Goal: Task Accomplishment & Management: Manage account settings

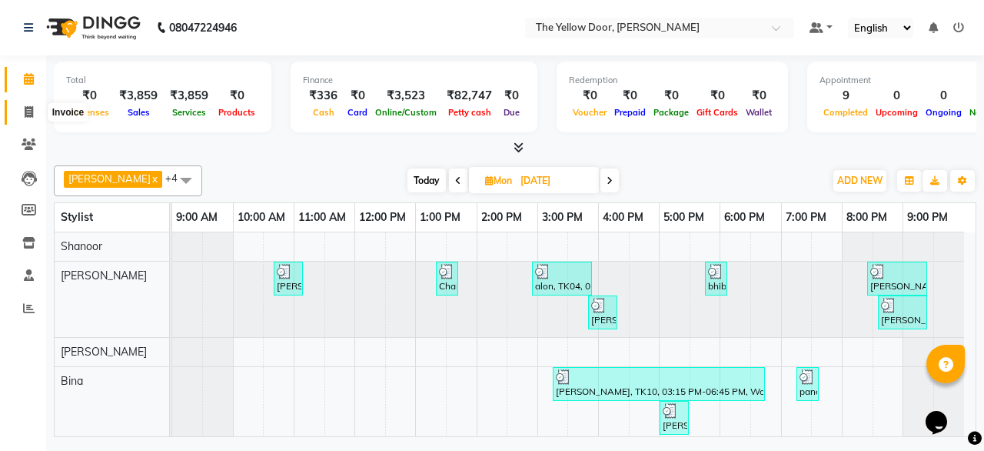
click at [22, 108] on span at bounding box center [28, 113] width 27 height 18
select select "service"
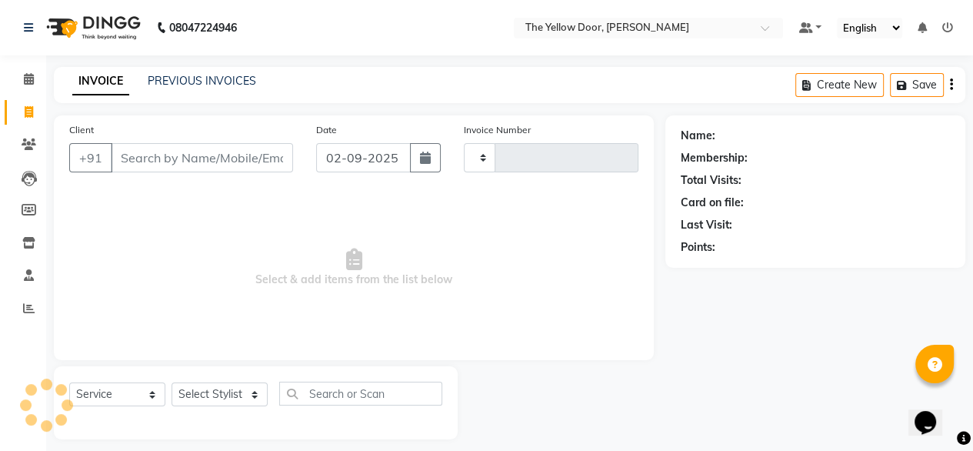
type input "02487"
select select "5650"
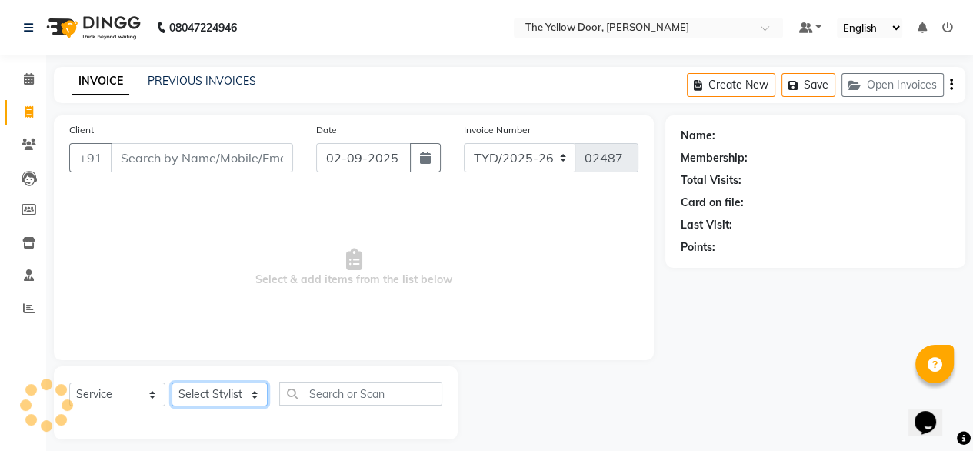
click at [220, 397] on select "Select Stylist" at bounding box center [219, 394] width 96 height 24
select select "71545"
click at [171, 383] on select "Select Stylist [PERSON_NAME] [PERSON_NAME] [PERSON_NAME] Housekeeping Manager […" at bounding box center [219, 394] width 96 height 24
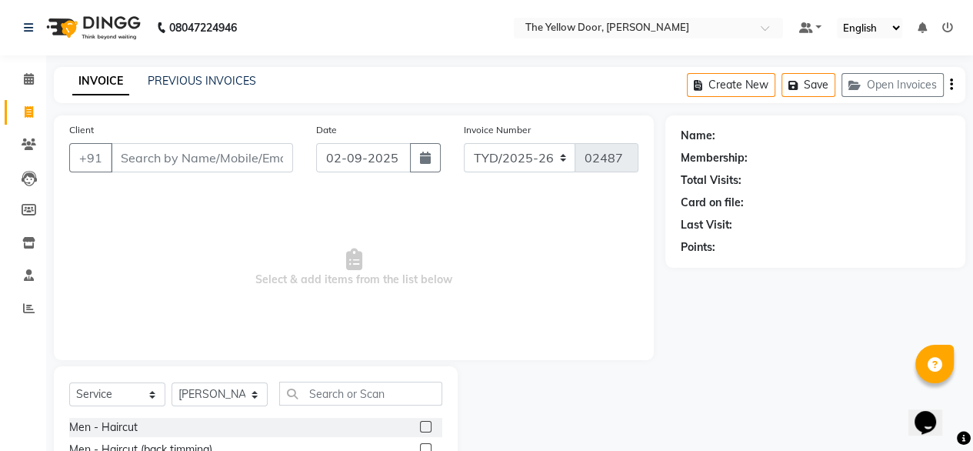
click at [420, 426] on label at bounding box center [426, 427] width 12 height 12
click at [420, 426] on input "checkbox" at bounding box center [425, 427] width 10 height 10
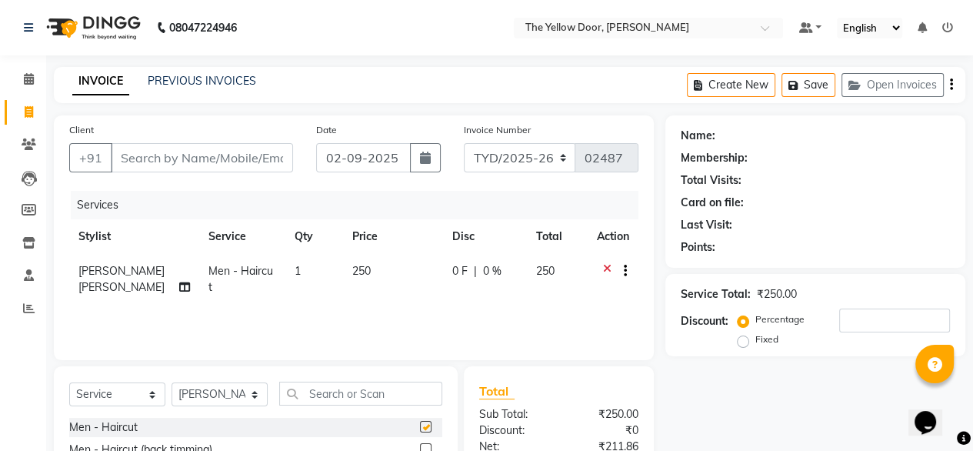
checkbox input "false"
click at [390, 399] on input "text" at bounding box center [360, 393] width 163 height 24
click at [246, 397] on select "Select Stylist [PERSON_NAME] [PERSON_NAME] [PERSON_NAME] Housekeeping Manager […" at bounding box center [219, 394] width 96 height 24
select select "36569"
click at [171, 383] on select "Select Stylist [PERSON_NAME] [PERSON_NAME] [PERSON_NAME] Housekeeping Manager […" at bounding box center [219, 394] width 96 height 24
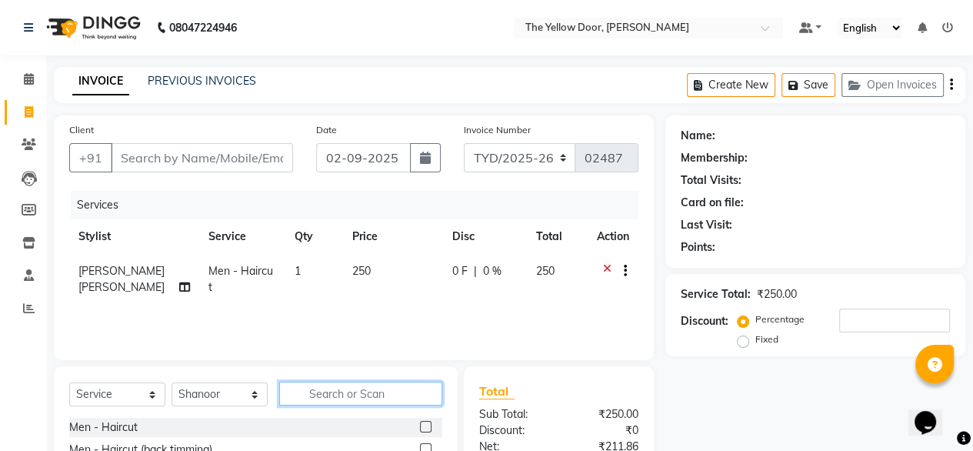
click at [324, 401] on input "text" at bounding box center [360, 393] width 163 height 24
click at [420, 428] on label at bounding box center [426, 427] width 12 height 12
click at [420, 428] on input "checkbox" at bounding box center [425, 427] width 10 height 10
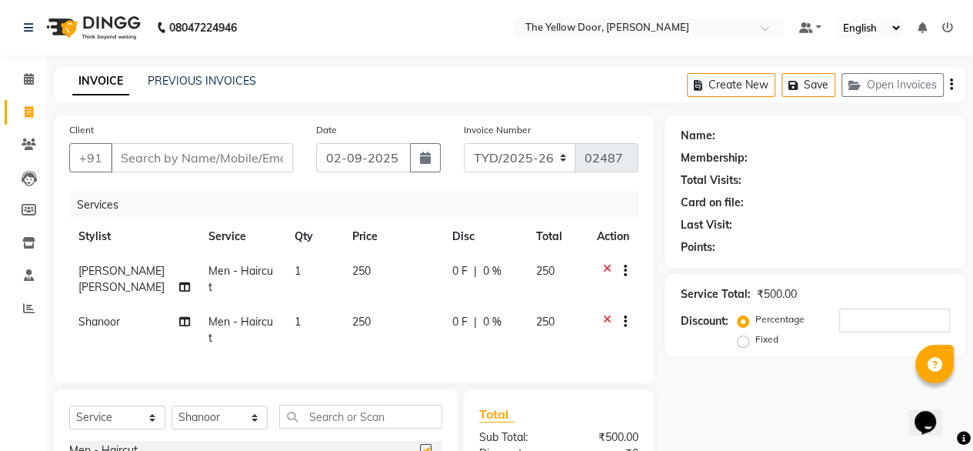
checkbox input "false"
click at [245, 166] on input "Client" at bounding box center [202, 157] width 182 height 29
type input "9"
type input "0"
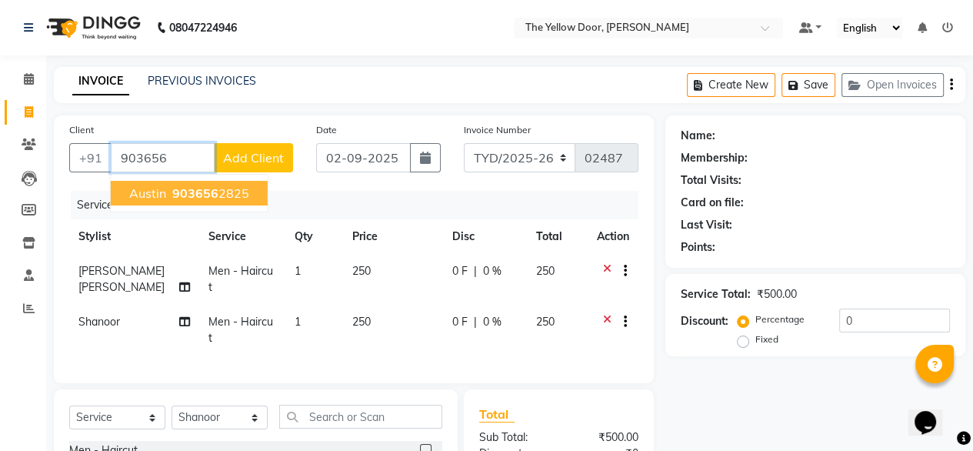
click at [225, 195] on ngb-highlight "903656 2825" at bounding box center [209, 192] width 80 height 15
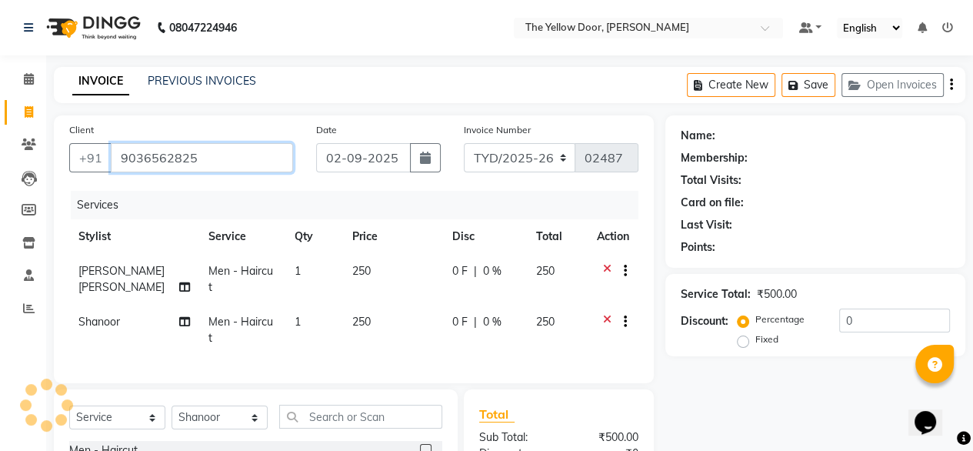
type input "9036562825"
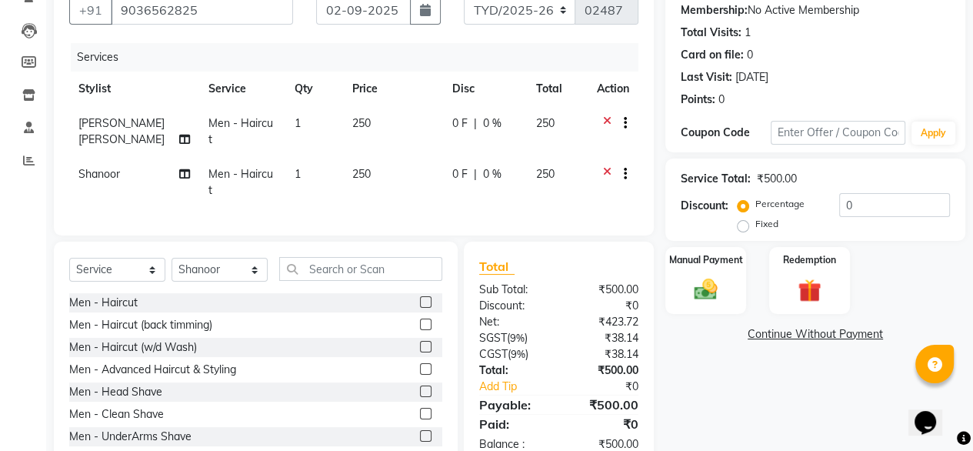
scroll to position [175, 0]
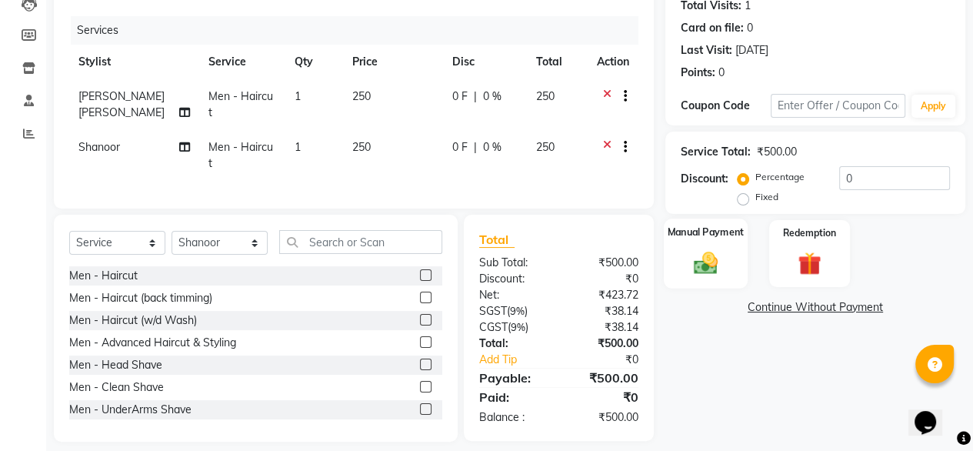
click at [720, 251] on img at bounding box center [705, 262] width 39 height 28
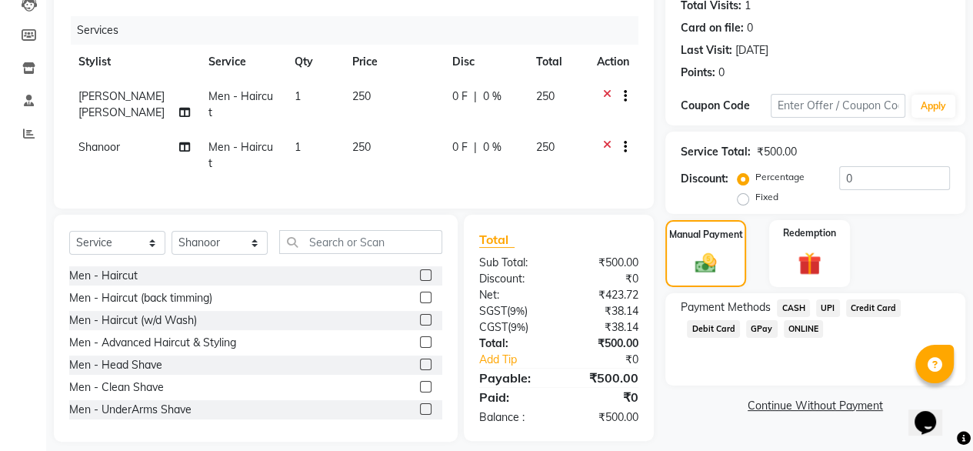
click at [826, 302] on span "UPI" at bounding box center [828, 308] width 24 height 18
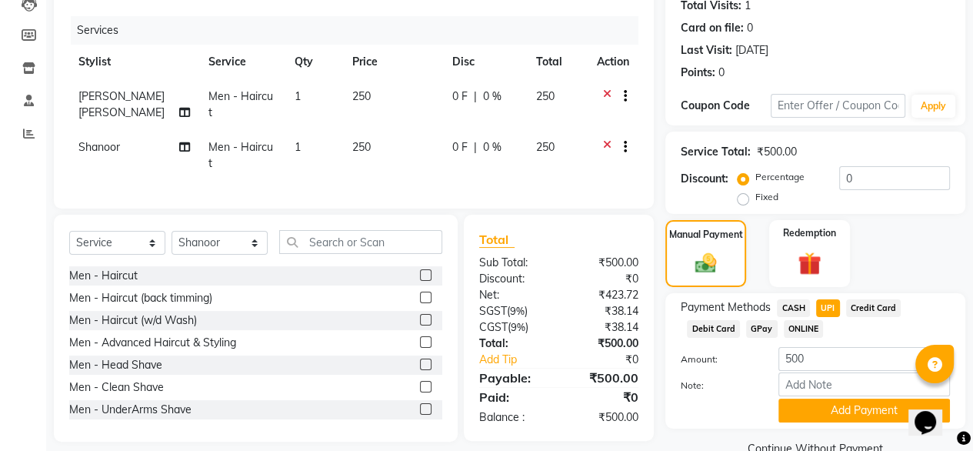
scroll to position [209, 0]
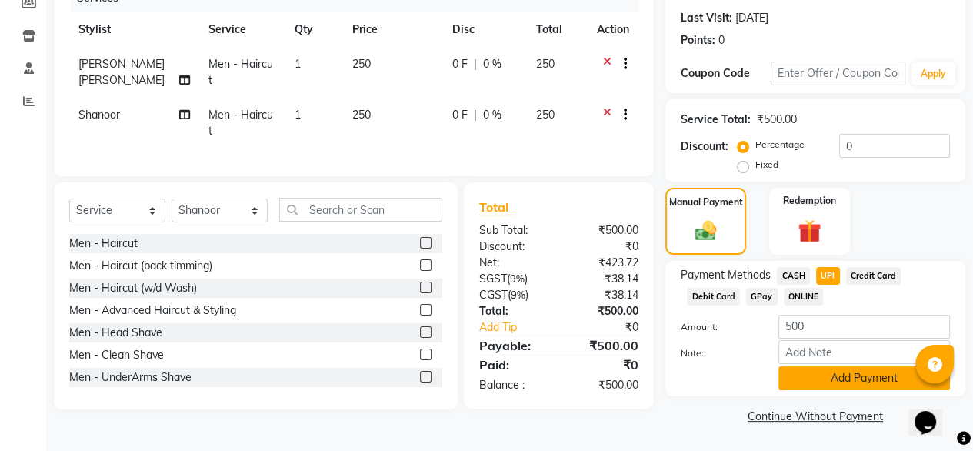
click at [840, 368] on button "Add Payment" at bounding box center [863, 378] width 171 height 24
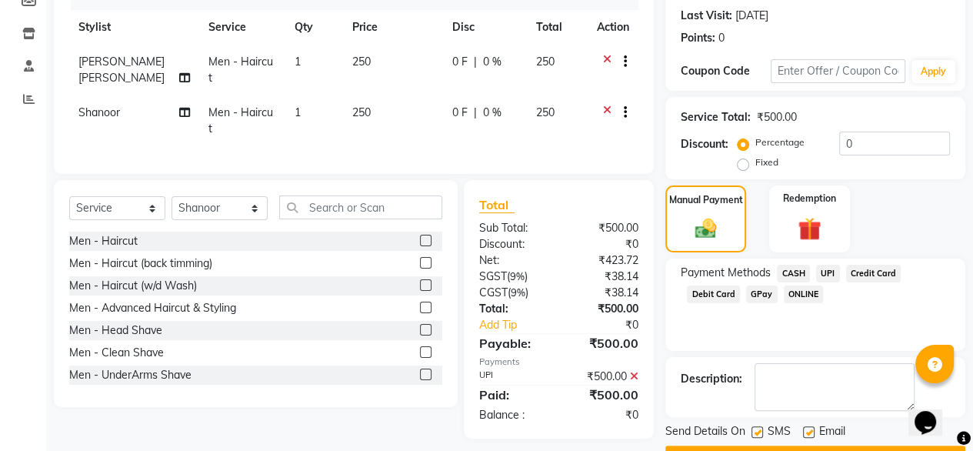
scroll to position [250, 0]
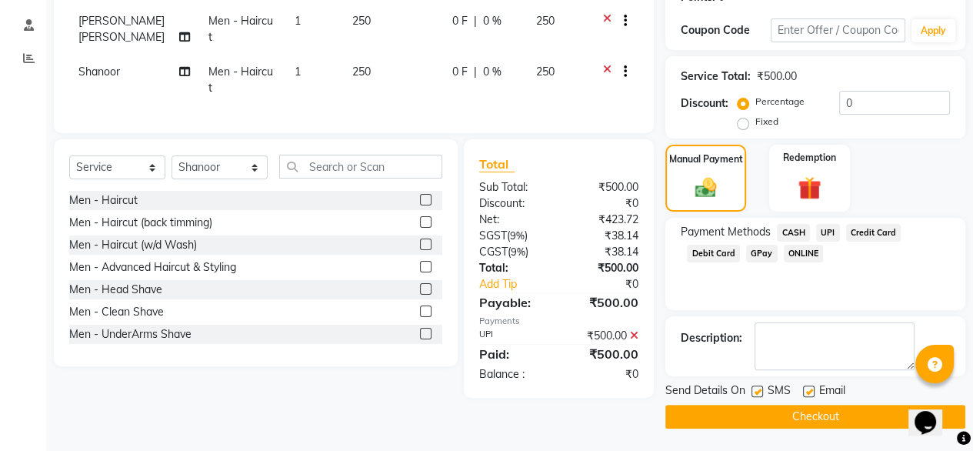
click at [810, 412] on button "Checkout" at bounding box center [815, 416] width 300 height 24
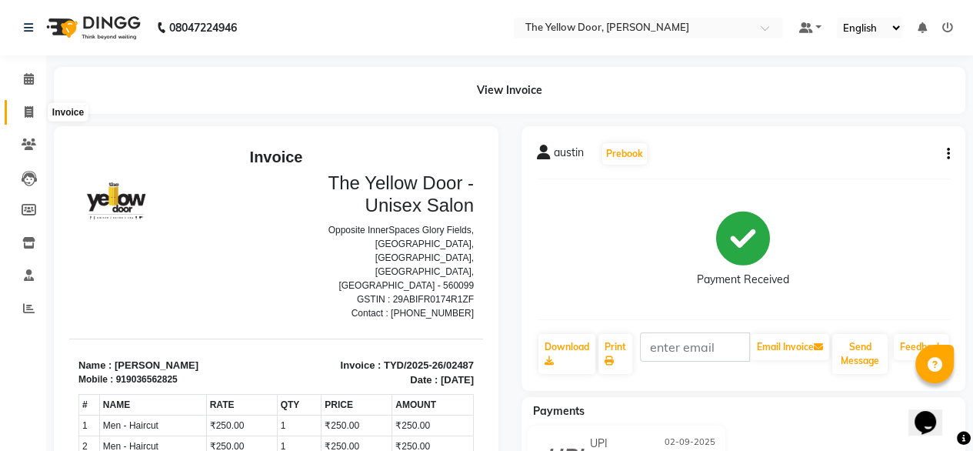
click at [18, 108] on span at bounding box center [28, 113] width 27 height 18
select select "service"
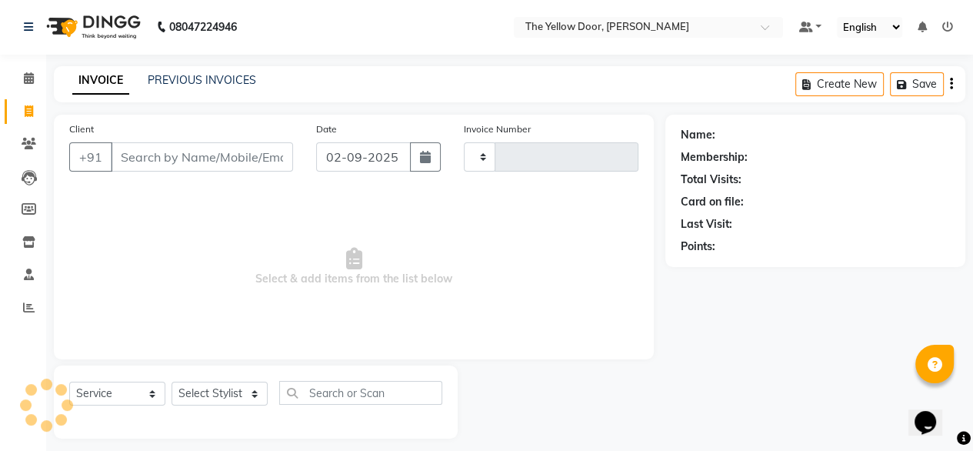
type input "02488"
select select "5650"
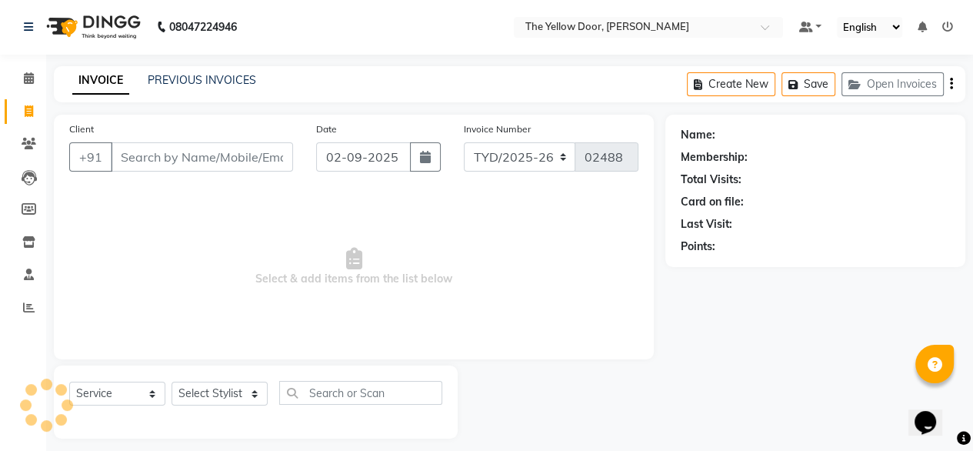
scroll to position [12, 0]
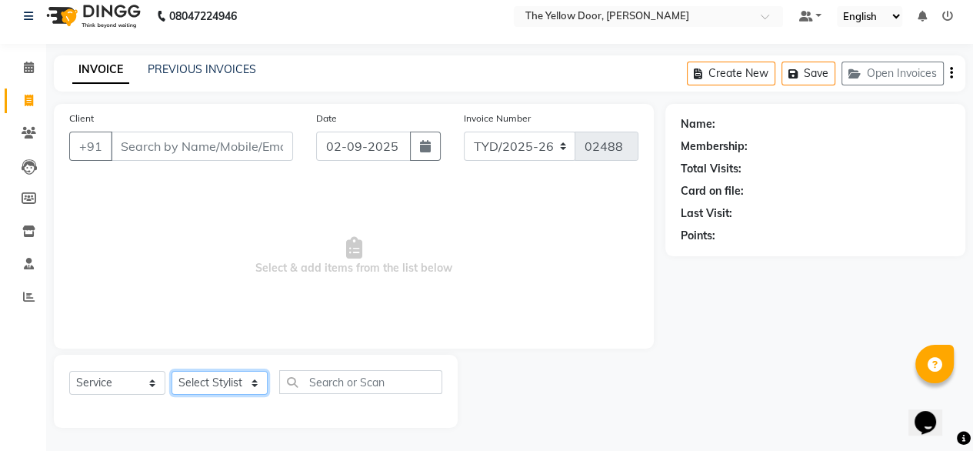
click at [215, 374] on select "Select Stylist Amit Roy Bina Deena Jena Housekeeping Manager Sajiya Shefi Shano…" at bounding box center [219, 383] width 96 height 24
select select "36569"
click at [171, 371] on select "Select Stylist Amit Roy Bina Deena Jena Housekeeping Manager Sajiya Shefi Shano…" at bounding box center [219, 383] width 96 height 24
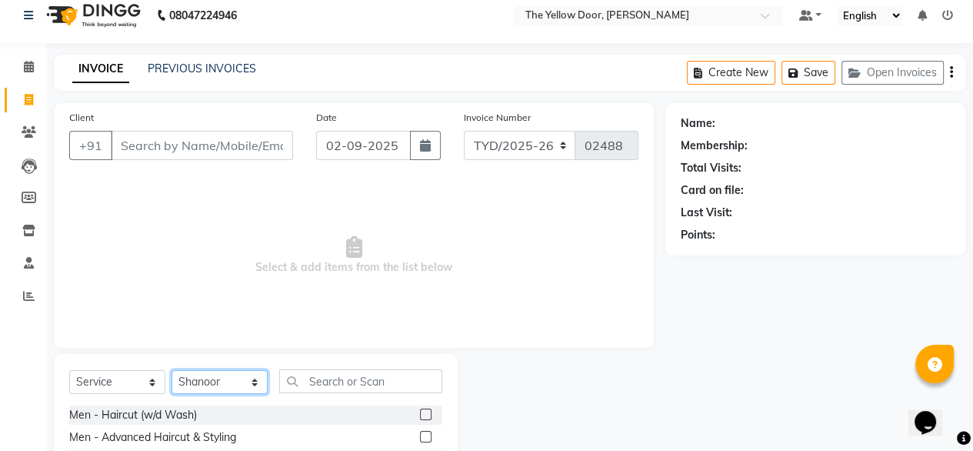
scroll to position [48, 0]
click at [186, 417] on div "Men - Haircut (w/d Wash)" at bounding box center [133, 412] width 128 height 16
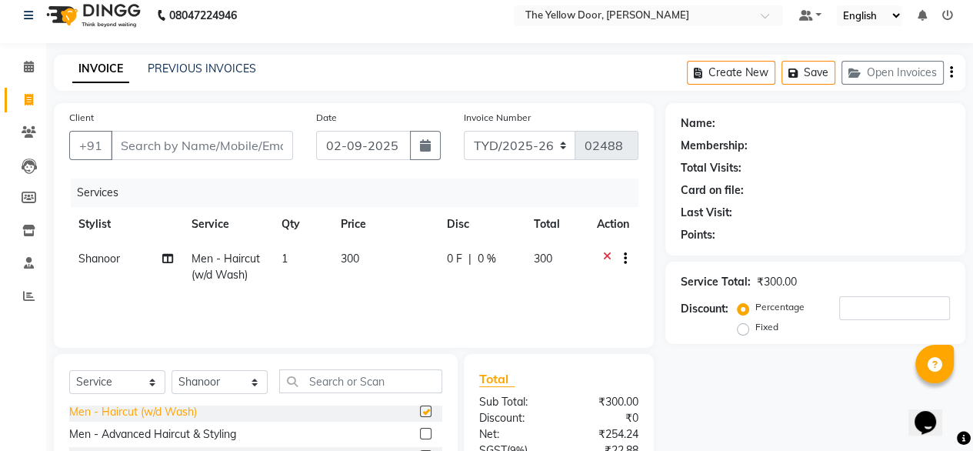
checkbox input "false"
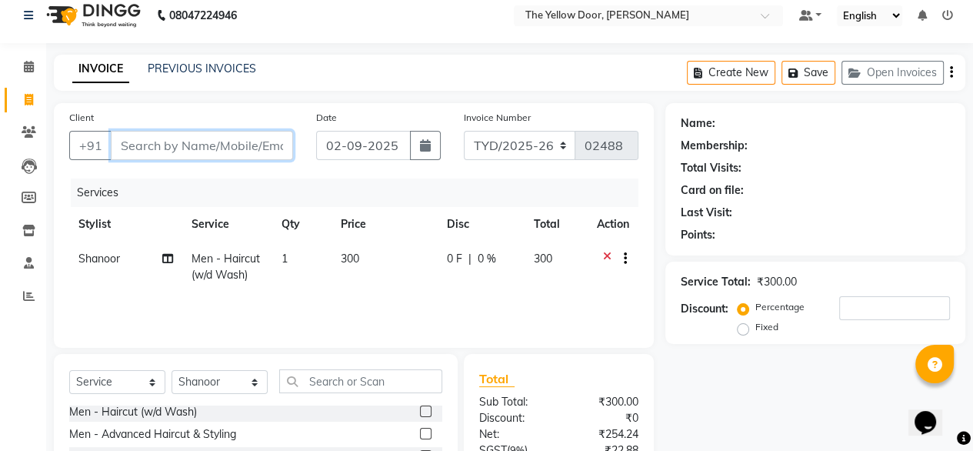
click at [215, 154] on input "Client" at bounding box center [202, 145] width 182 height 29
type input "9"
type input "0"
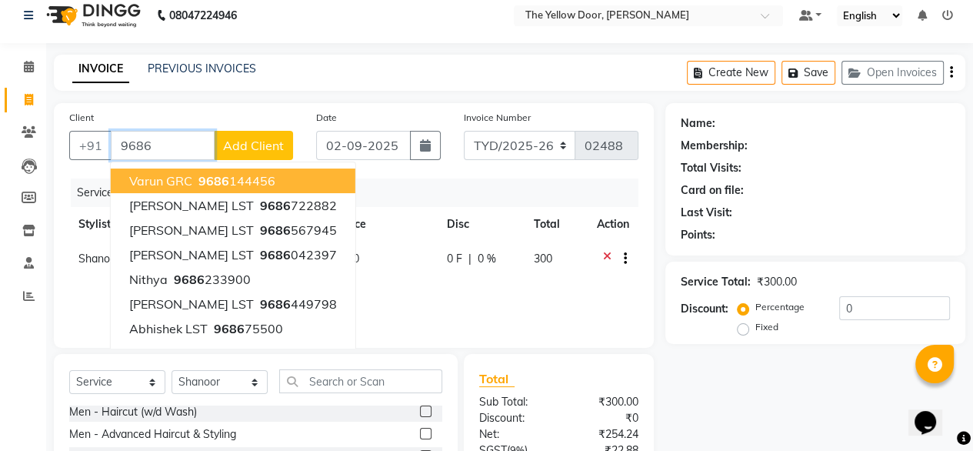
click at [199, 177] on span "9686" at bounding box center [213, 180] width 31 height 15
type input "9686144456"
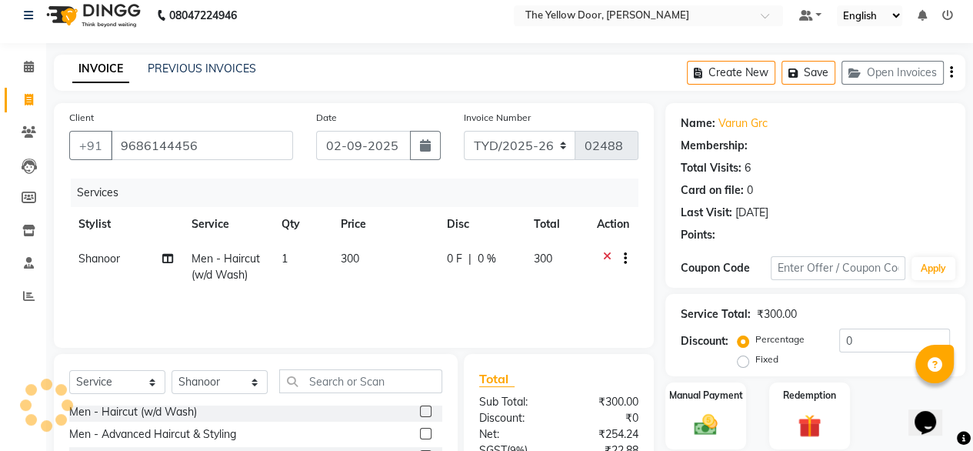
select select "1: Object"
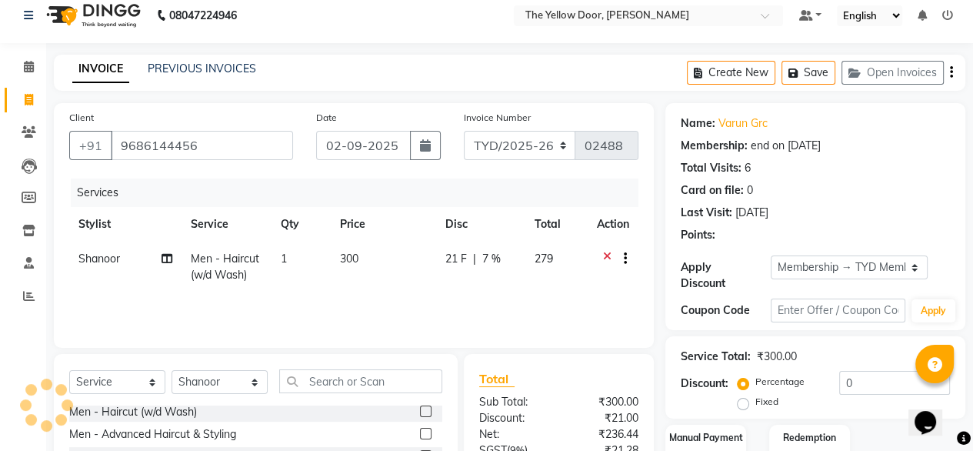
radio input "false"
radio input "true"
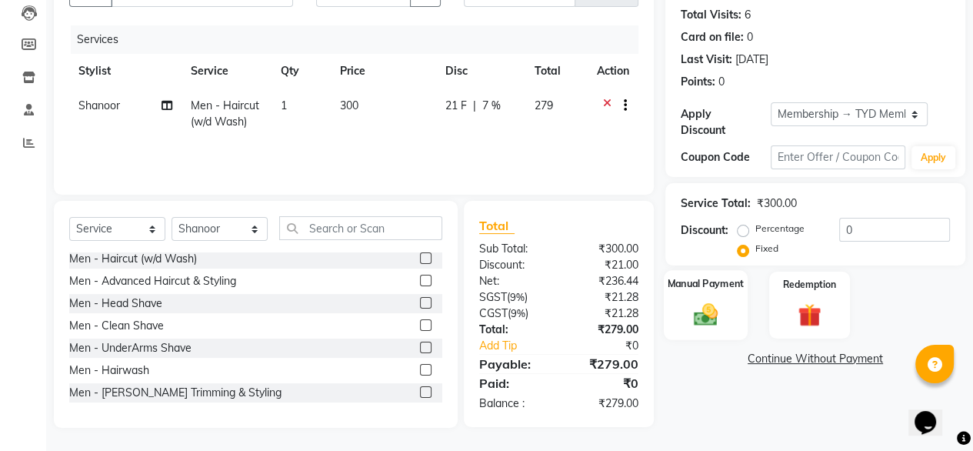
click at [701, 284] on div "Manual Payment" at bounding box center [706, 305] width 84 height 70
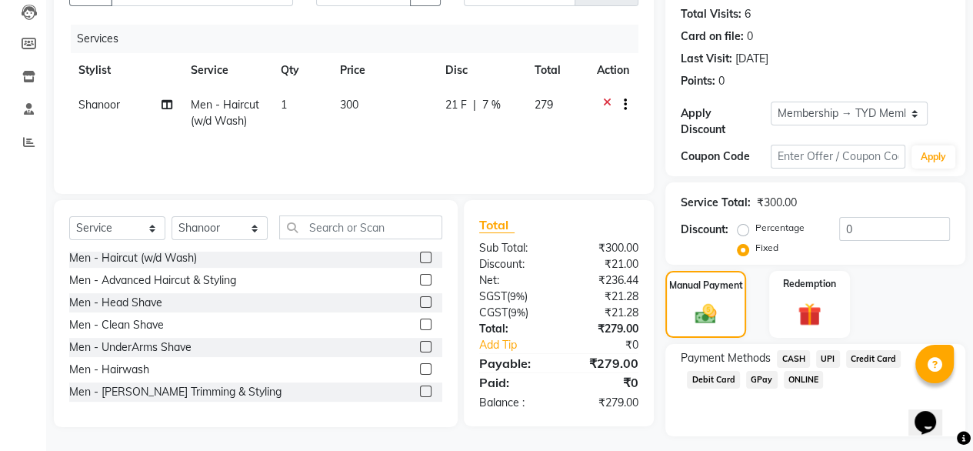
click at [823, 350] on span "UPI" at bounding box center [828, 359] width 24 height 18
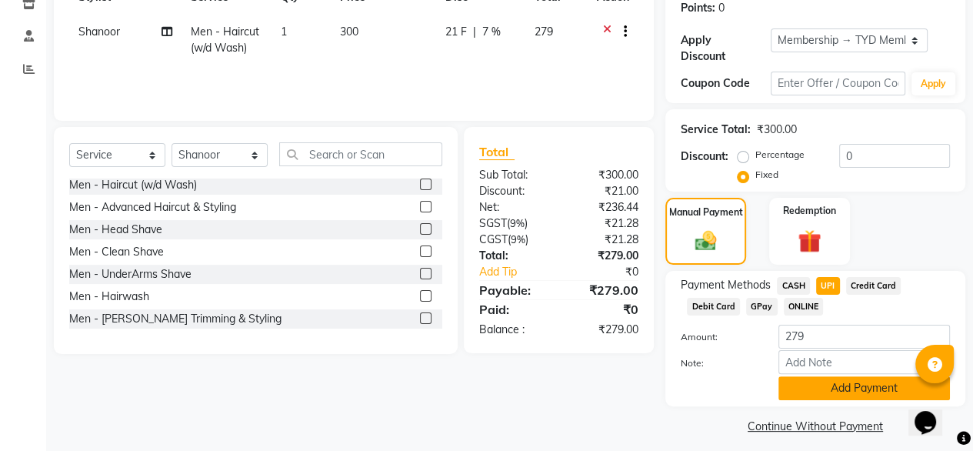
click at [810, 376] on button "Add Payment" at bounding box center [863, 388] width 171 height 24
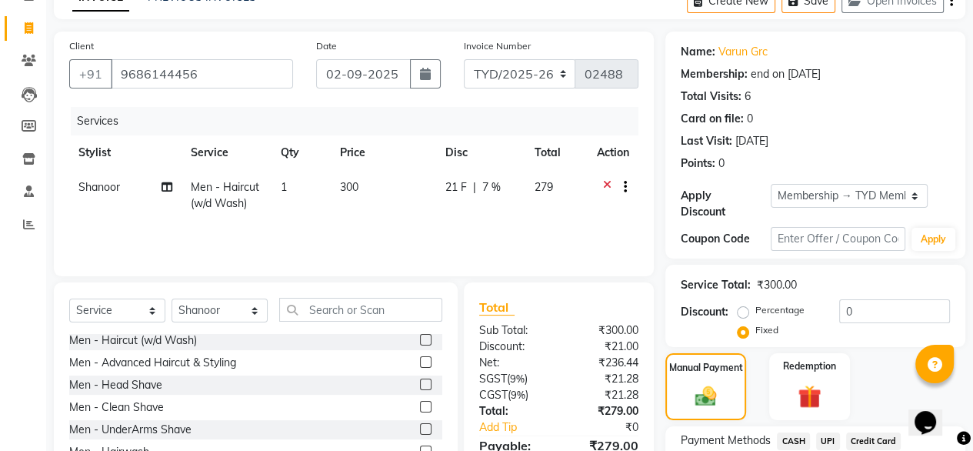
scroll to position [83, 0]
click at [843, 193] on select "Select Membership → TYD Members" at bounding box center [848, 197] width 157 height 24
click at [770, 185] on select "Select Membership → TYD Members" at bounding box center [848, 197] width 157 height 24
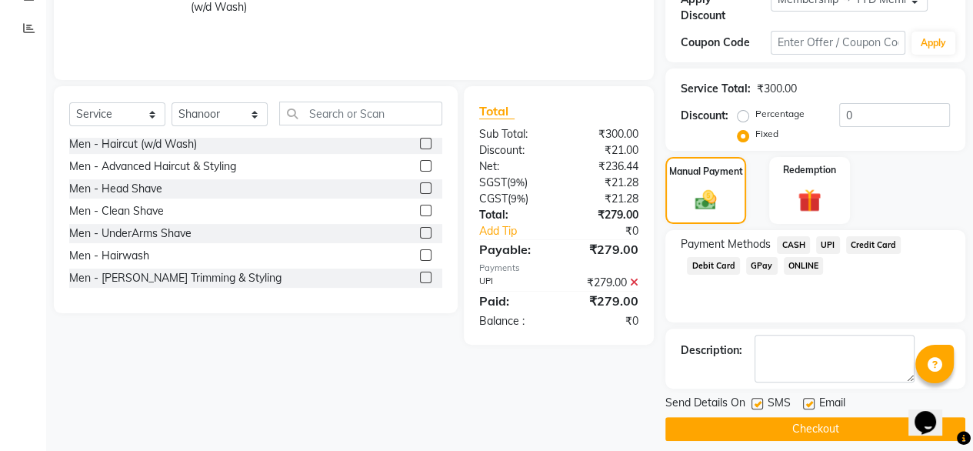
click at [793, 422] on button "Checkout" at bounding box center [815, 429] width 300 height 24
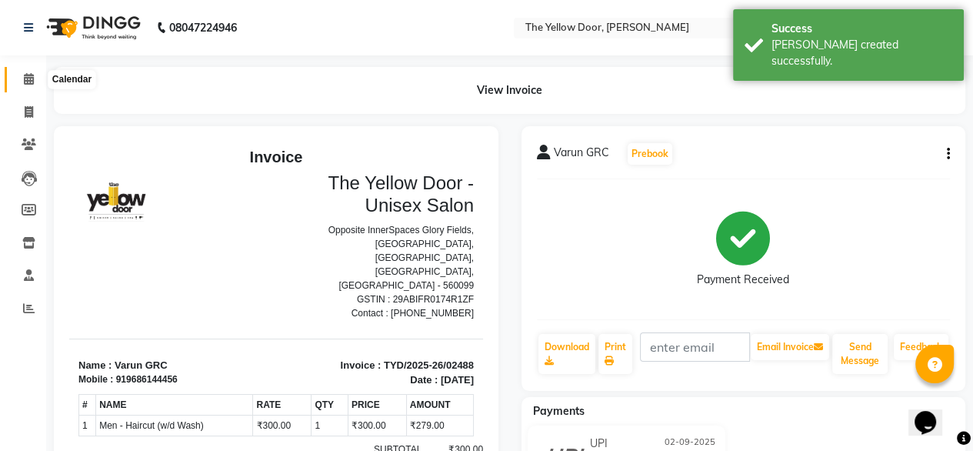
click at [28, 81] on icon at bounding box center [29, 79] width 10 height 12
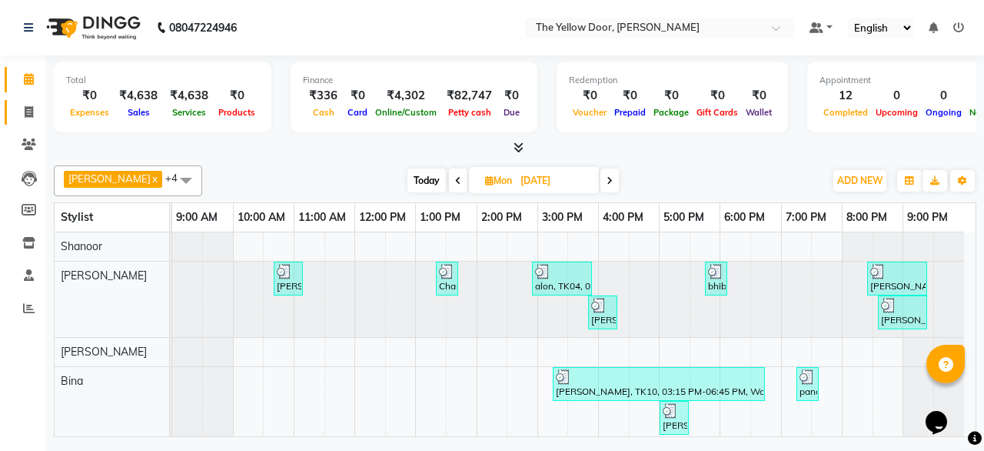
click at [27, 124] on link "Invoice" at bounding box center [23, 112] width 37 height 25
select select "service"
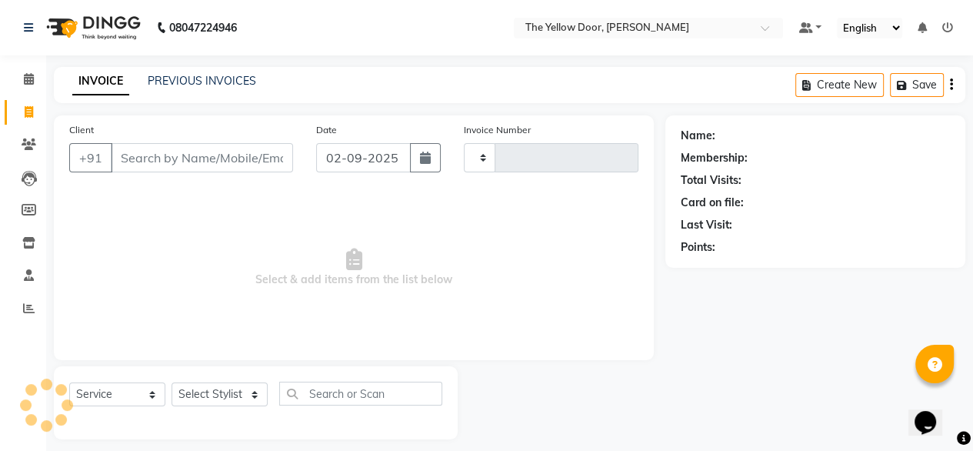
type input "02489"
select select "5650"
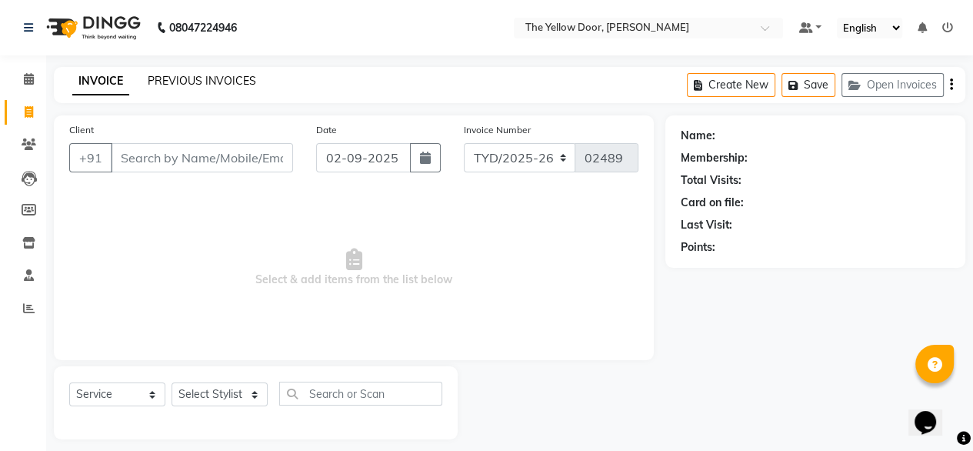
click at [235, 80] on link "PREVIOUS INVOICES" at bounding box center [202, 81] width 108 height 14
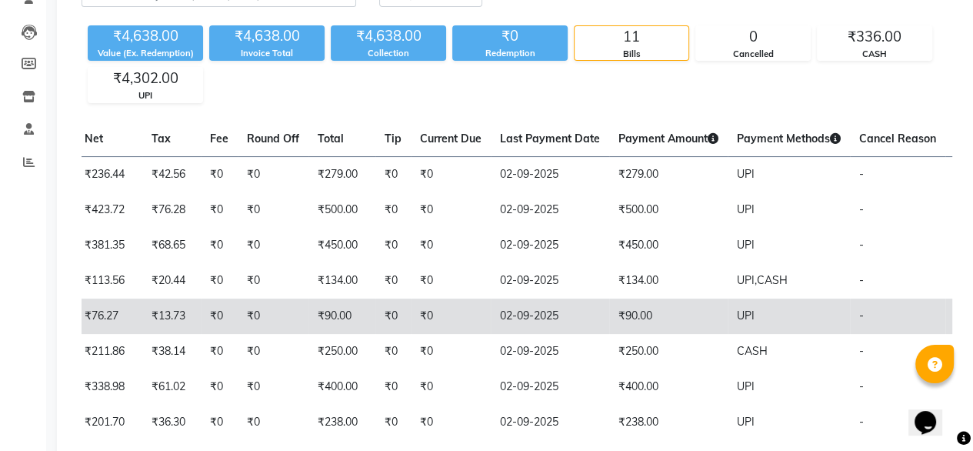
scroll to position [143, 0]
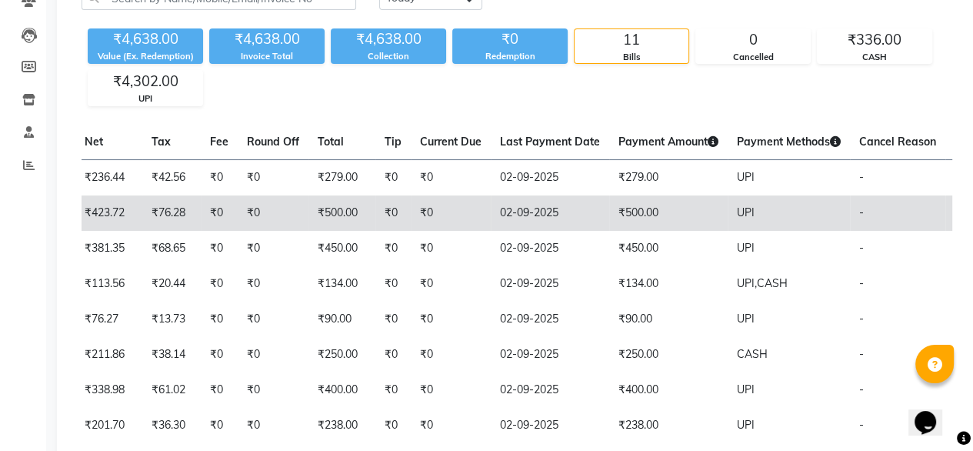
click at [634, 211] on td "₹500.00" at bounding box center [668, 212] width 118 height 35
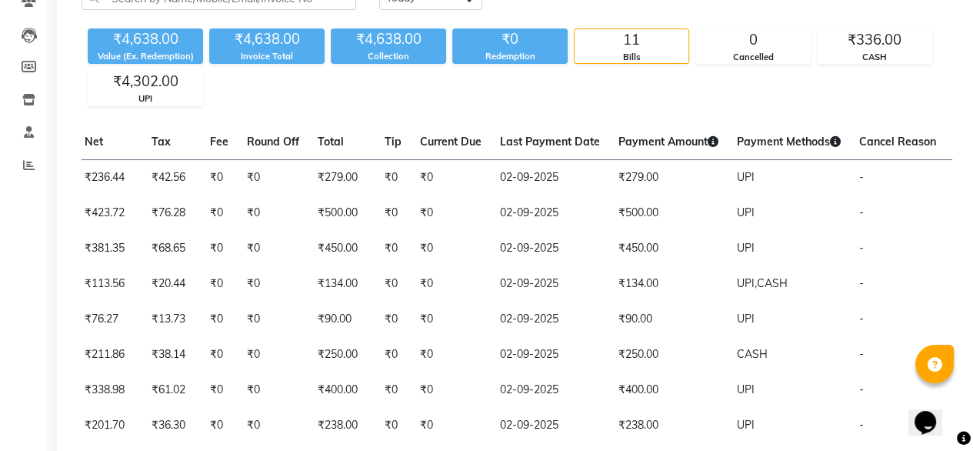
scroll to position [0, 0]
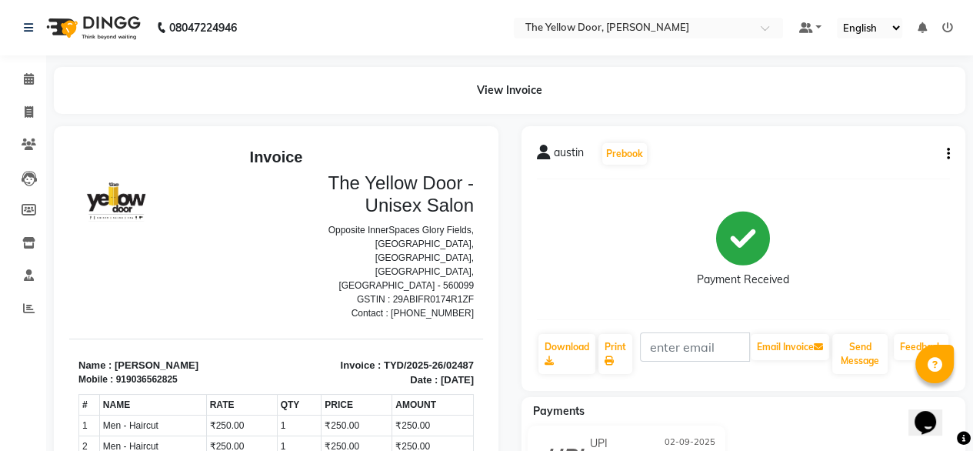
click at [943, 158] on button "button" at bounding box center [944, 154] width 9 height 16
click at [855, 180] on div "Edit Invoice" at bounding box center [870, 183] width 105 height 19
select select "service"
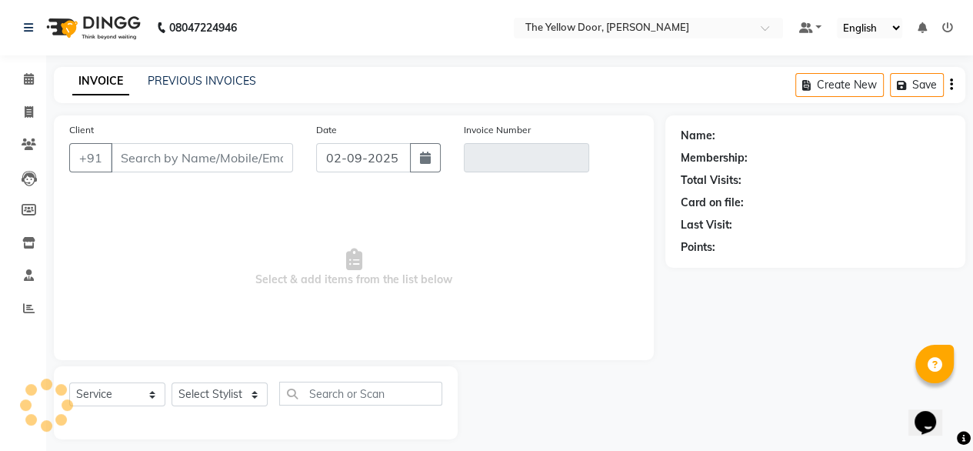
scroll to position [12, 0]
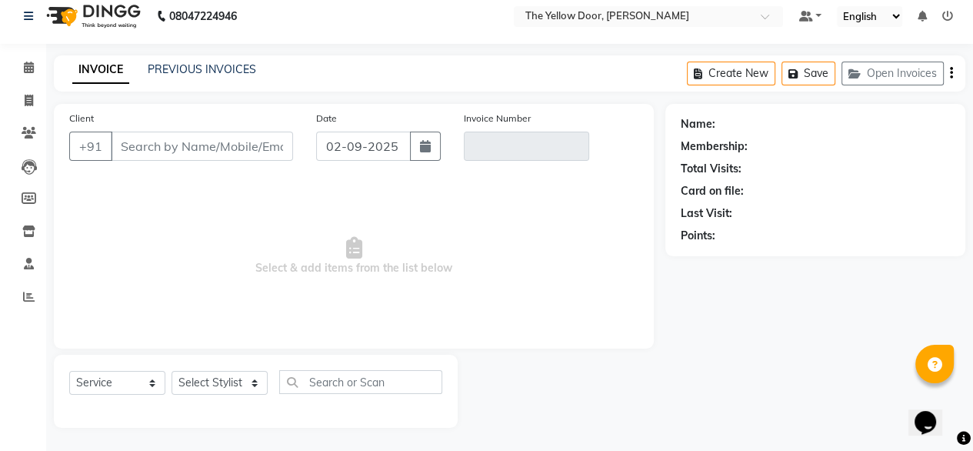
type input "9036562825"
type input "TYD/2025-26/02487"
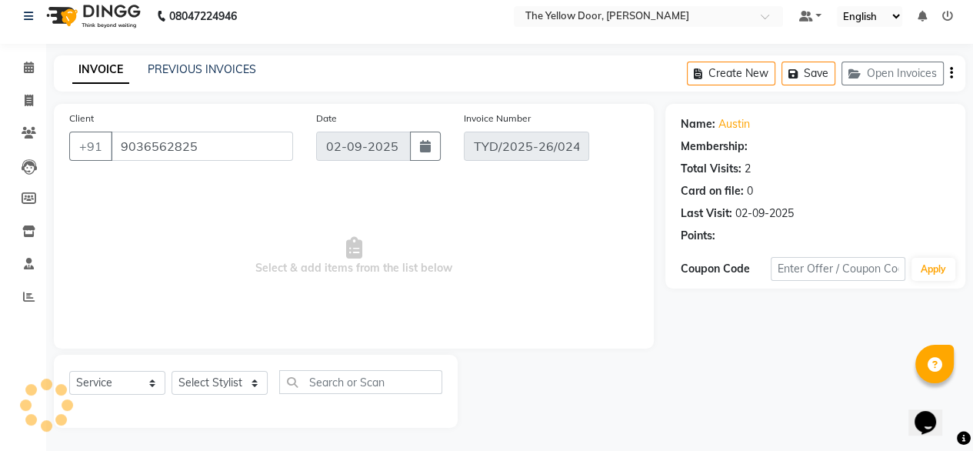
select select "select"
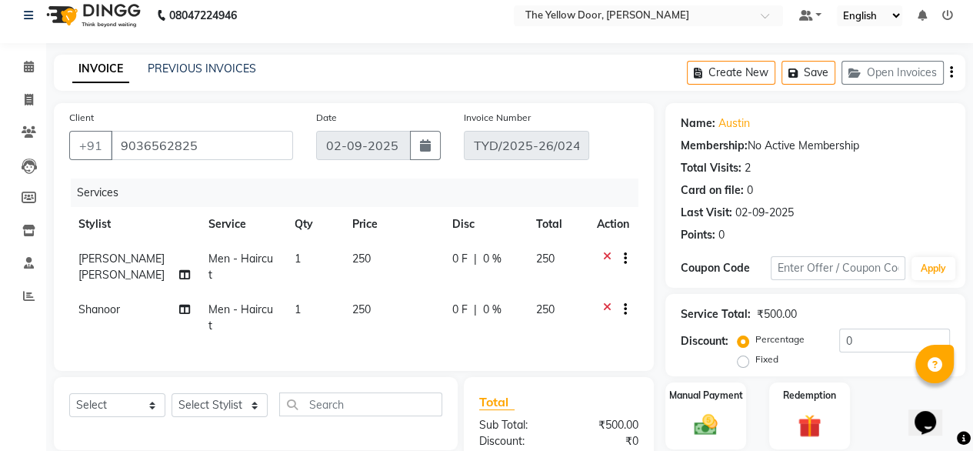
scroll to position [206, 0]
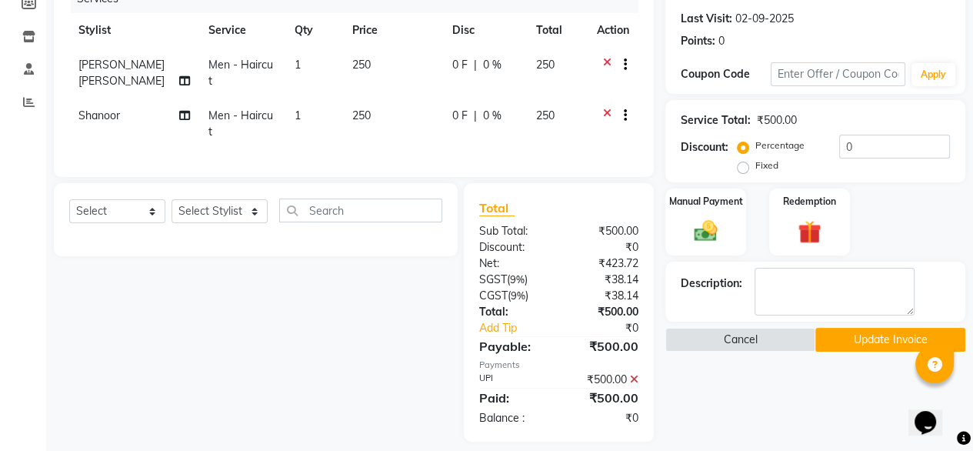
click at [636, 374] on icon at bounding box center [634, 379] width 8 height 11
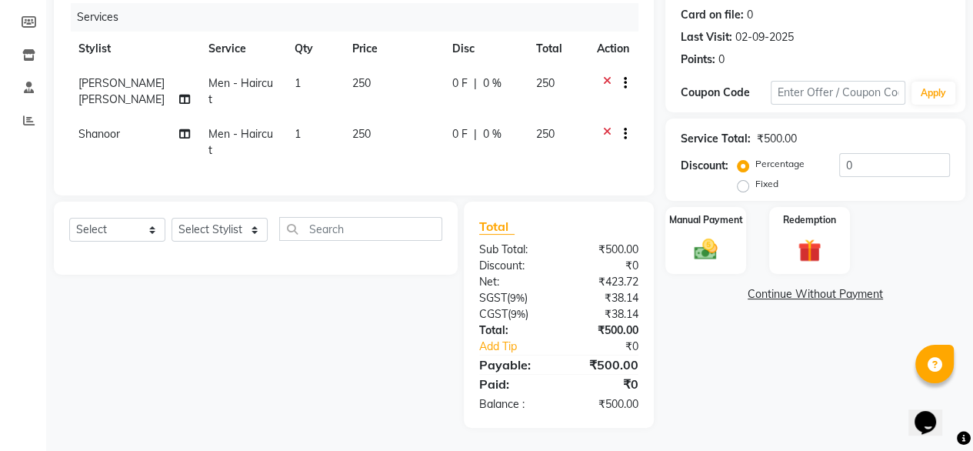
scroll to position [174, 0]
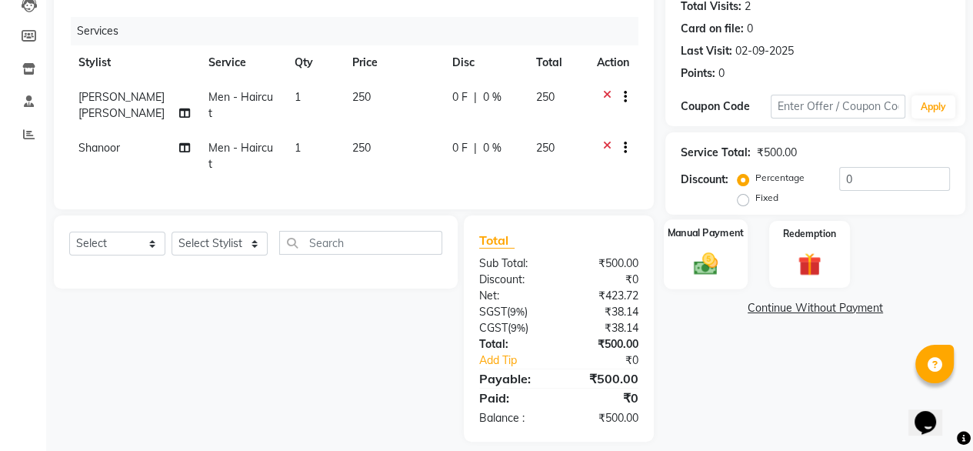
click at [724, 281] on div "Manual Payment" at bounding box center [706, 254] width 84 height 70
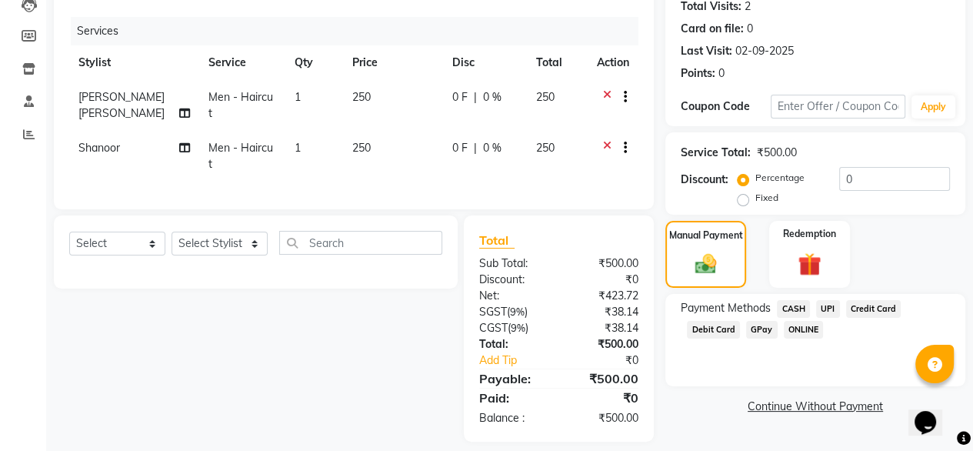
click at [784, 313] on span "CASH" at bounding box center [793, 309] width 33 height 18
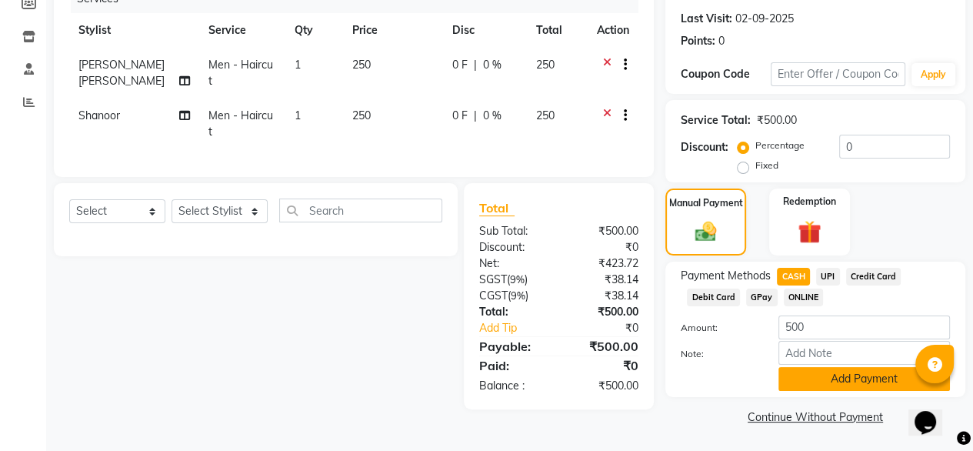
click at [805, 379] on button "Add Payment" at bounding box center [863, 379] width 171 height 24
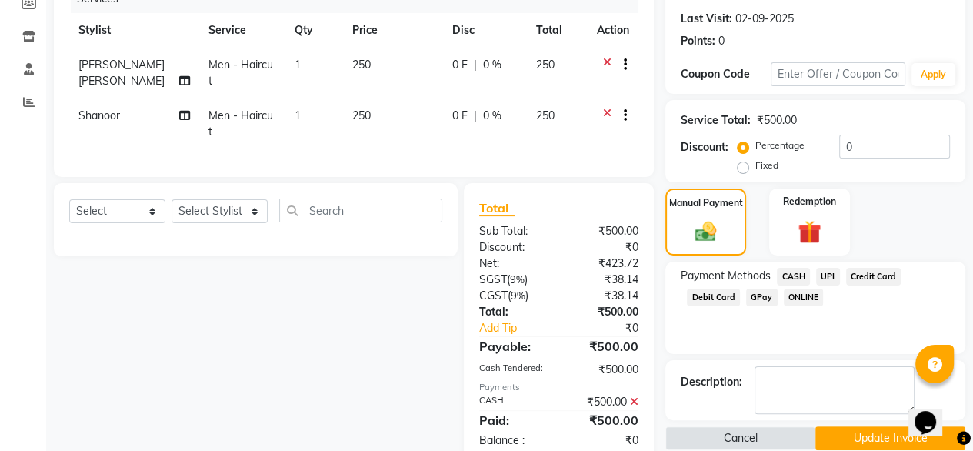
scroll to position [228, 0]
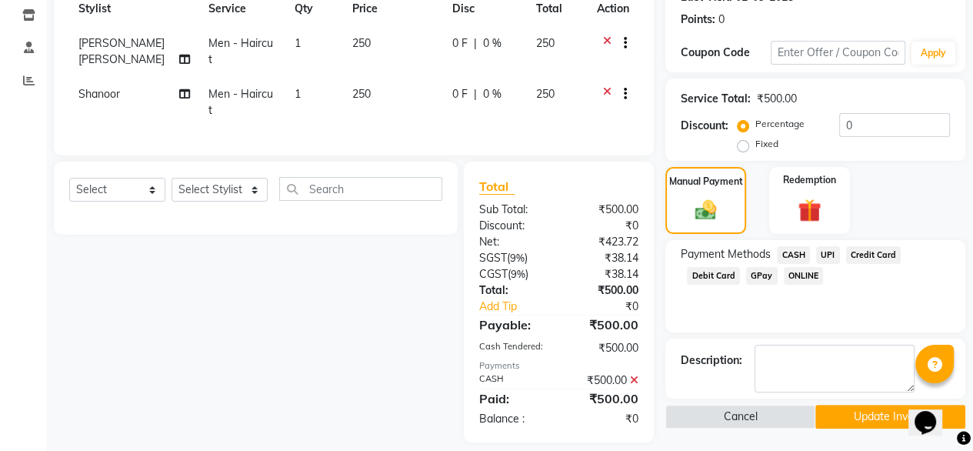
click at [837, 410] on button "Update Invoice" at bounding box center [890, 416] width 150 height 24
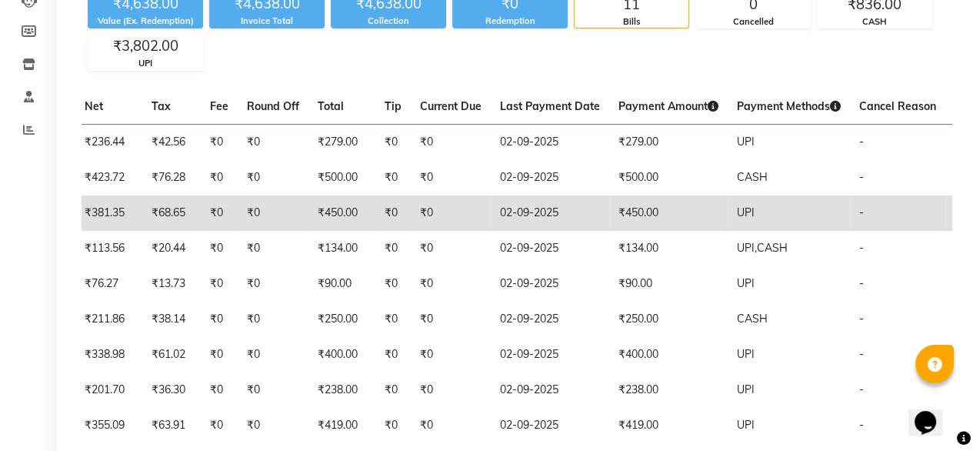
scroll to position [184, 0]
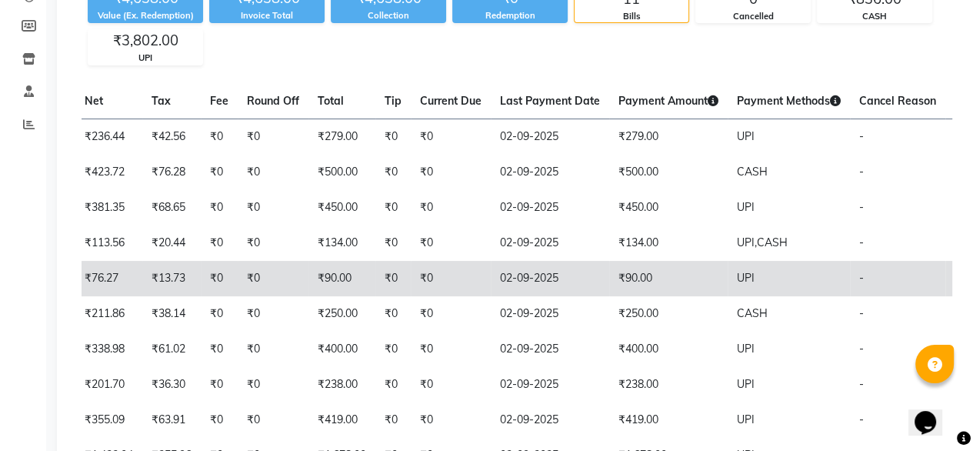
click at [609, 274] on td "₹90.00" at bounding box center [668, 278] width 118 height 35
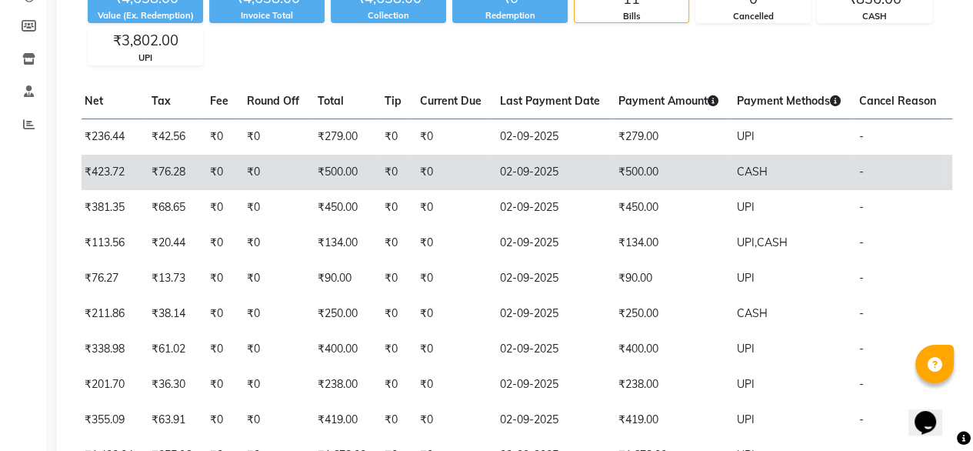
scroll to position [0, 0]
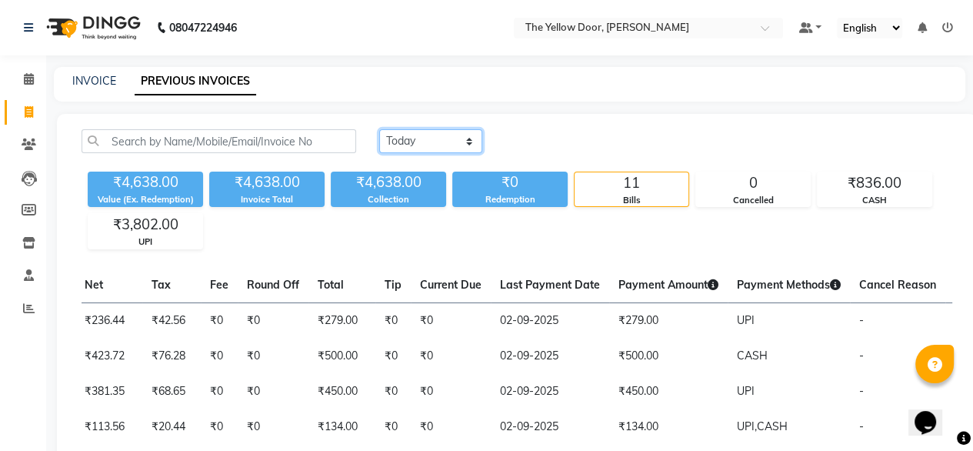
drag, startPoint x: 419, startPoint y: 139, endPoint x: 408, endPoint y: 188, distance: 50.4
click at [408, 188] on div "Today Yesterday Custom Range ₹4,638.00 Value (Ex. Redemption) ₹4,638.00 Invoice…" at bounding box center [516, 189] width 889 height 120
click at [379, 129] on select "Today Yesterday Custom Range" at bounding box center [430, 141] width 103 height 24
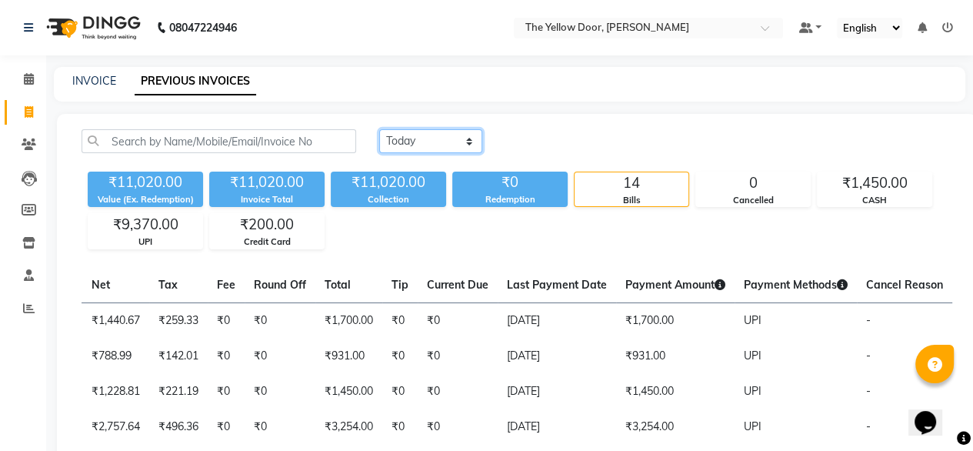
scroll to position [0, 411]
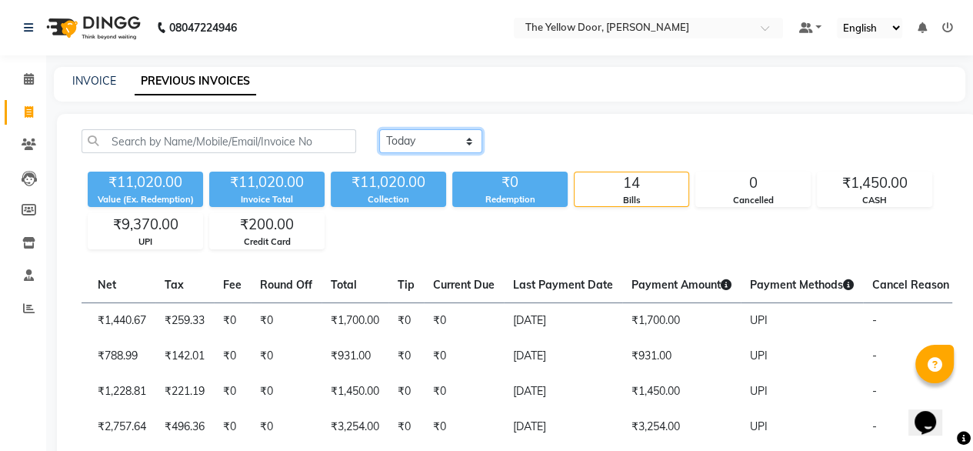
click at [457, 136] on select "Today Yesterday Custom Range" at bounding box center [430, 141] width 103 height 24
select select "today"
click at [379, 129] on select "Today Yesterday Custom Range" at bounding box center [430, 141] width 103 height 24
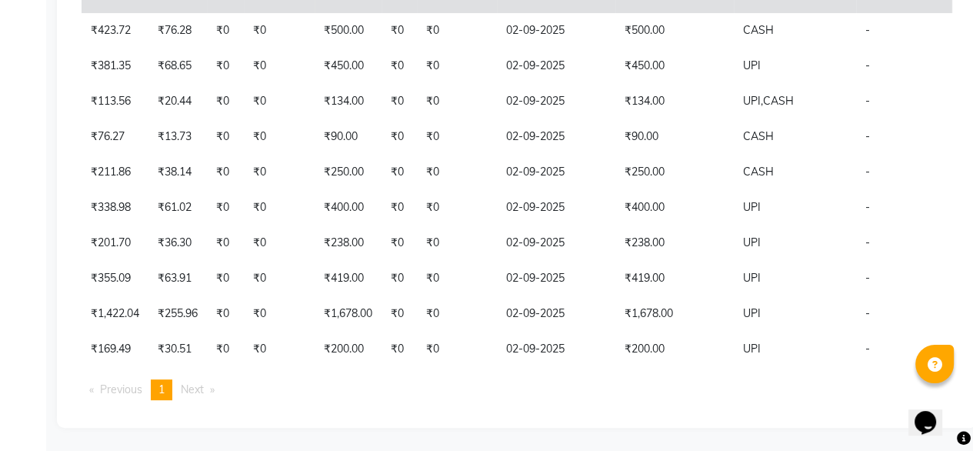
scroll to position [0, 417]
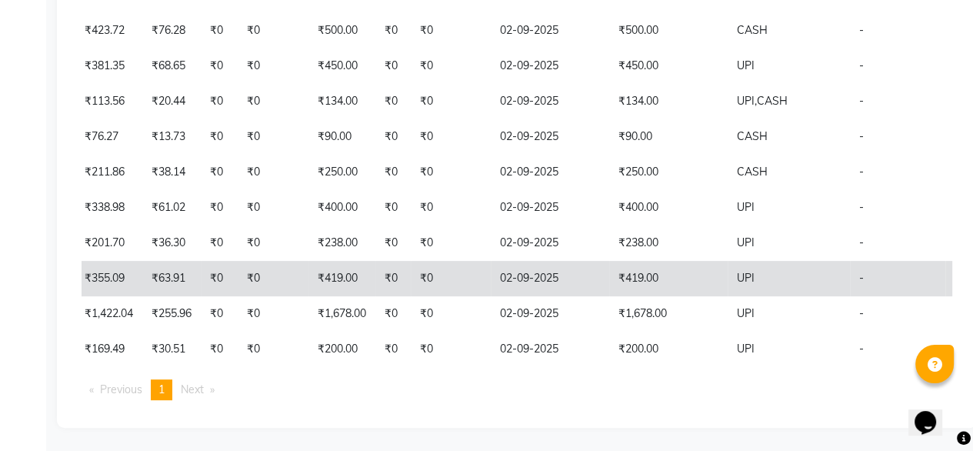
click at [663, 261] on td "₹419.00" at bounding box center [668, 278] width 118 height 35
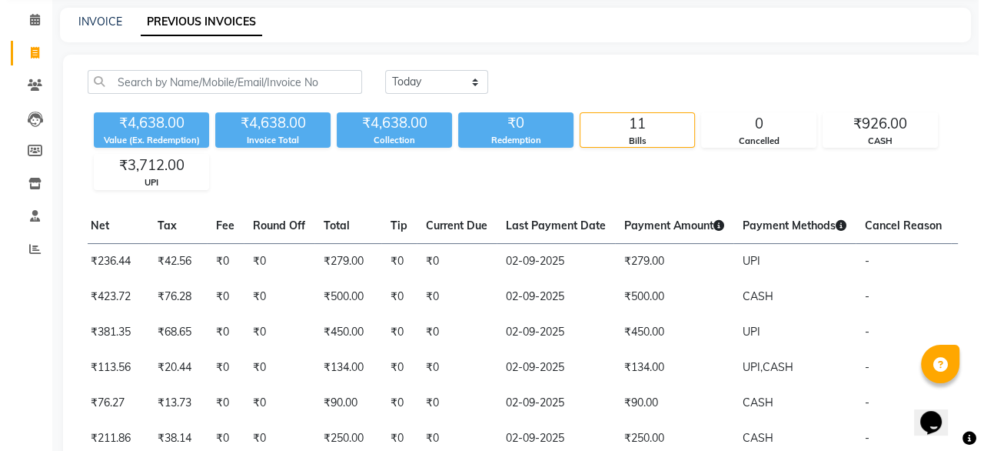
scroll to position [0, 0]
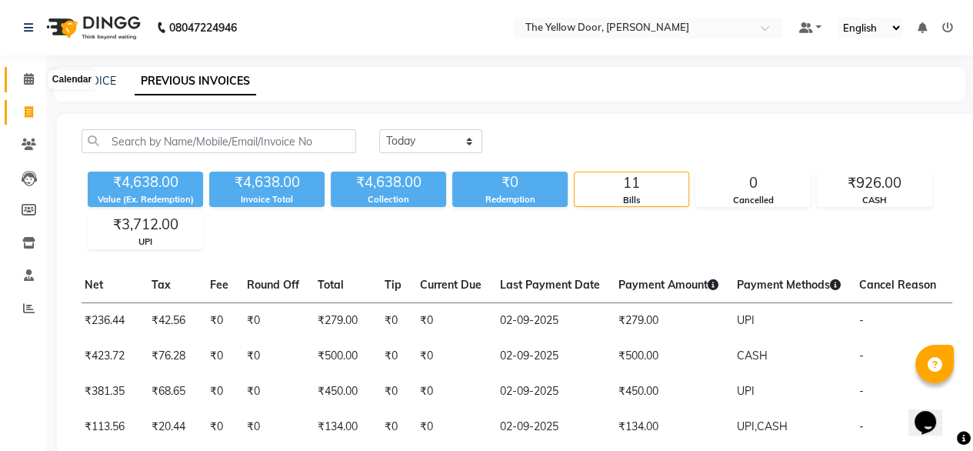
click at [27, 81] on icon at bounding box center [29, 79] width 10 height 12
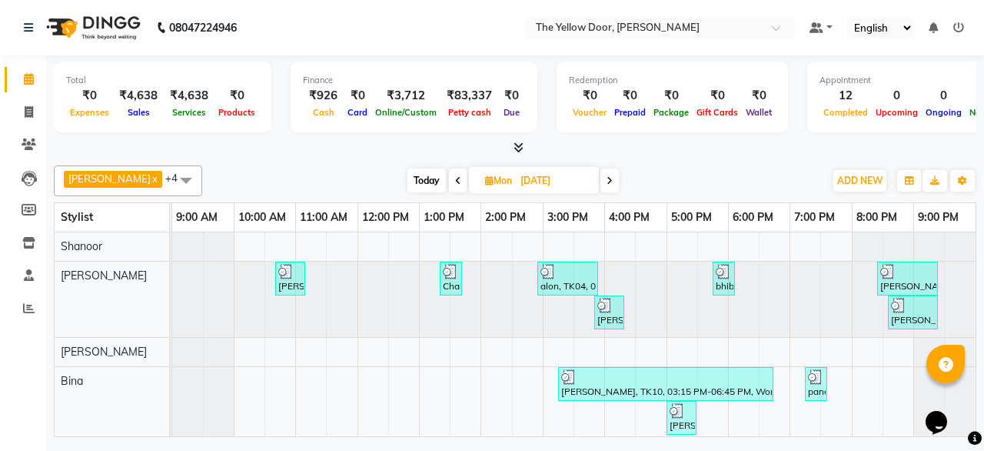
click at [607, 179] on icon at bounding box center [610, 180] width 6 height 9
type input "02-09-2025"
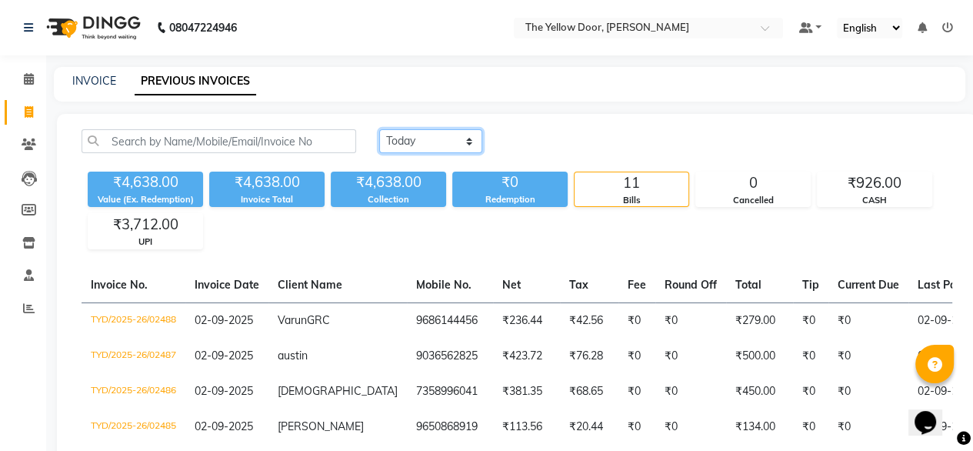
click at [427, 139] on select "Today Yesterday Custom Range" at bounding box center [430, 141] width 103 height 24
select select "yesterday"
click at [379, 129] on select "Today Yesterday Custom Range" at bounding box center [430, 141] width 103 height 24
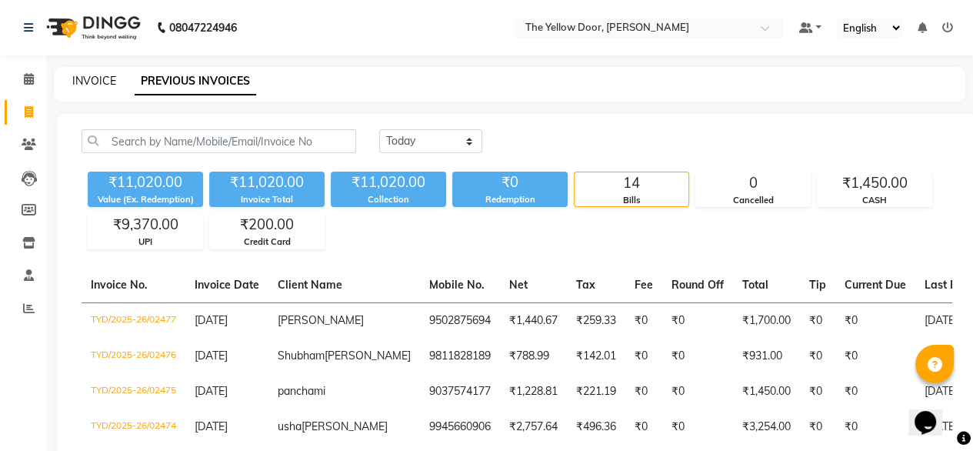
click at [98, 83] on link "INVOICE" at bounding box center [94, 81] width 44 height 14
select select "service"
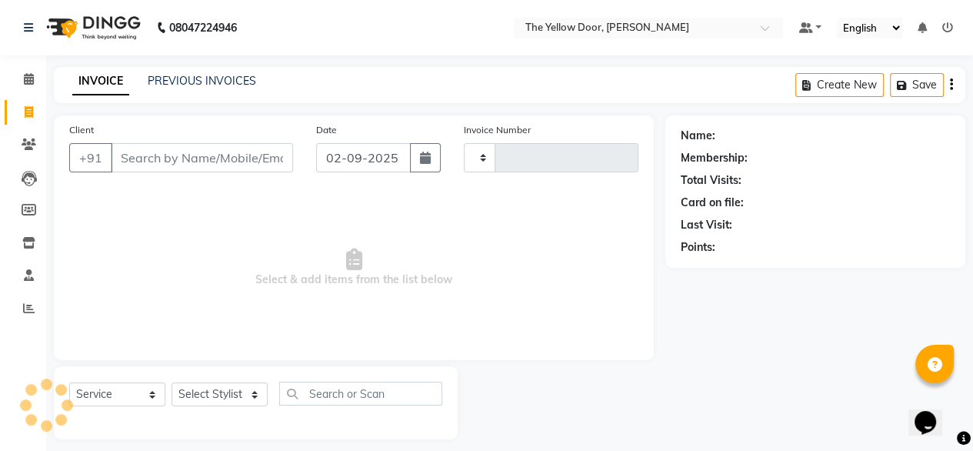
scroll to position [12, 0]
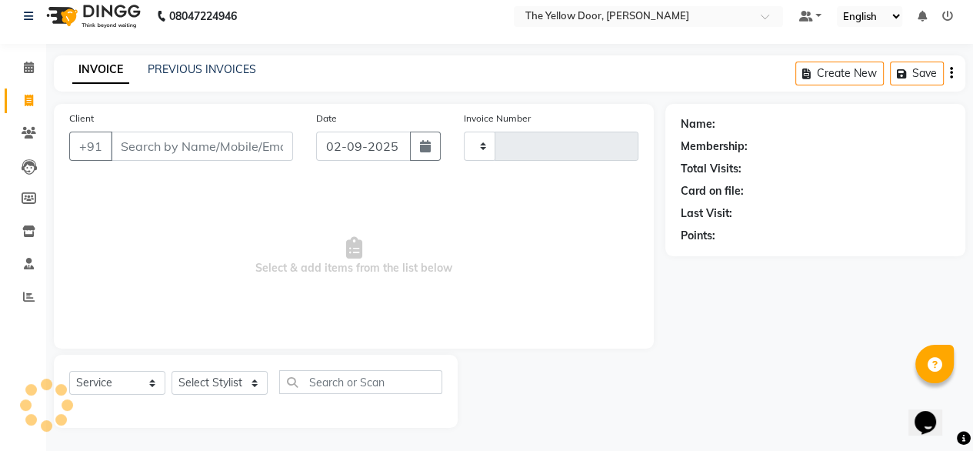
type input "02489"
select select "5650"
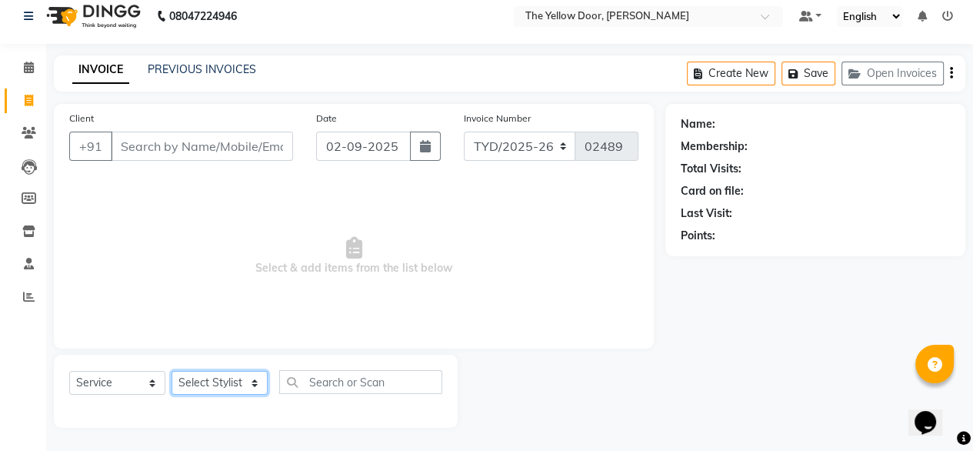
drag, startPoint x: 188, startPoint y: 380, endPoint x: 211, endPoint y: 321, distance: 63.1
click at [211, 321] on div "Client +91 Date 02-09-2025 Invoice Number TYD/2025-26 V/2025-26 02489 Select & …" at bounding box center [353, 266] width 623 height 324
select select "51707"
click at [171, 371] on select "Select Stylist [PERSON_NAME] [PERSON_NAME] [PERSON_NAME] Housekeeping Manager […" at bounding box center [219, 383] width 96 height 24
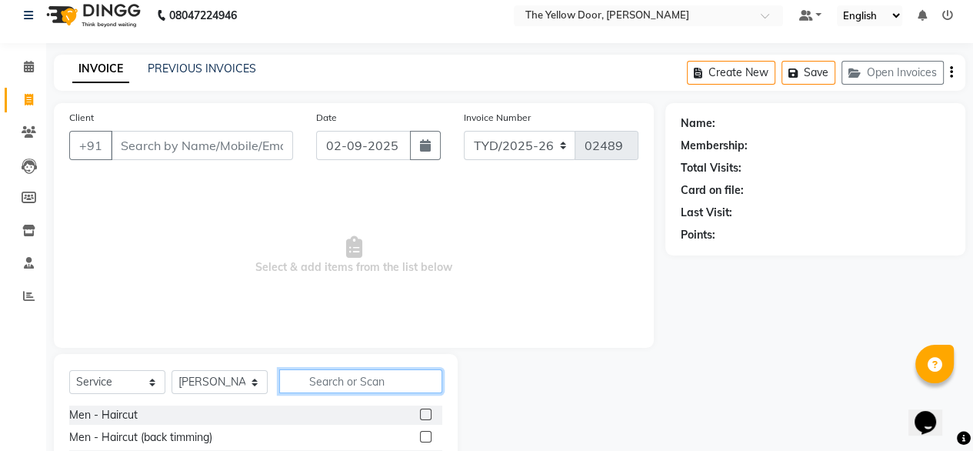
click at [308, 382] on input "text" at bounding box center [360, 381] width 163 height 24
type input "eye"
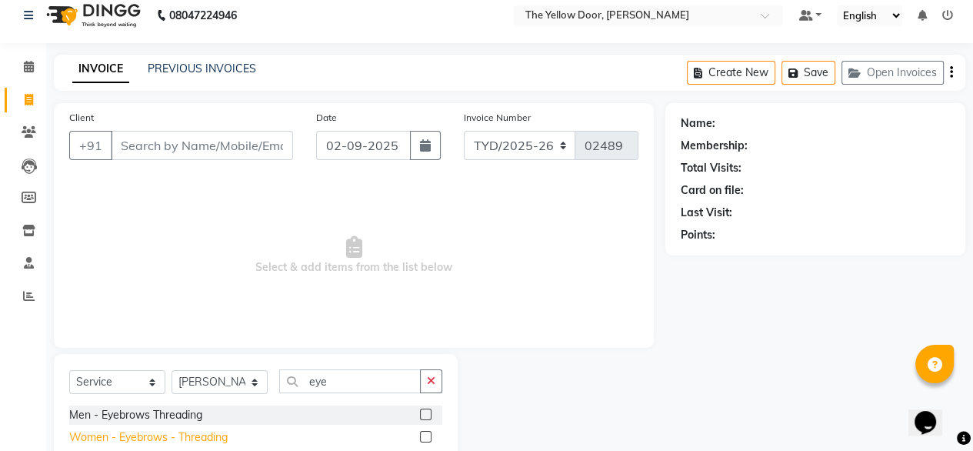
click at [215, 434] on div "Women - Eyebrows - Threading" at bounding box center [148, 437] width 158 height 16
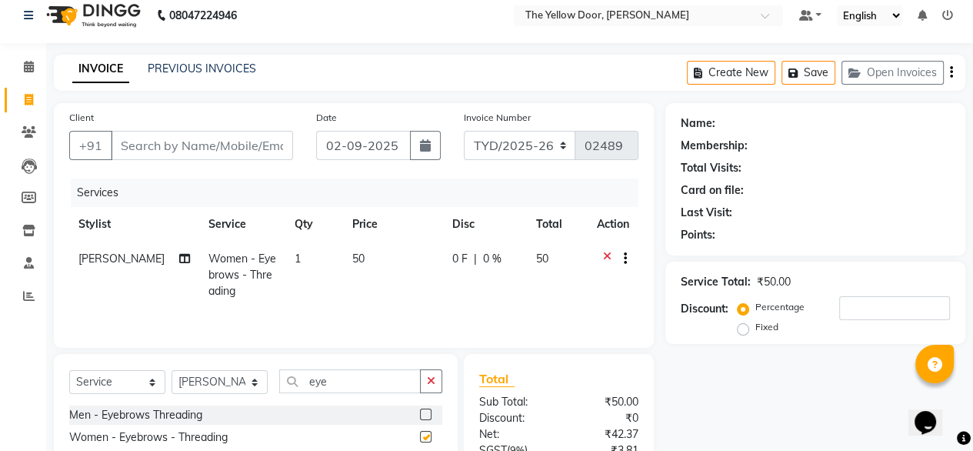
checkbox input "false"
click at [429, 377] on icon "button" at bounding box center [431, 380] width 8 height 11
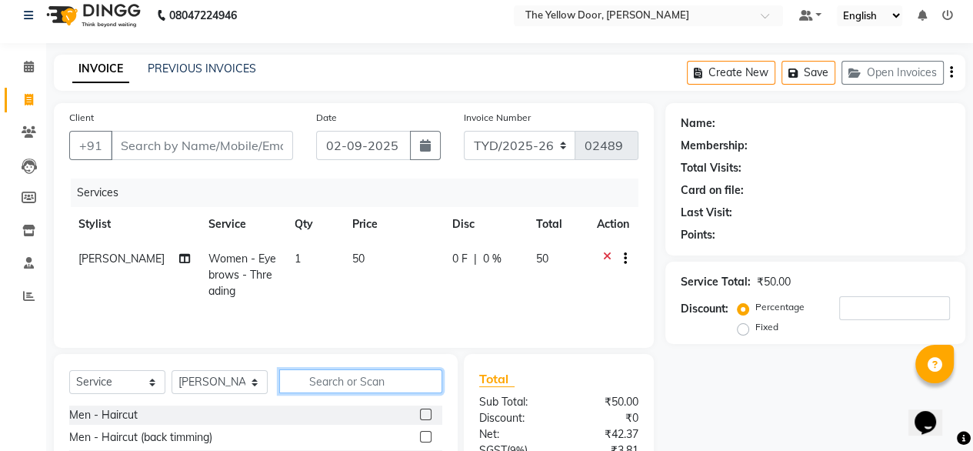
click at [429, 377] on input "text" at bounding box center [360, 381] width 163 height 24
type input "upper"
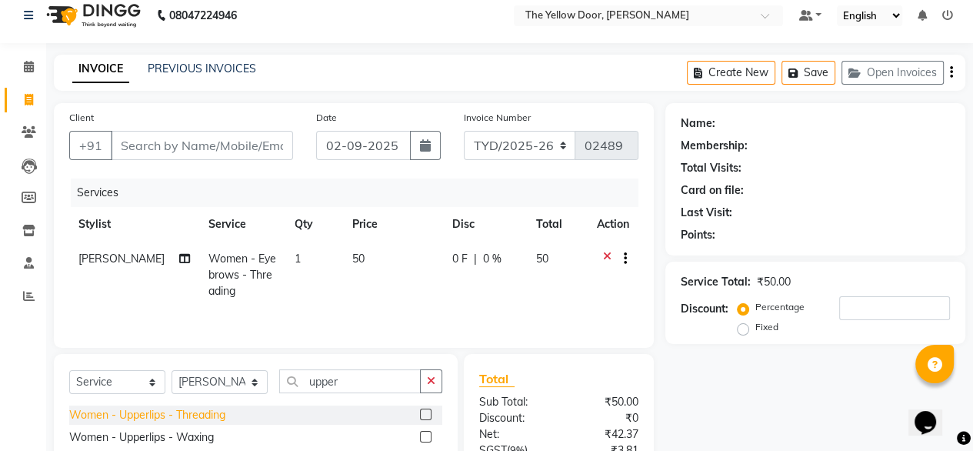
click at [218, 414] on div "Women - Upperlips - Threading" at bounding box center [147, 415] width 156 height 16
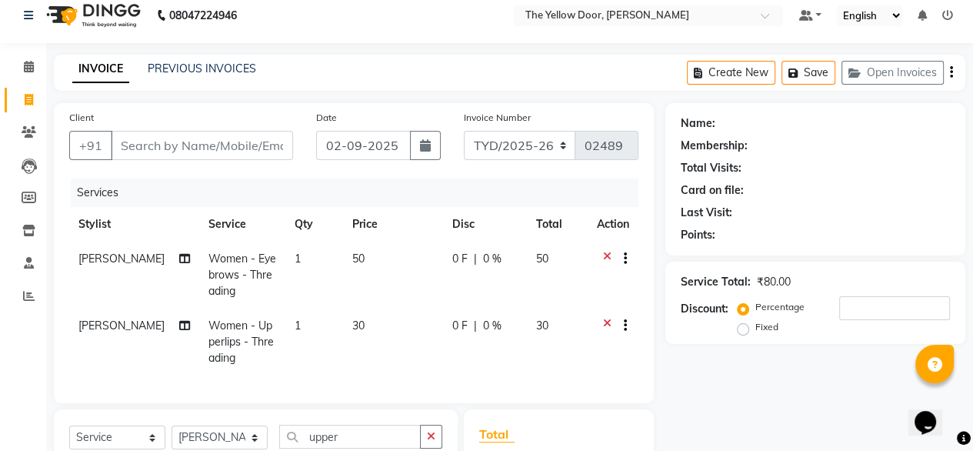
checkbox input "false"
click at [192, 148] on input "Client" at bounding box center [202, 145] width 182 height 29
type input "9"
type input "0"
type input "9"
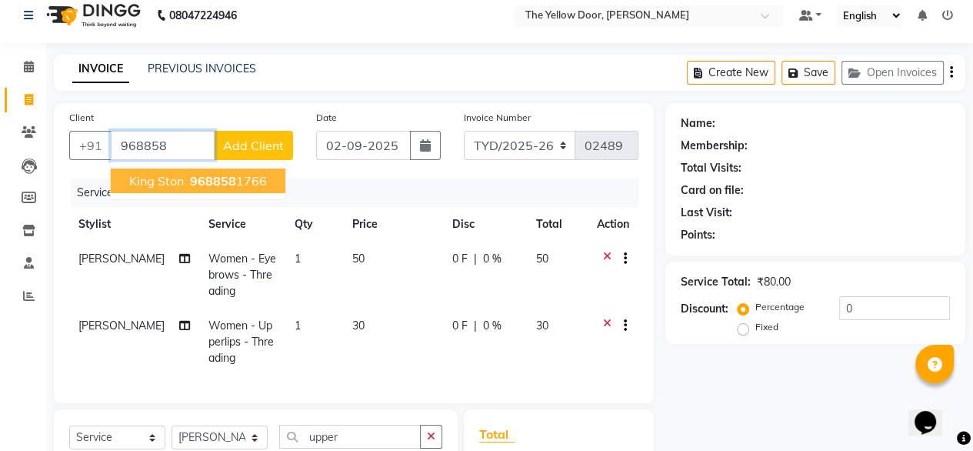
click at [211, 188] on button "king ston 968858 1766" at bounding box center [198, 180] width 175 height 25
type input "9688581766"
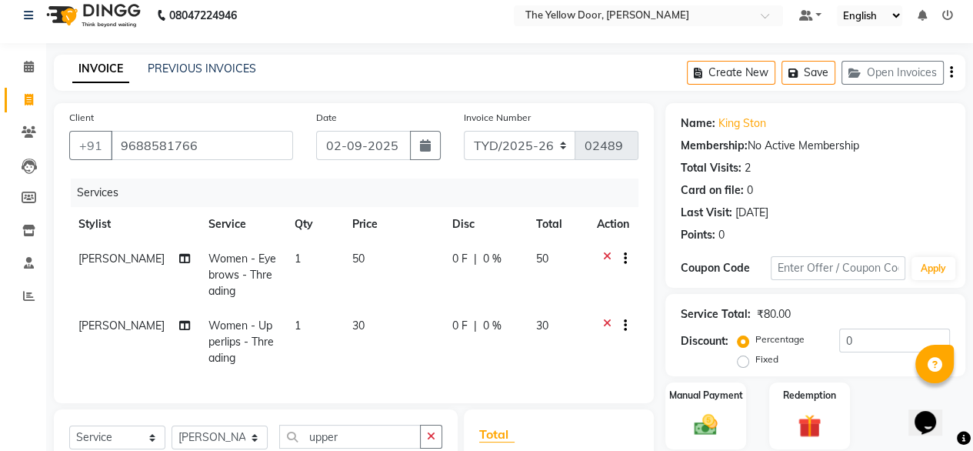
click at [606, 323] on icon at bounding box center [607, 327] width 8 height 19
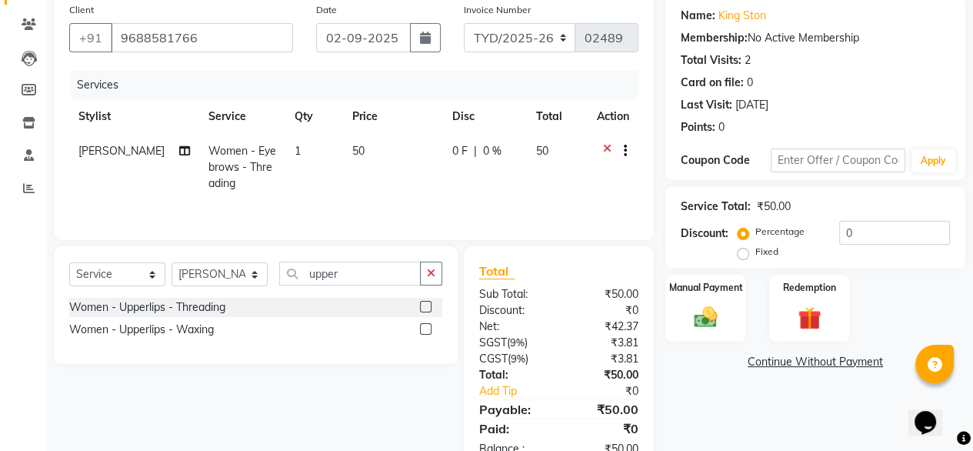
scroll to position [165, 0]
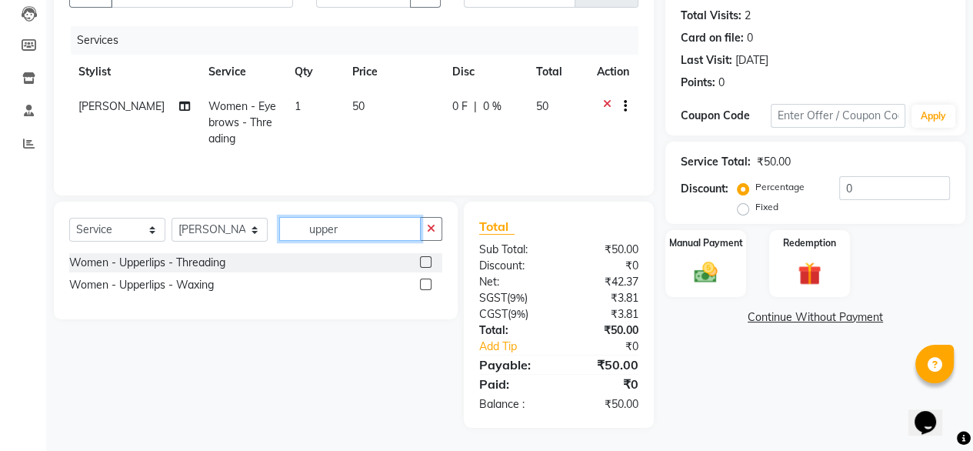
click at [348, 227] on input "upper" at bounding box center [349, 229] width 141 height 24
type input "u"
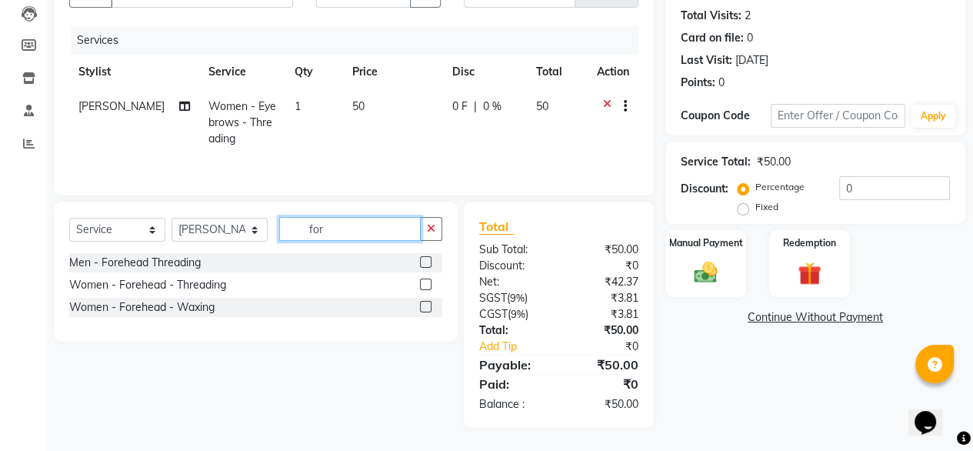
type input "for"
click at [426, 283] on label at bounding box center [426, 284] width 12 height 12
click at [426, 283] on input "checkbox" at bounding box center [425, 285] width 10 height 10
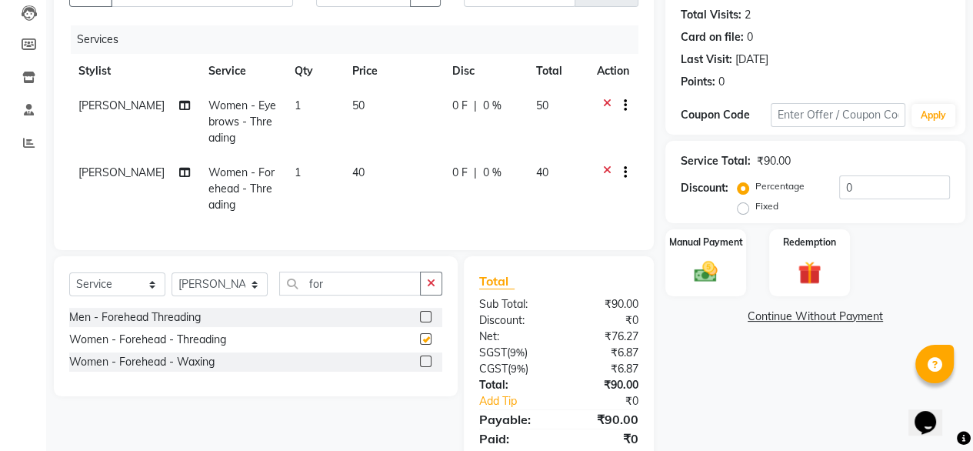
checkbox input "false"
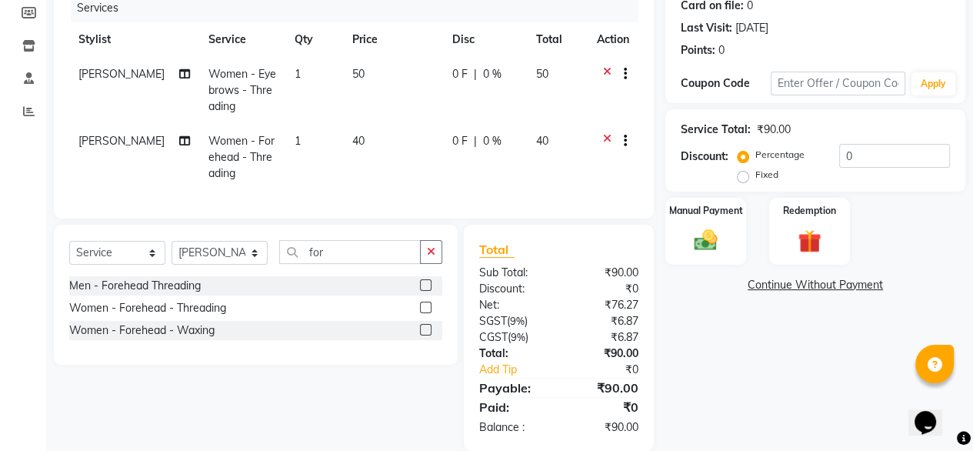
scroll to position [232, 0]
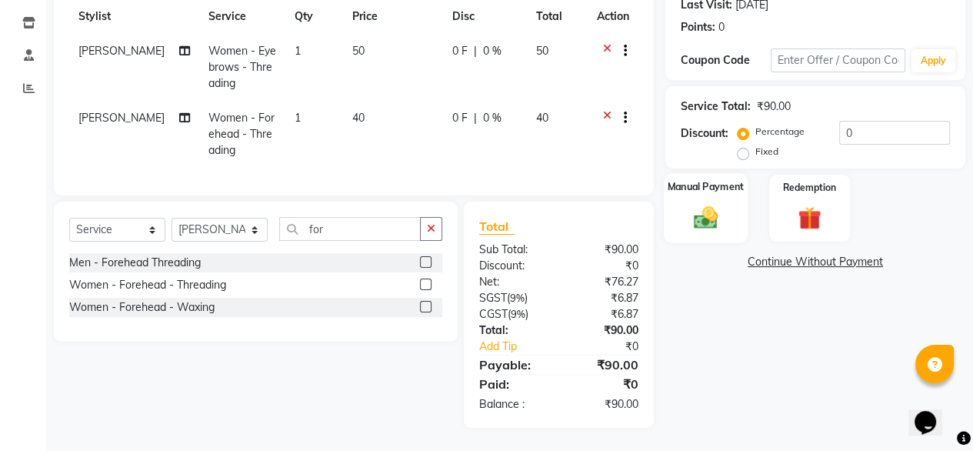
click at [701, 203] on img at bounding box center [705, 217] width 39 height 28
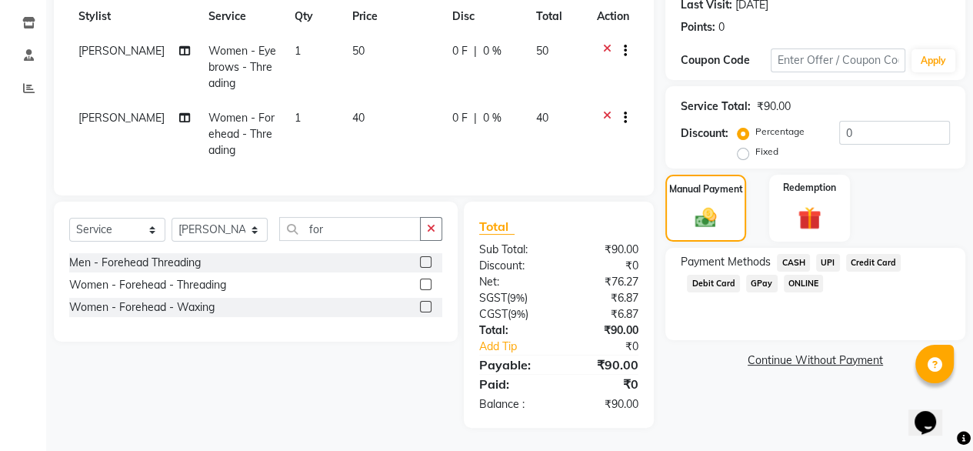
click at [830, 254] on span "UPI" at bounding box center [828, 263] width 24 height 18
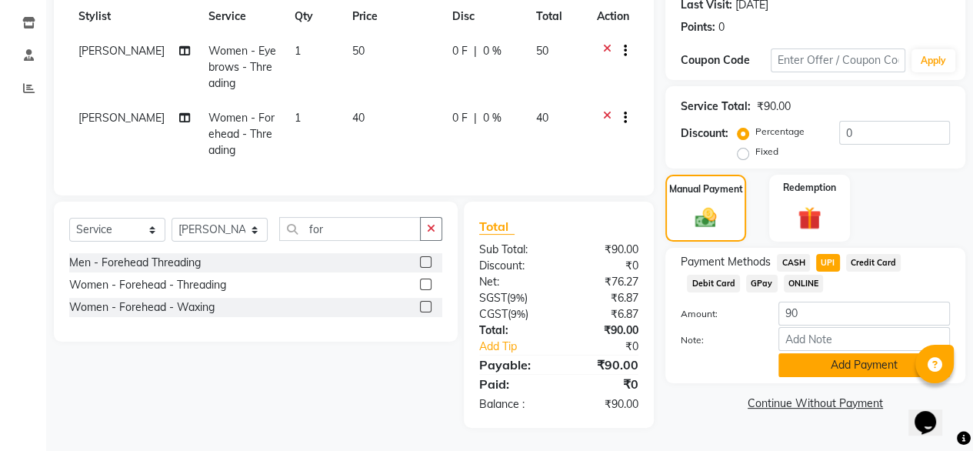
click at [846, 353] on button "Add Payment" at bounding box center [863, 365] width 171 height 24
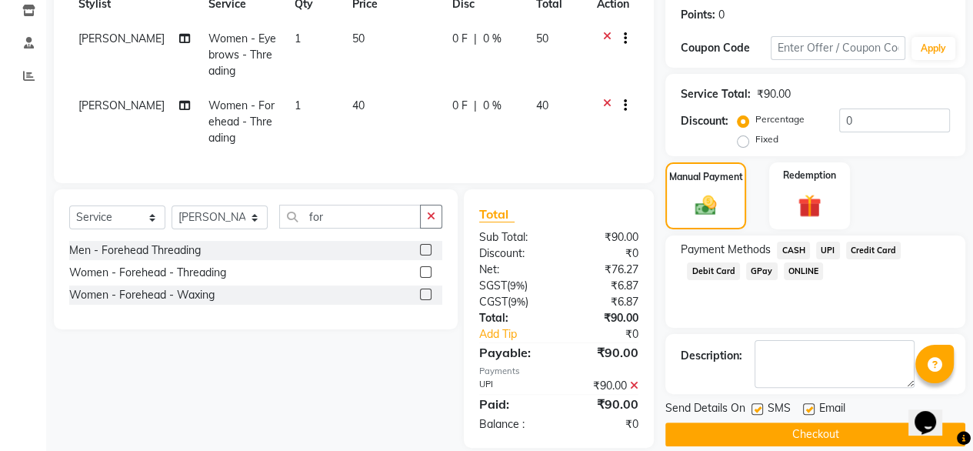
click at [827, 437] on button "Checkout" at bounding box center [815, 434] width 300 height 24
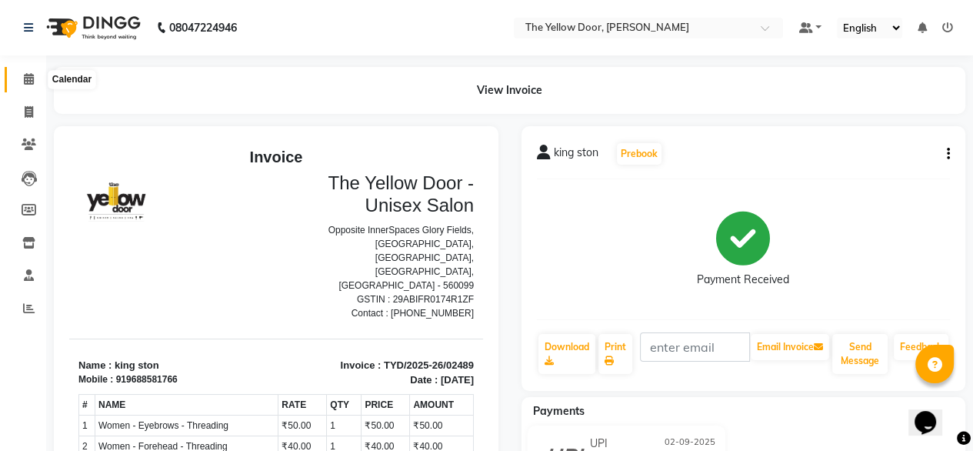
click at [26, 84] on icon at bounding box center [29, 79] width 10 height 12
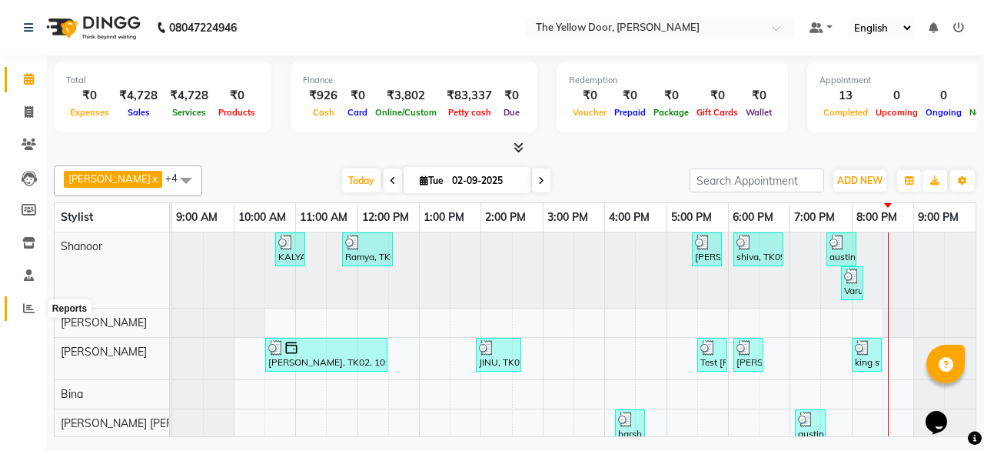
click at [25, 304] on icon at bounding box center [29, 308] width 12 height 12
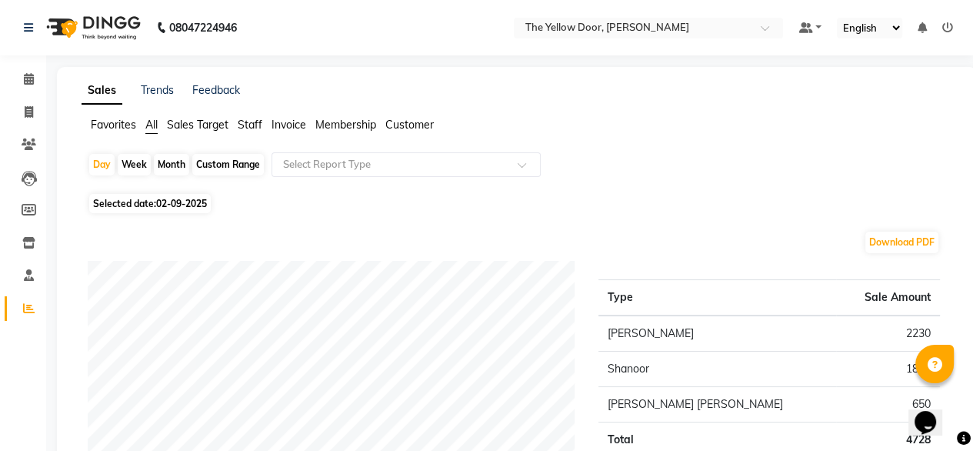
click at [173, 163] on div "Month" at bounding box center [171, 165] width 35 height 22
select select "9"
select select "2025"
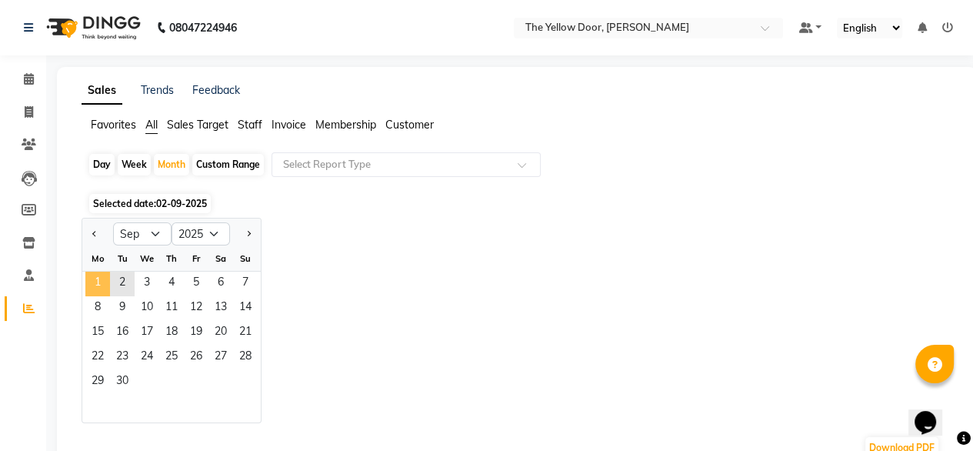
click at [101, 287] on span "1" at bounding box center [97, 283] width 25 height 25
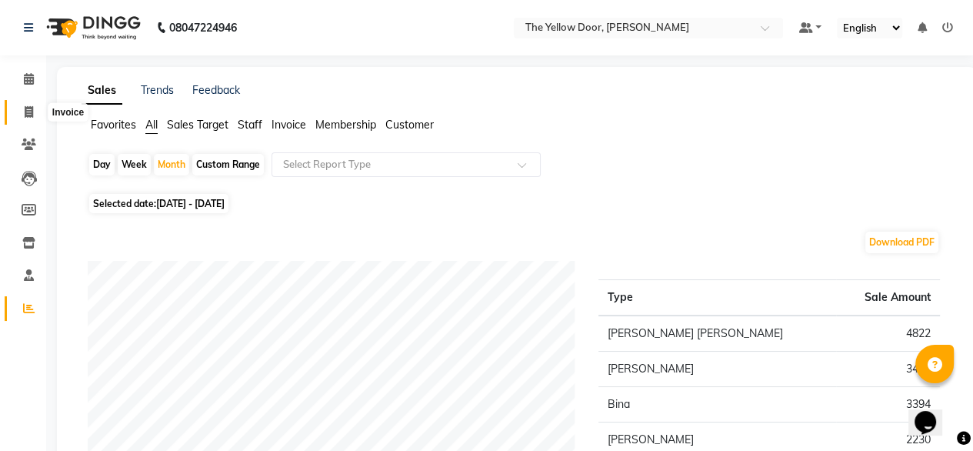
click at [26, 115] on icon at bounding box center [29, 112] width 8 height 12
select select "service"
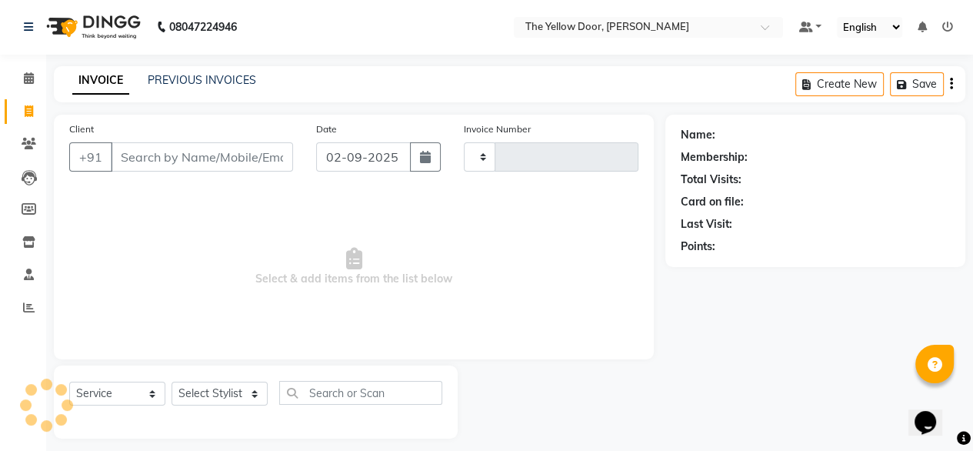
type input "02490"
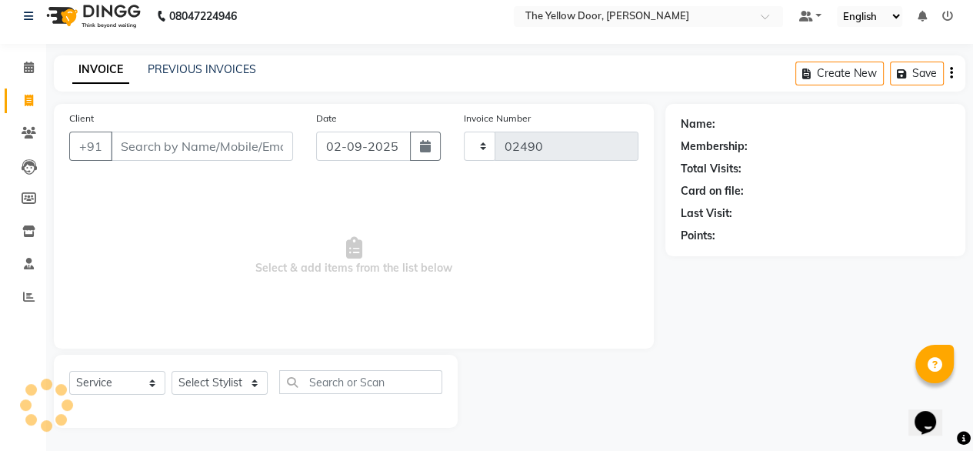
select select "5650"
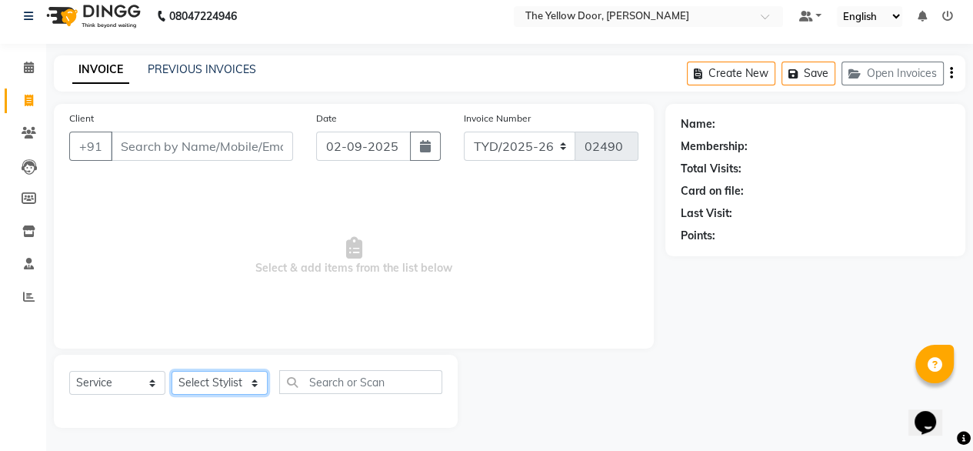
drag, startPoint x: 211, startPoint y: 384, endPoint x: 209, endPoint y: 339, distance: 44.7
click at [209, 339] on div "Client +91 Date 02-09-2025 Invoice Number TYD/2025-26 V/2025-26 02490 Select & …" at bounding box center [353, 266] width 623 height 324
select select "36569"
click at [171, 371] on select "Select Stylist Amit Roy Bina Deena Jena Housekeeping Manager Sajiya Shefi Shano…" at bounding box center [219, 383] width 96 height 24
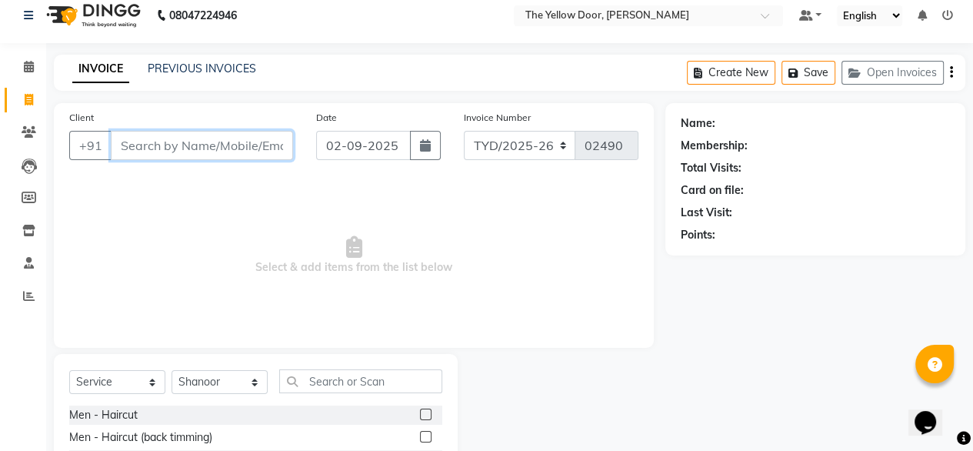
click at [193, 144] on input "Client" at bounding box center [202, 145] width 182 height 29
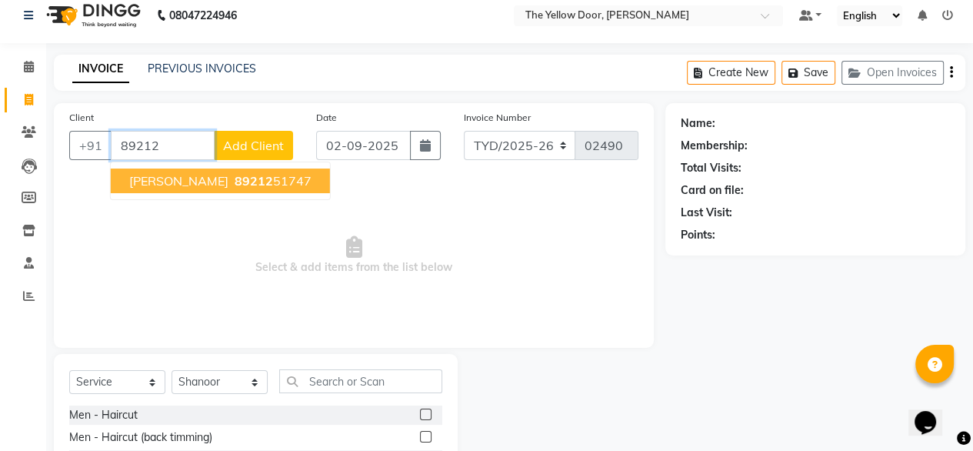
click at [234, 178] on span "89212" at bounding box center [253, 180] width 38 height 15
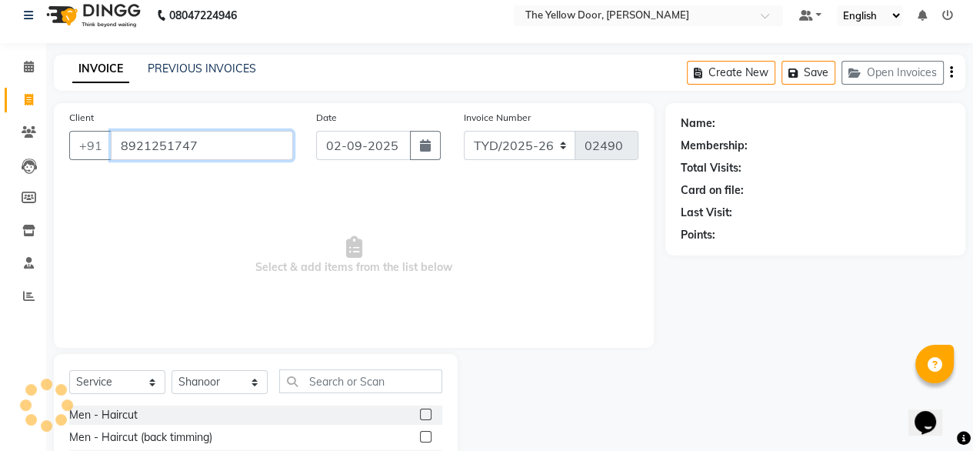
type input "8921251747"
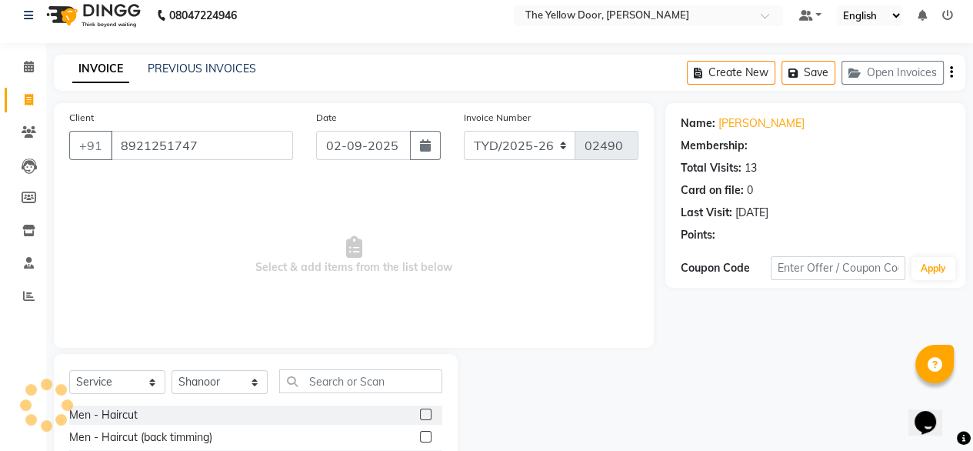
select select "1: Object"
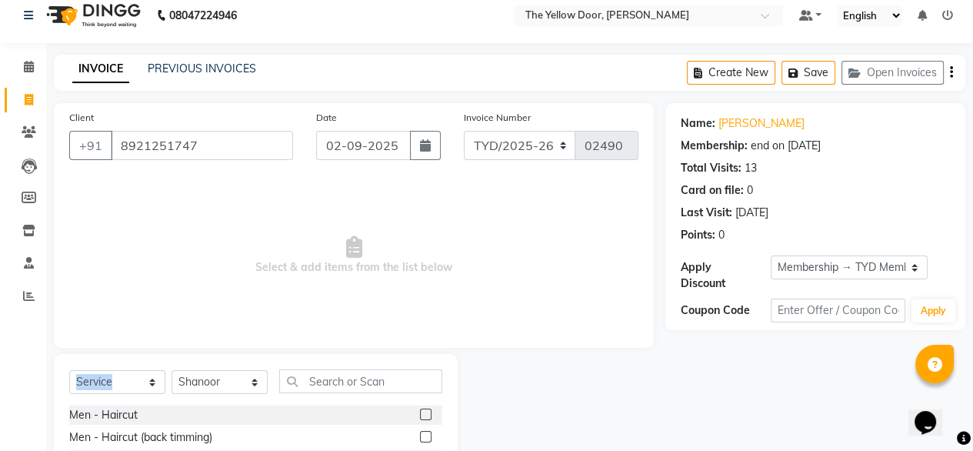
drag, startPoint x: 228, startPoint y: 370, endPoint x: 155, endPoint y: 392, distance: 76.4
click at [155, 392] on div "Select Service Product Membership Package Voucher Prepaid Gift Card Select Styl…" at bounding box center [255, 387] width 373 height 36
drag, startPoint x: 155, startPoint y: 392, endPoint x: 142, endPoint y: 396, distance: 13.6
click at [142, 396] on div "Select Service Product Membership Package Voucher Prepaid Gift Card Select Styl…" at bounding box center [255, 387] width 373 height 36
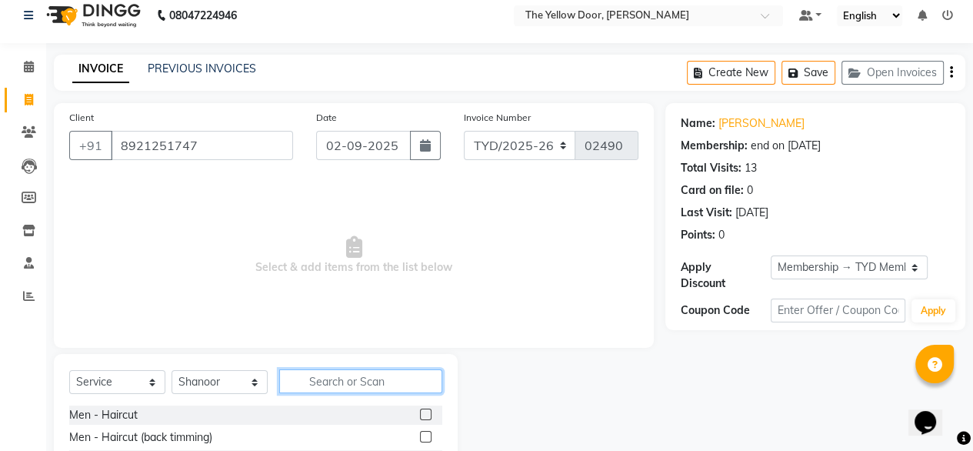
click at [313, 376] on input "text" at bounding box center [360, 381] width 163 height 24
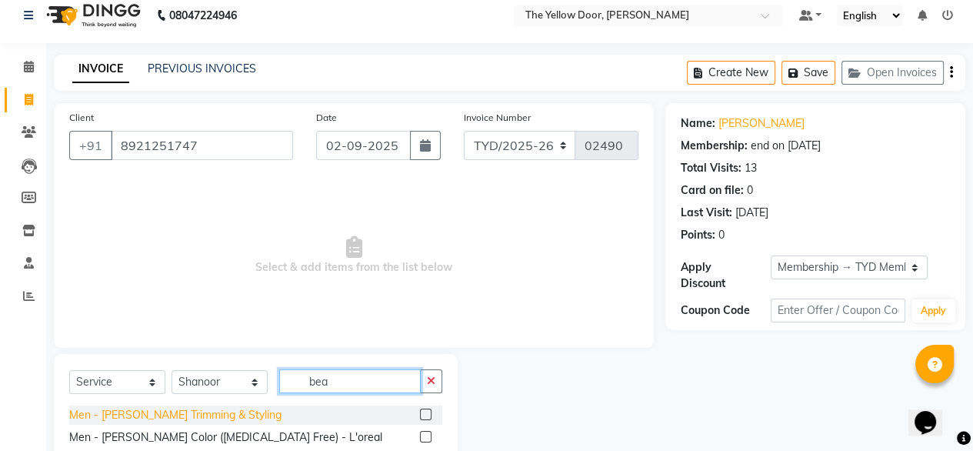
type input "bea"
click at [184, 412] on div "Men - Beard Trimming & Styling" at bounding box center [175, 415] width 212 height 16
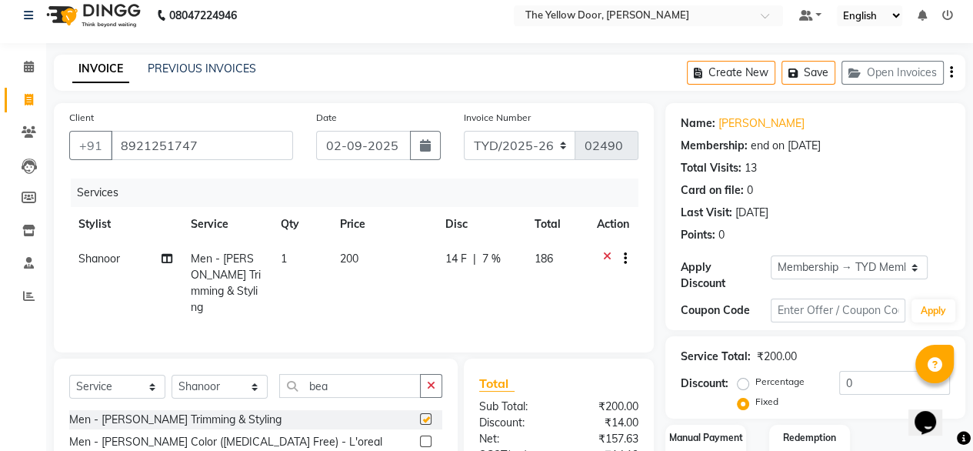
checkbox input "false"
click at [698, 431] on label "Manual Payment" at bounding box center [705, 436] width 77 height 15
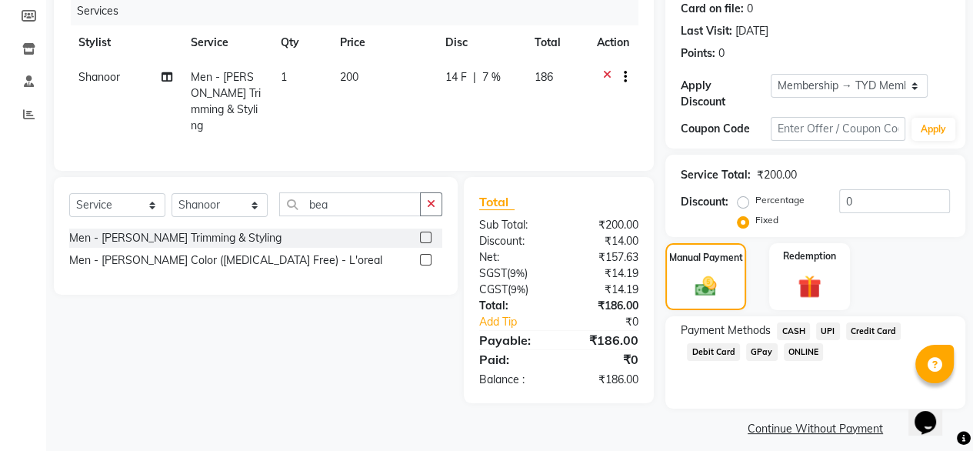
click at [825, 324] on span "UPI" at bounding box center [828, 331] width 24 height 18
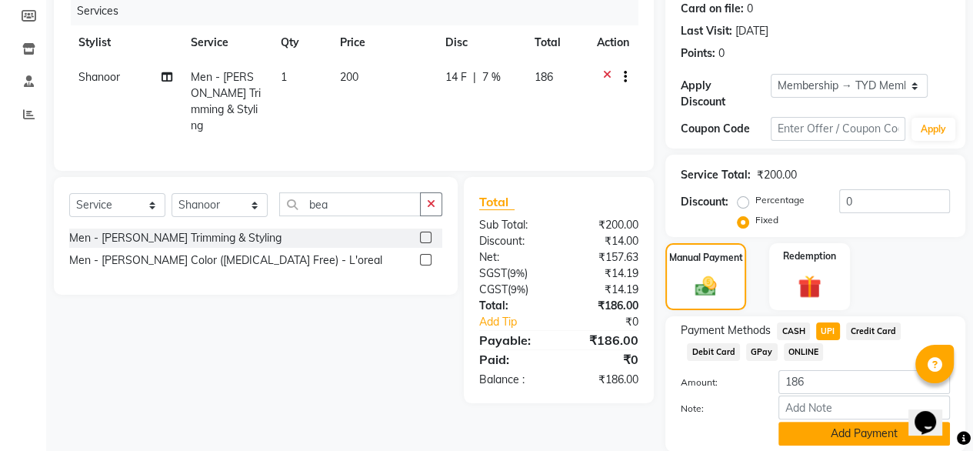
click at [812, 421] on button "Add Payment" at bounding box center [863, 433] width 171 height 24
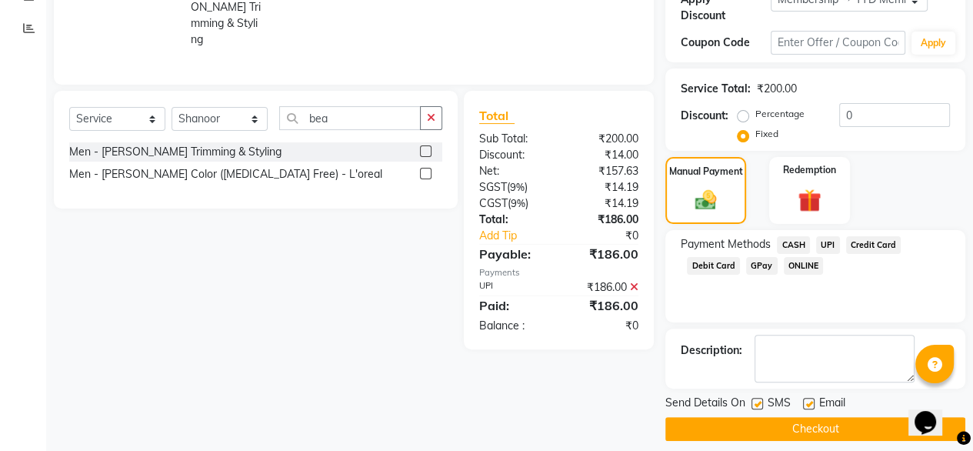
click at [757, 417] on button "Checkout" at bounding box center [815, 429] width 300 height 24
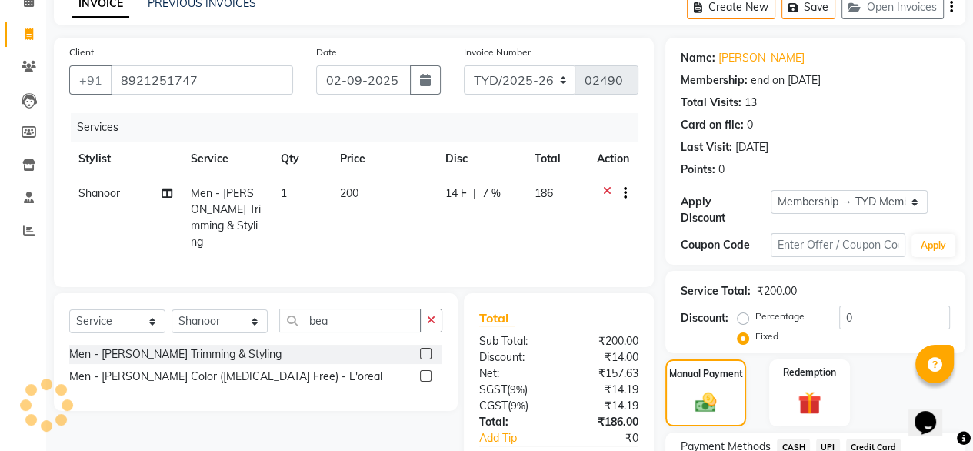
scroll to position [77, 0]
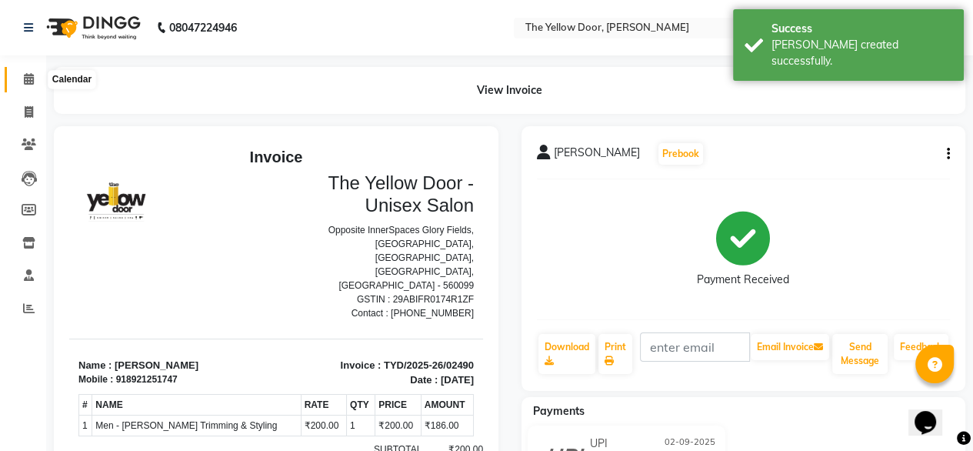
click at [17, 84] on span at bounding box center [28, 80] width 27 height 18
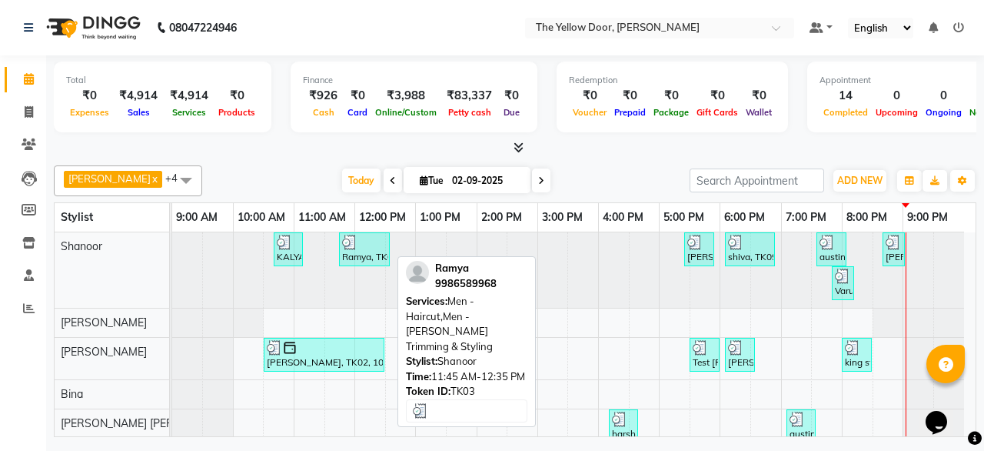
click at [359, 258] on div "Ramya, TK03, 11:45 AM-12:35 PM, Men - Haircut,Men - Beard Trimming & Styling" at bounding box center [365, 248] width 48 height 29
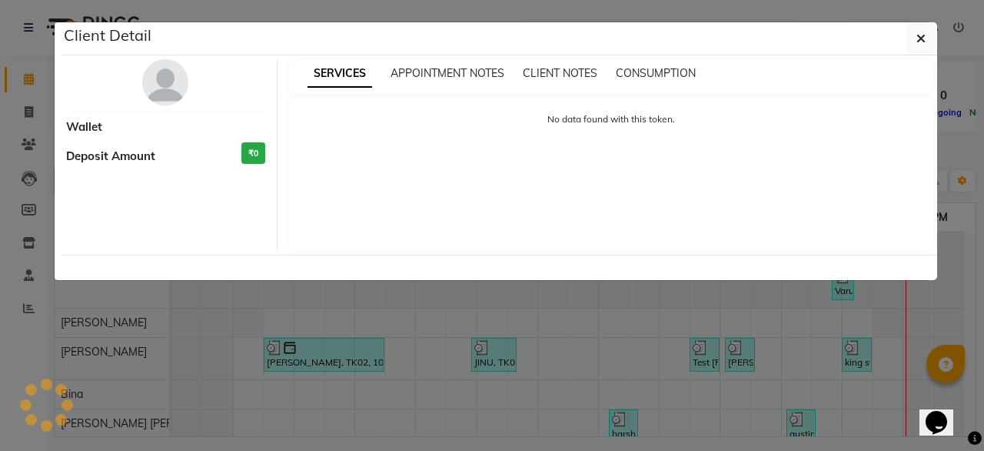
select select "3"
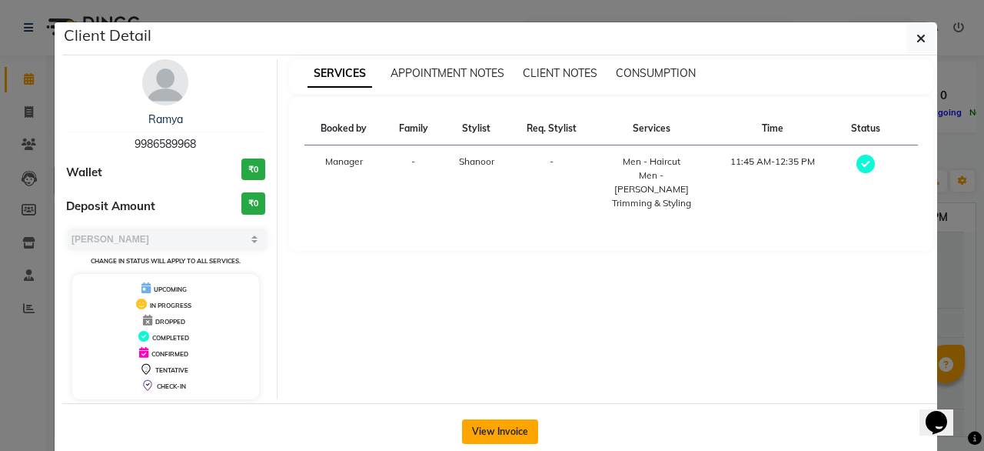
click at [497, 422] on button "View Invoice" at bounding box center [500, 431] width 76 height 25
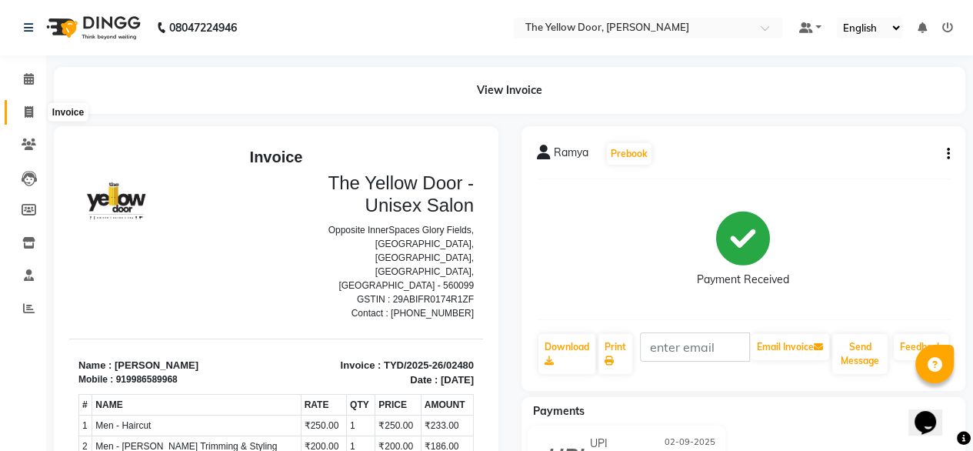
click at [34, 109] on span at bounding box center [28, 113] width 27 height 18
select select "service"
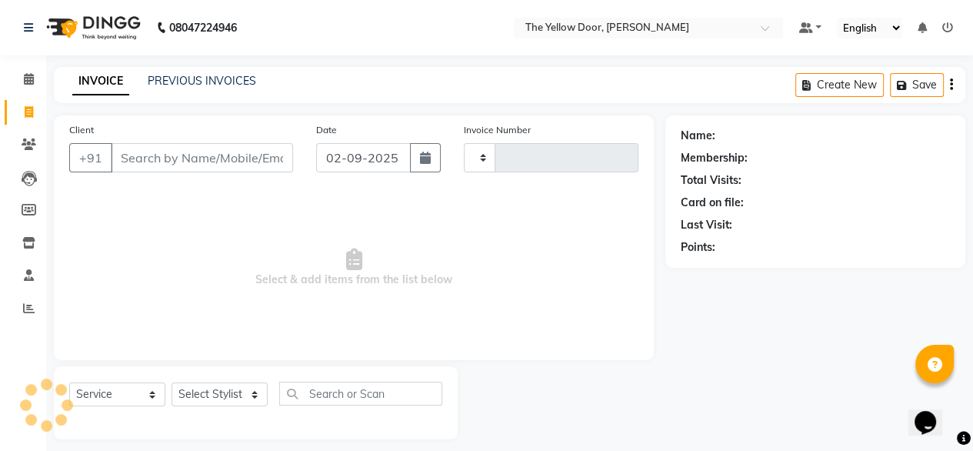
type input "02491"
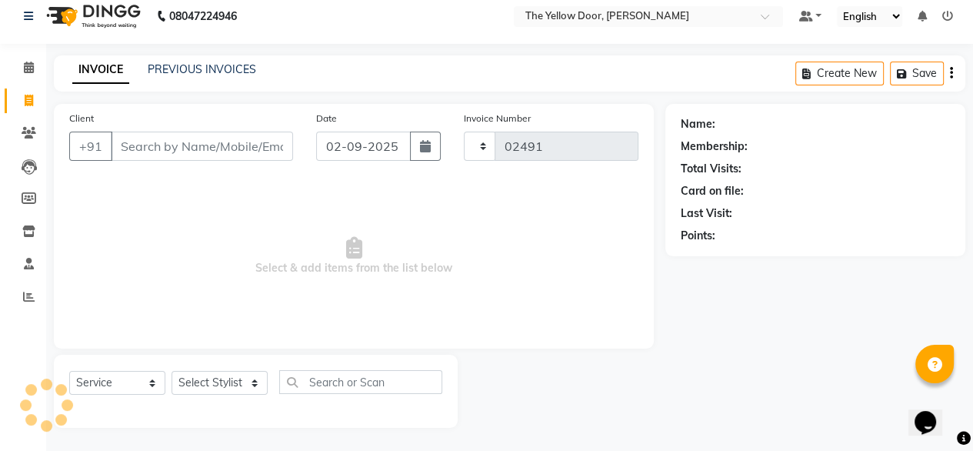
select select "5650"
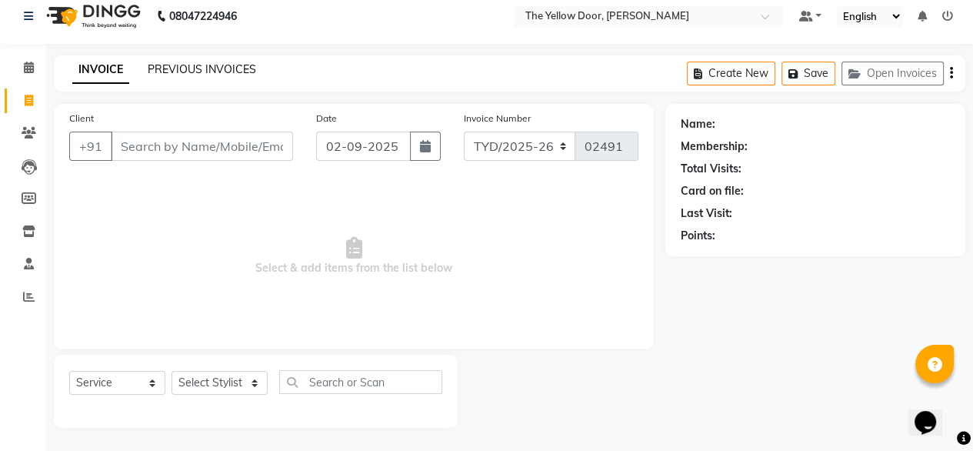
click at [205, 62] on link "PREVIOUS INVOICES" at bounding box center [202, 69] width 108 height 14
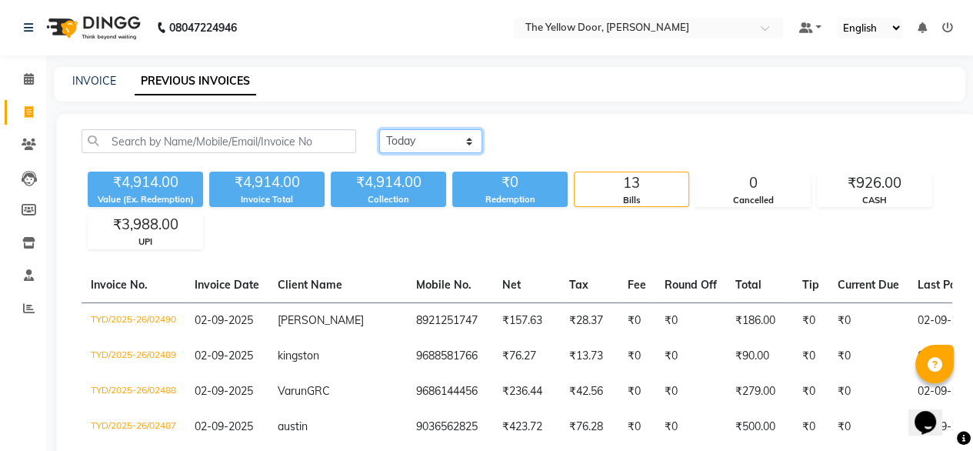
drag, startPoint x: 455, startPoint y: 140, endPoint x: 444, endPoint y: 180, distance: 41.4
click at [444, 180] on div "Today Yesterday Custom Range ₹4,914.00 Value (Ex. Redemption) ₹4,914.00 Invoice…" at bounding box center [516, 189] width 889 height 120
select select "yesterday"
click at [379, 129] on select "Today Yesterday Custom Range" at bounding box center [430, 141] width 103 height 24
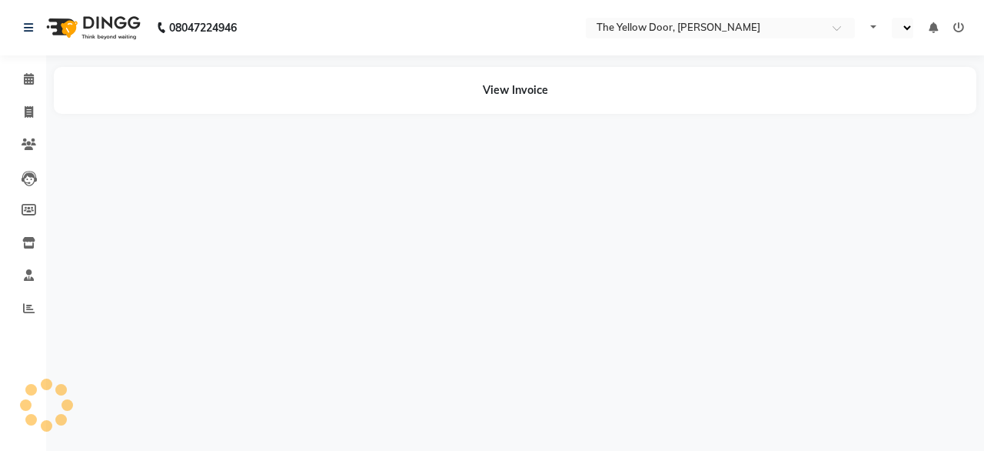
select select "en"
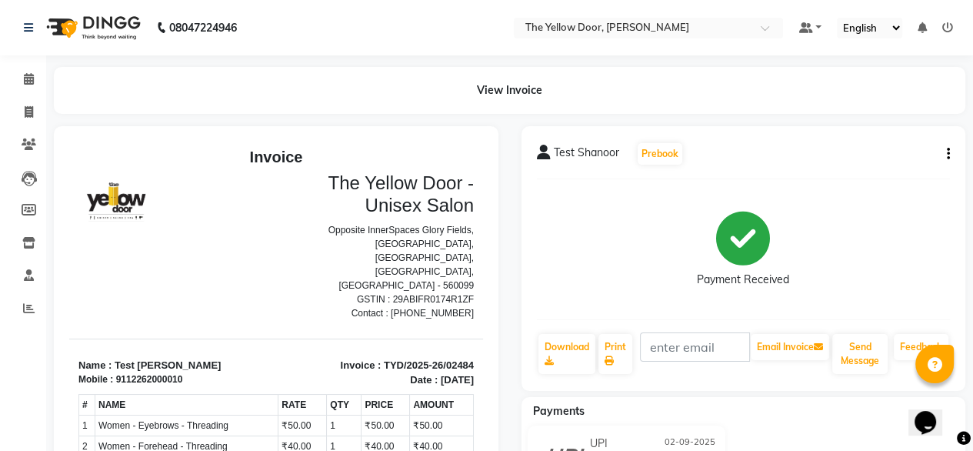
click at [944, 155] on button "button" at bounding box center [944, 154] width 9 height 16
click at [867, 186] on div "Edit Invoice" at bounding box center [870, 183] width 105 height 19
select select "service"
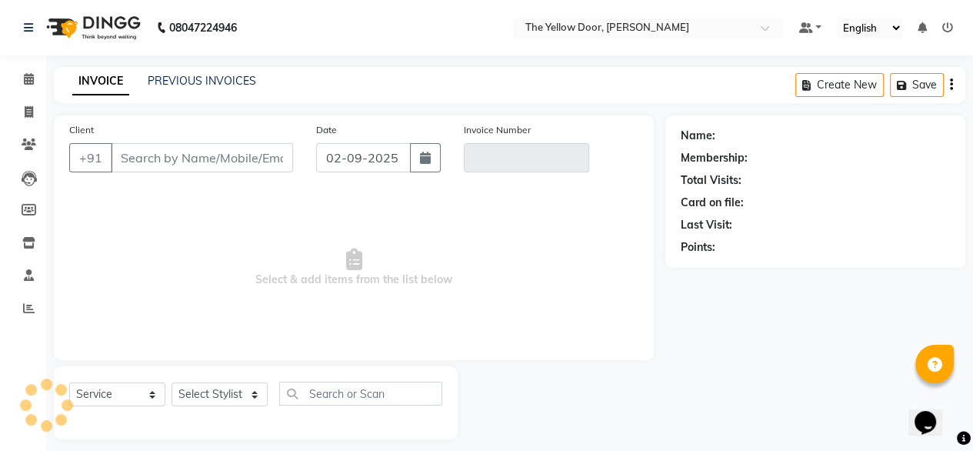
scroll to position [12, 0]
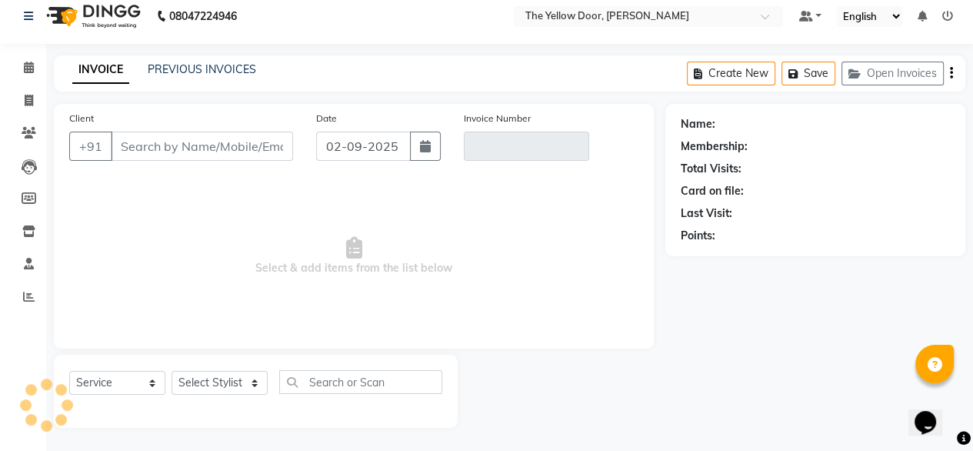
type input "12262000010"
type input "TYD/2025-26/02484"
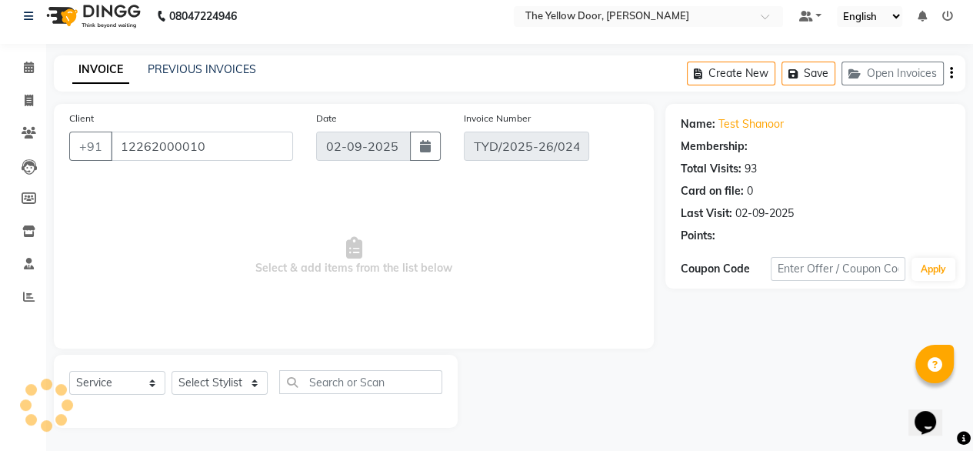
select select "select"
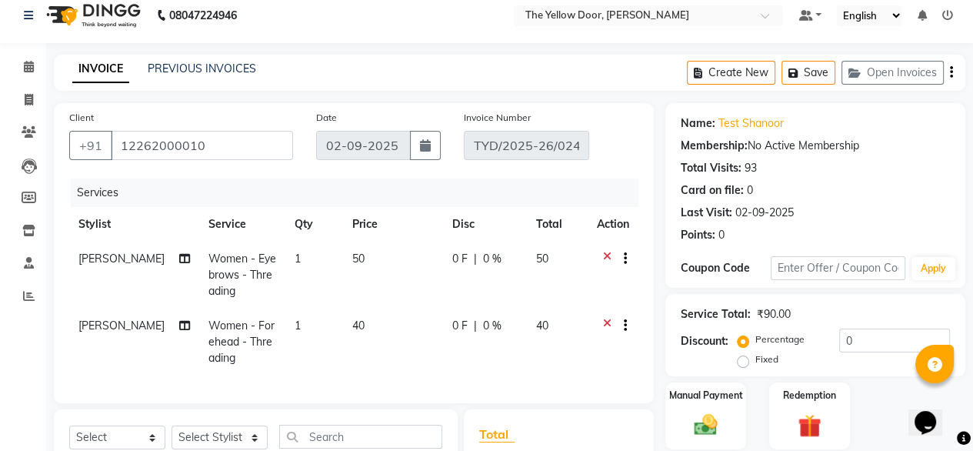
scroll to position [264, 0]
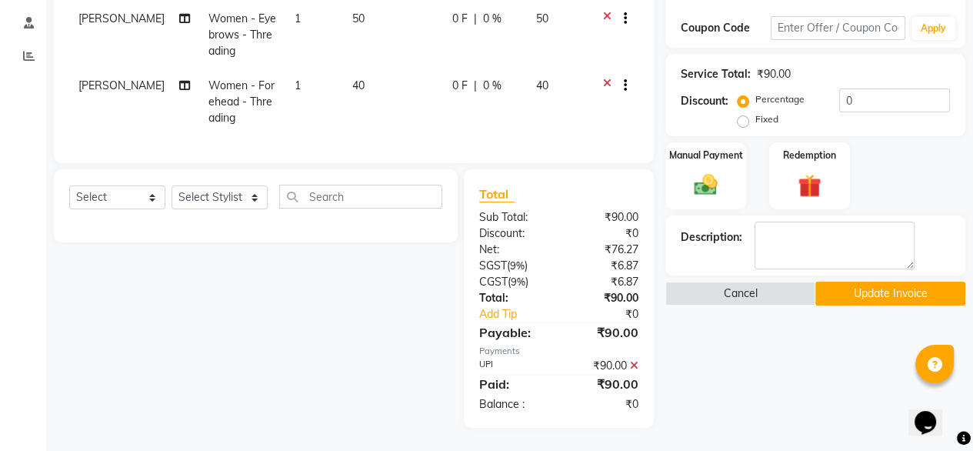
click at [633, 371] on icon at bounding box center [634, 365] width 8 height 11
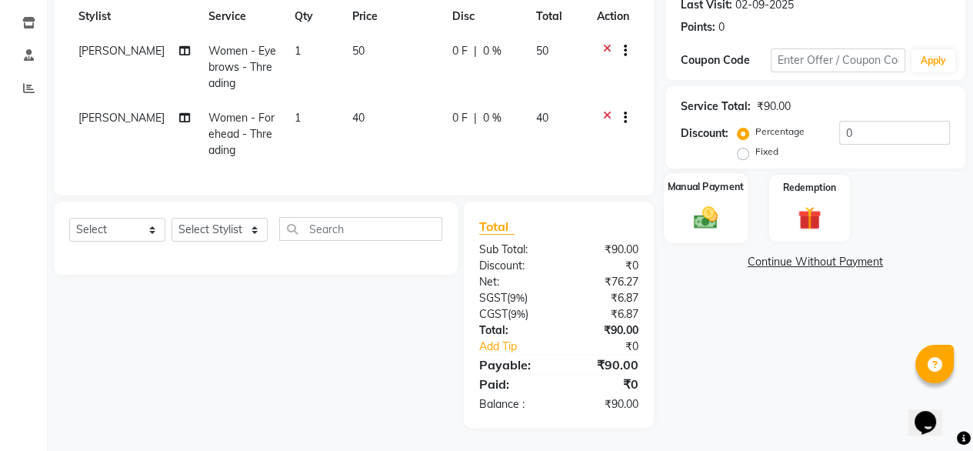
click at [703, 222] on div "Manual Payment" at bounding box center [706, 208] width 84 height 70
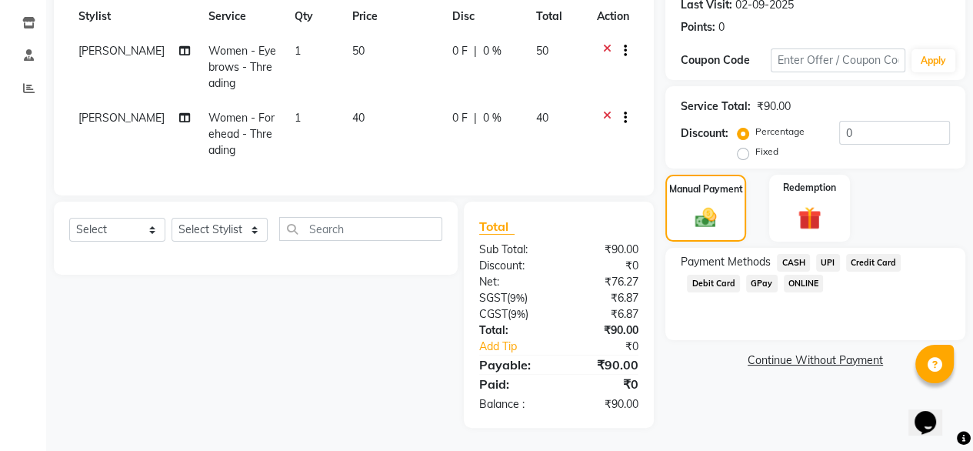
click at [789, 254] on span "CASH" at bounding box center [793, 263] width 33 height 18
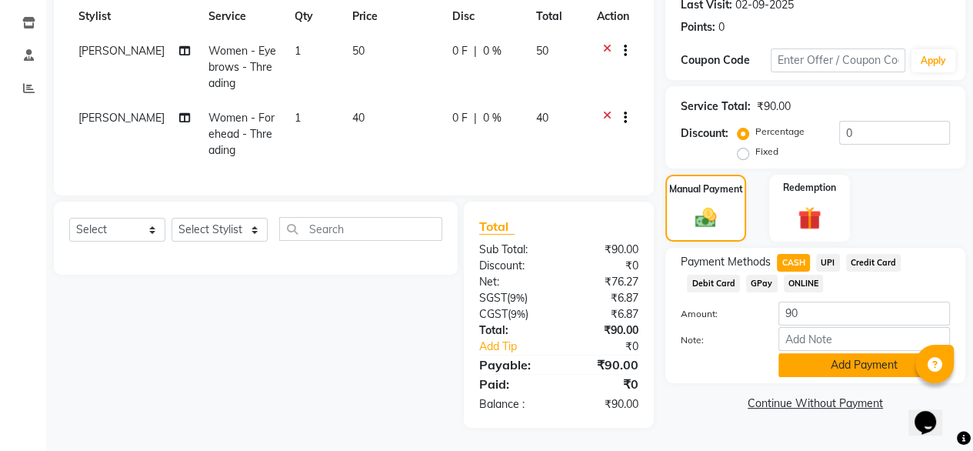
click at [813, 357] on button "Add Payment" at bounding box center [863, 365] width 171 height 24
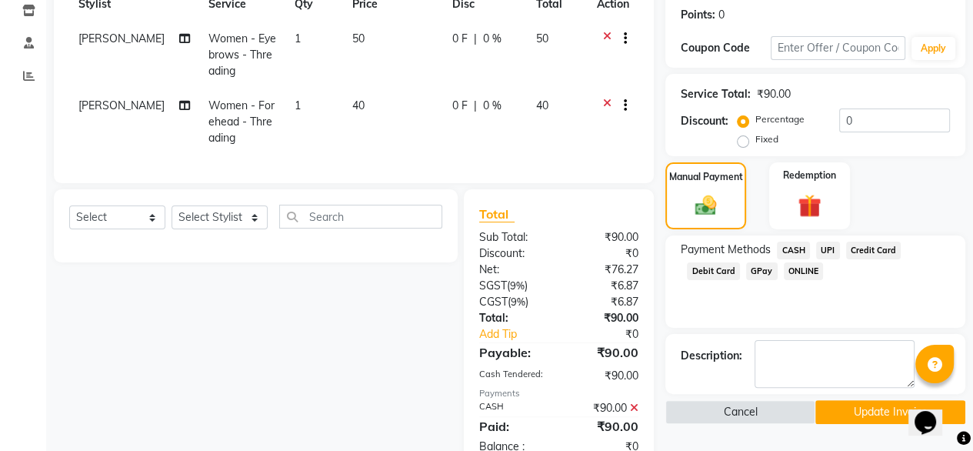
scroll to position [286, 0]
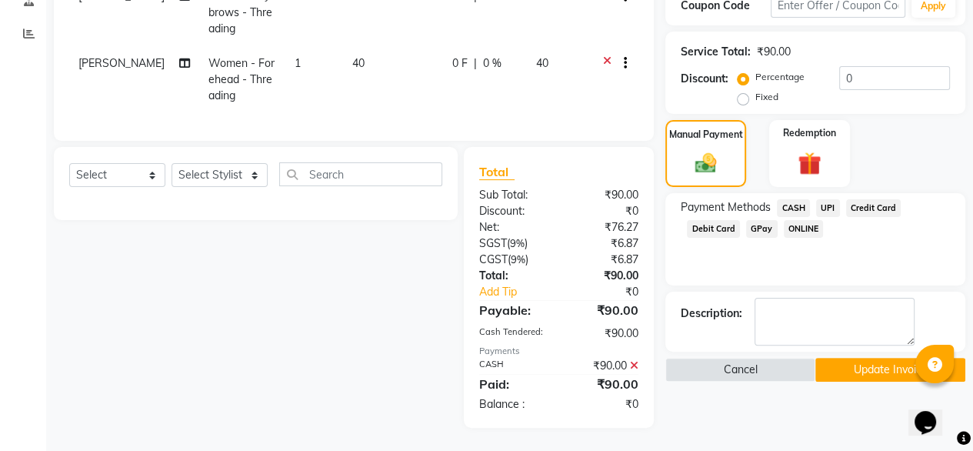
drag, startPoint x: 849, startPoint y: 364, endPoint x: 127, endPoint y: 164, distance: 749.1
click at [127, 164] on div "Client +91 12262000010 Date 02-09-2025 Invoice Number TYD/2025-26/02484 Service…" at bounding box center [509, 134] width 934 height 587
click at [831, 358] on button "Update Invoice" at bounding box center [890, 370] width 150 height 24
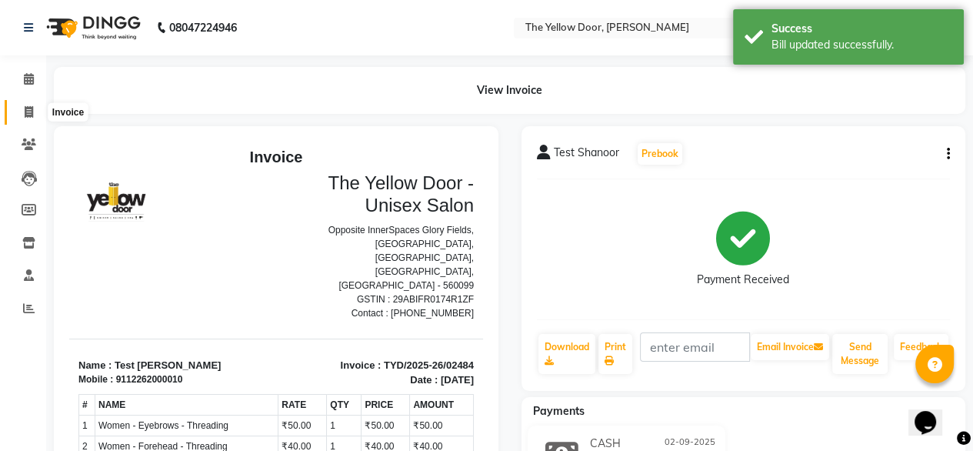
click at [25, 111] on icon at bounding box center [29, 112] width 8 height 12
select select "service"
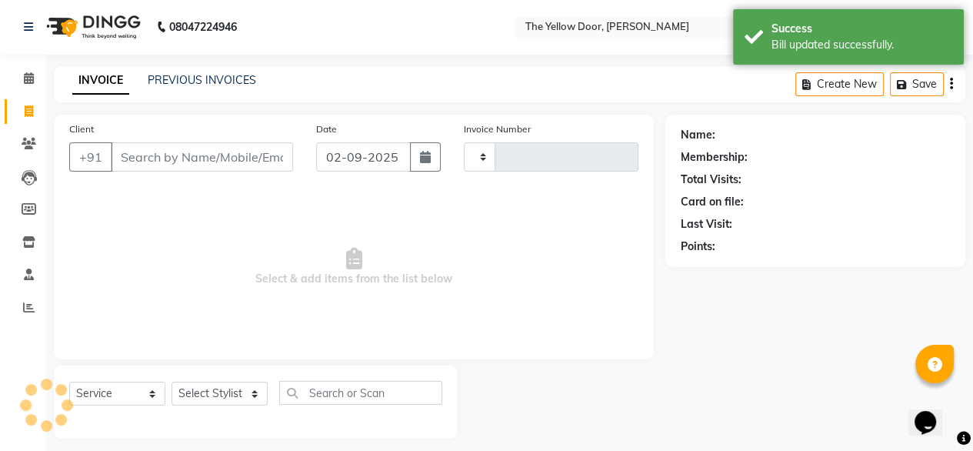
type input "02489"
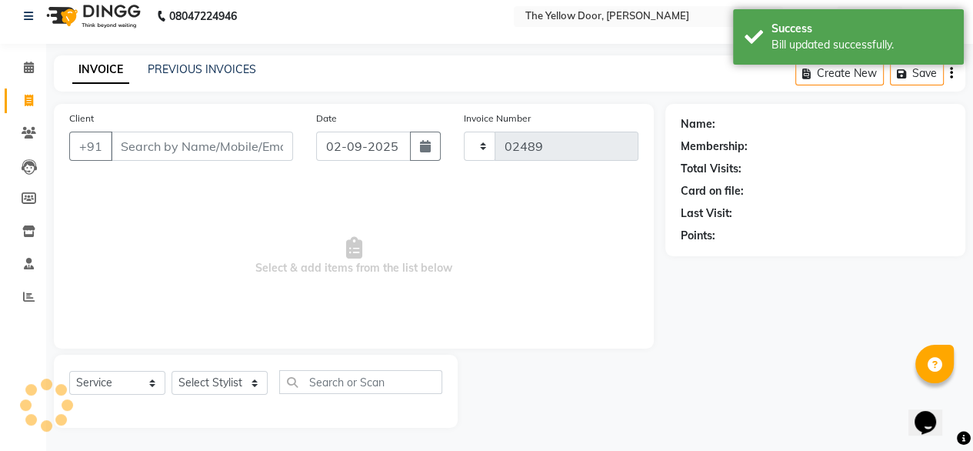
select select "5650"
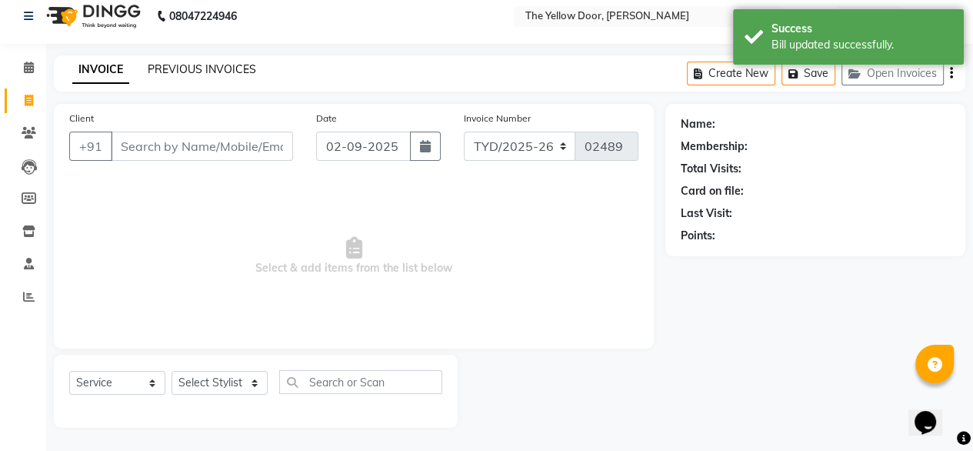
click at [154, 72] on link "PREVIOUS INVOICES" at bounding box center [202, 69] width 108 height 14
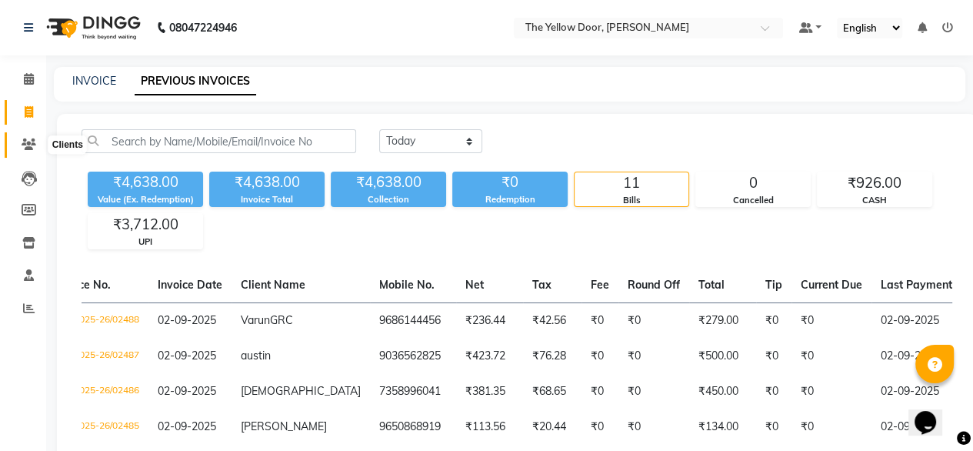
click at [28, 140] on icon at bounding box center [29, 144] width 15 height 12
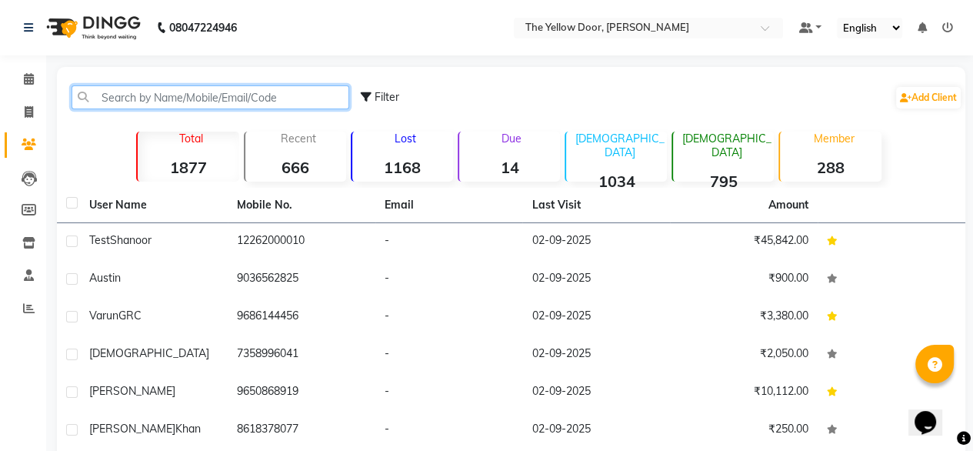
click at [209, 95] on input "text" at bounding box center [211, 97] width 278 height 24
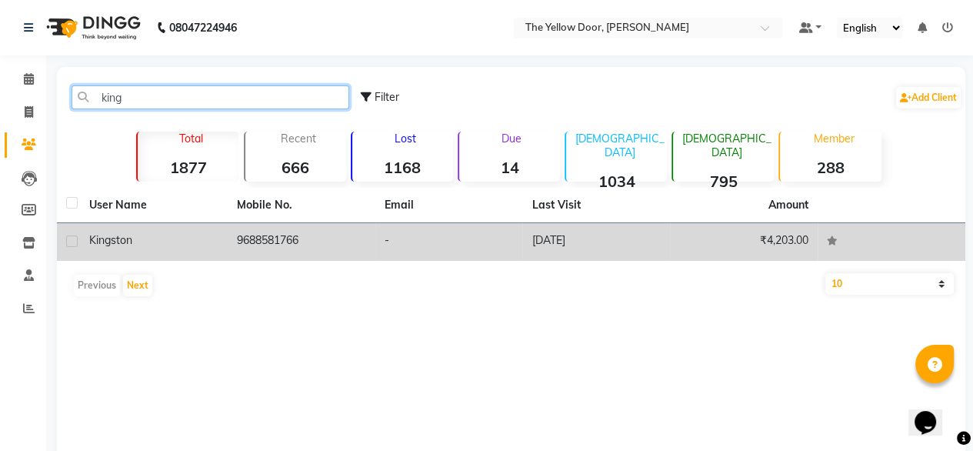
type input "king"
click at [192, 244] on div "king ston" at bounding box center [153, 240] width 129 height 16
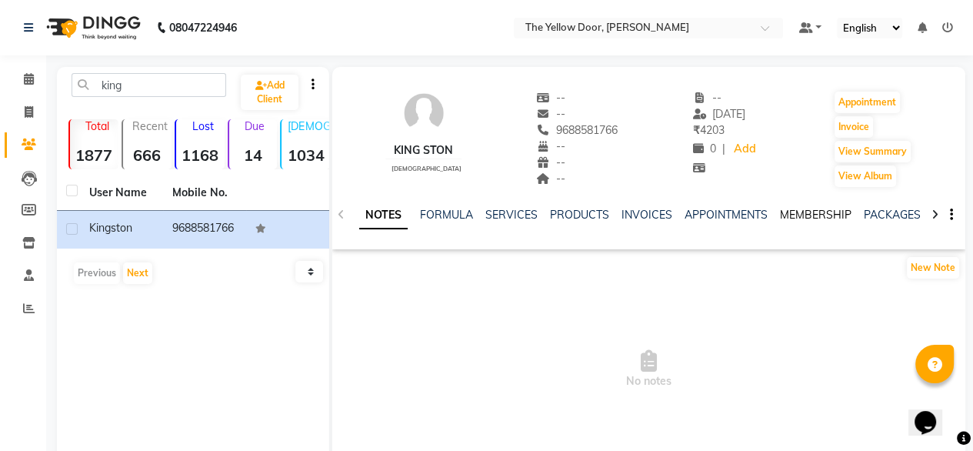
click at [796, 208] on link "MEMBERSHIP" at bounding box center [816, 215] width 72 height 14
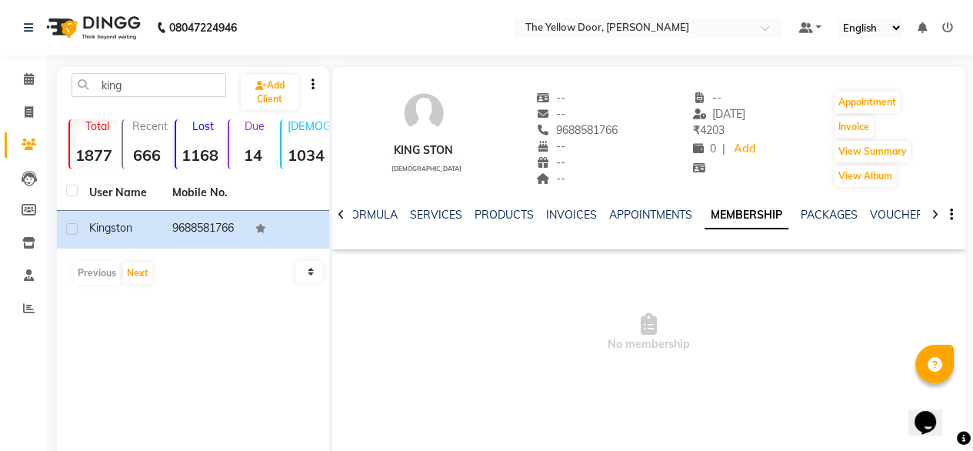
click at [575, 217] on link "INVOICES" at bounding box center [571, 215] width 51 height 14
click td "₹250.00"
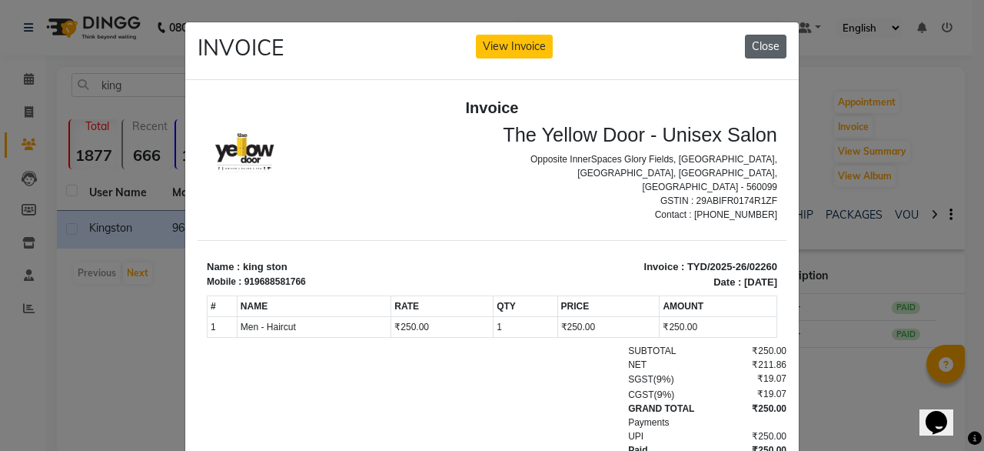
click at [757, 56] on button "Close" at bounding box center [766, 47] width 42 height 24
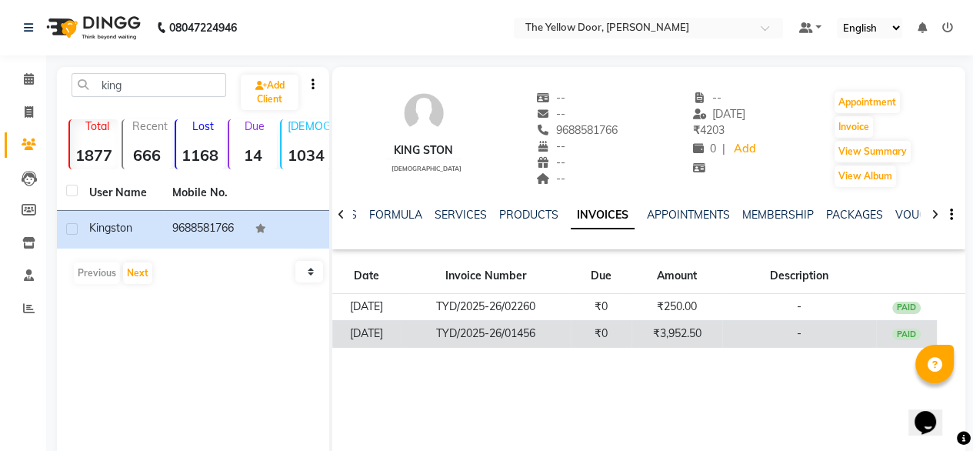
click at [697, 324] on td "₹3,952.50" at bounding box center [676, 333] width 91 height 27
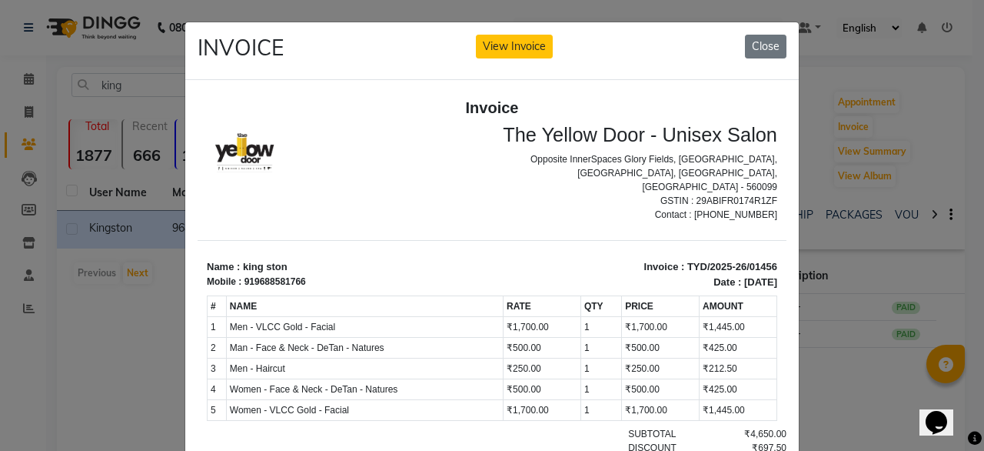
scroll to position [12, 0]
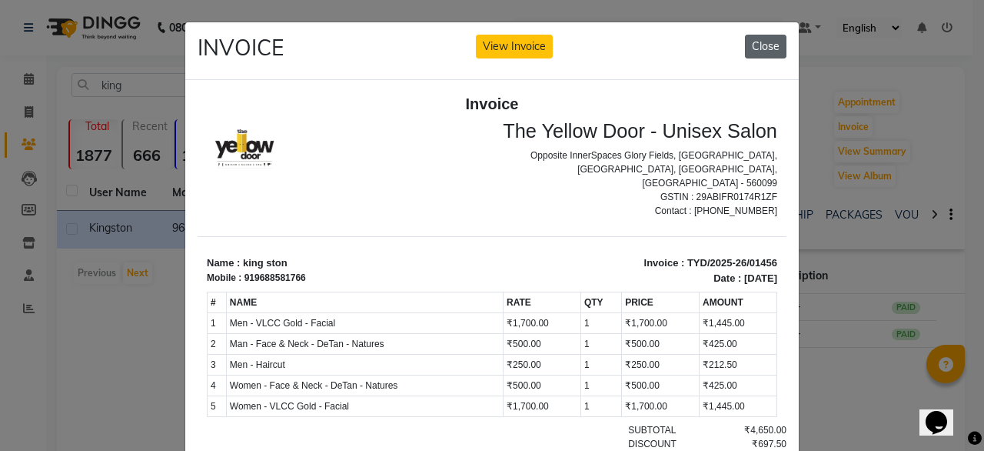
click at [766, 45] on button "Close" at bounding box center [766, 47] width 42 height 24
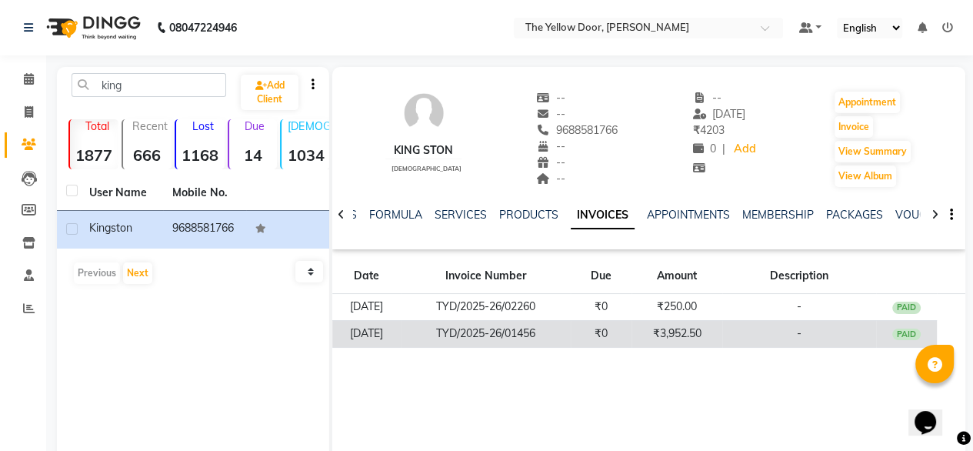
click at [503, 331] on td "TYD/2025-26/01456" at bounding box center [486, 333] width 170 height 27
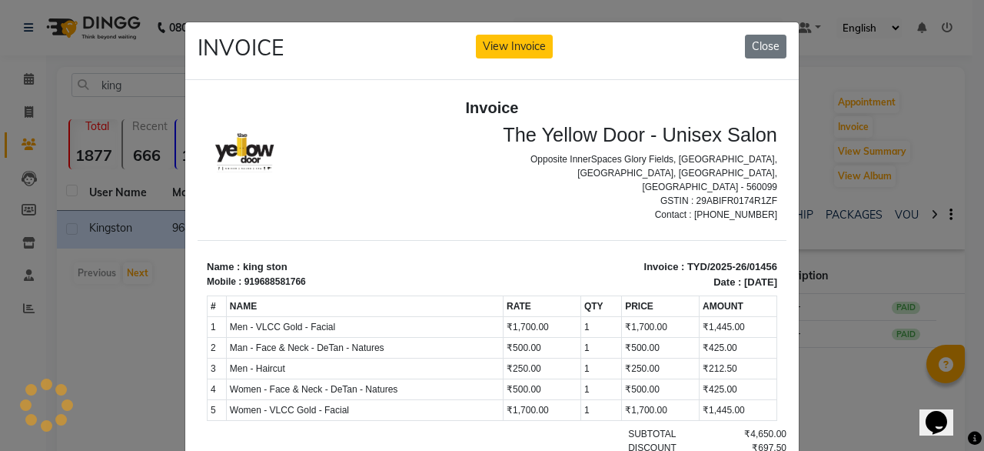
scroll to position [0, 0]
click at [501, 41] on button "View Invoice" at bounding box center [514, 47] width 77 height 24
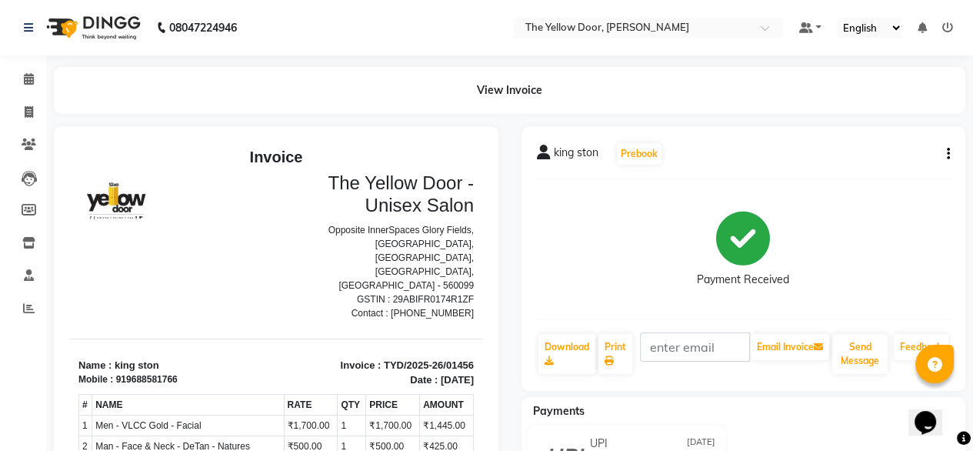
click at [943, 151] on button "button" at bounding box center [944, 154] width 9 height 16
click at [910, 165] on div "Edit Item Staff" at bounding box center [870, 164] width 105 height 19
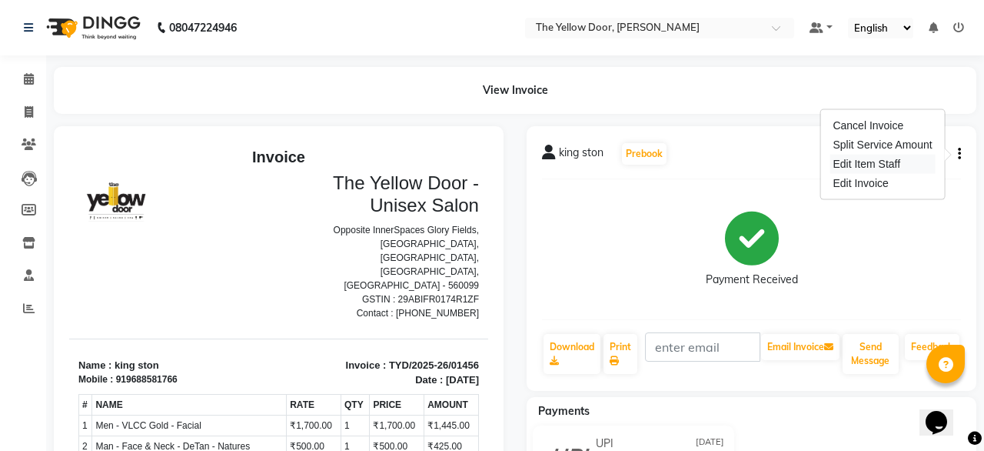
select select "36569"
select select "51707"
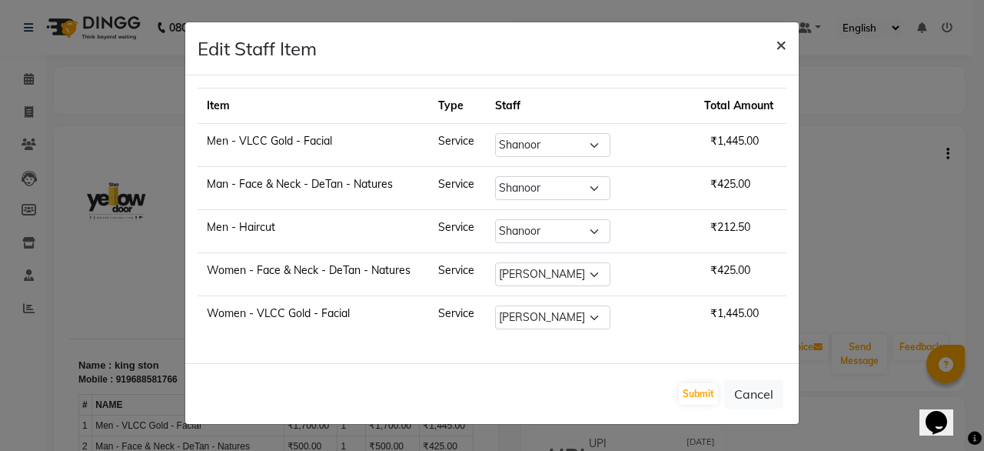
click at [778, 38] on span "×" at bounding box center [781, 43] width 11 height 23
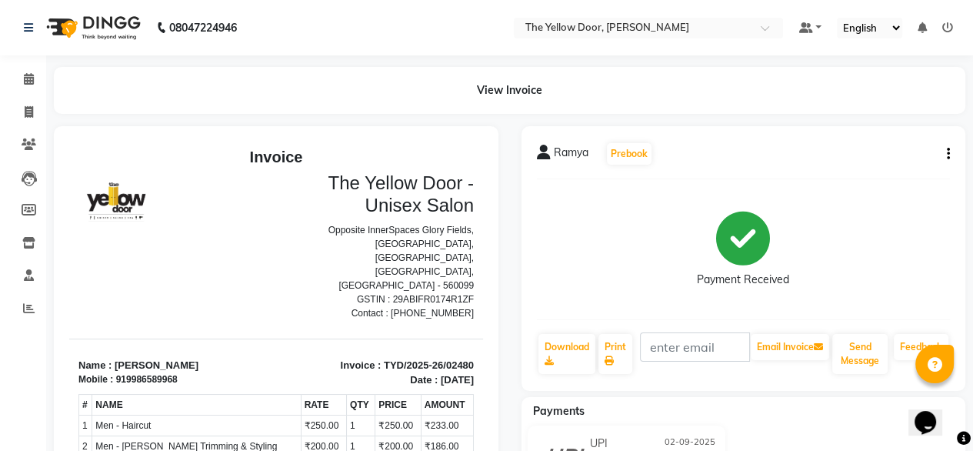
click at [946, 155] on icon "button" at bounding box center [947, 154] width 3 height 1
click at [864, 175] on div "Edit Invoice" at bounding box center [870, 183] width 105 height 19
select select "service"
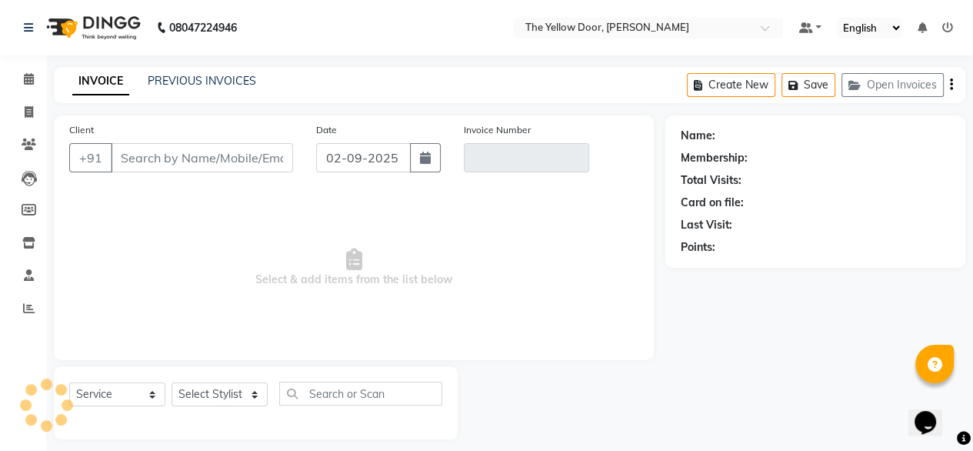
scroll to position [12, 0]
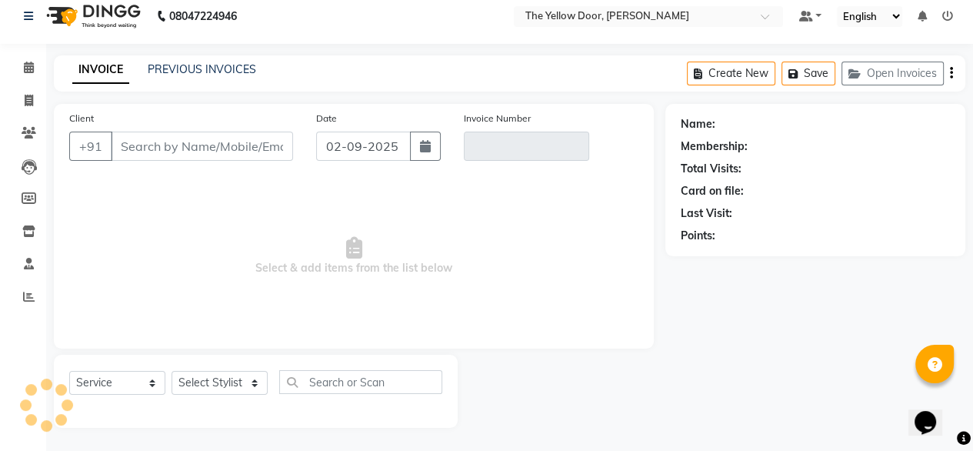
type input "9986589968"
type input "TYD/2025-26/02480"
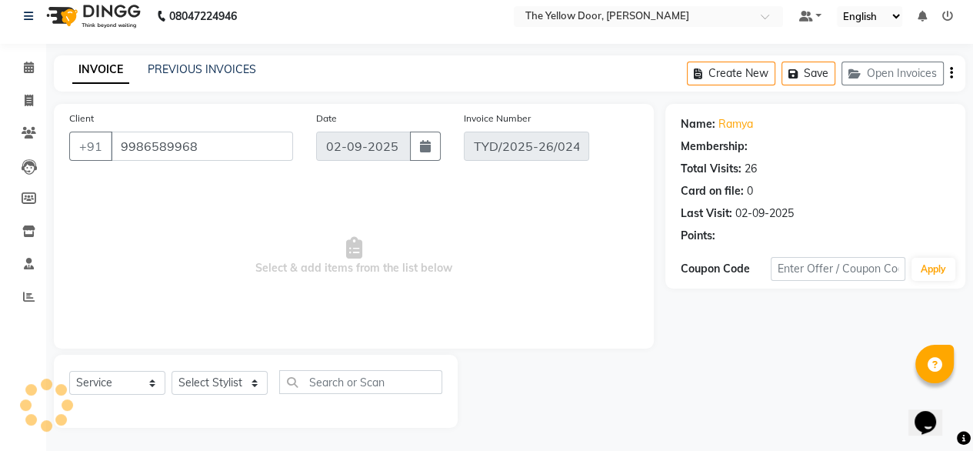
select select "1: Object"
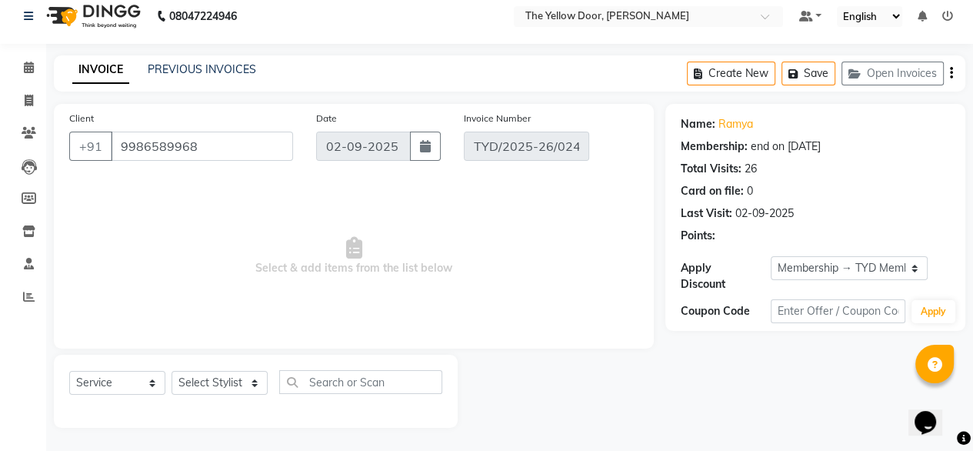
select select "select"
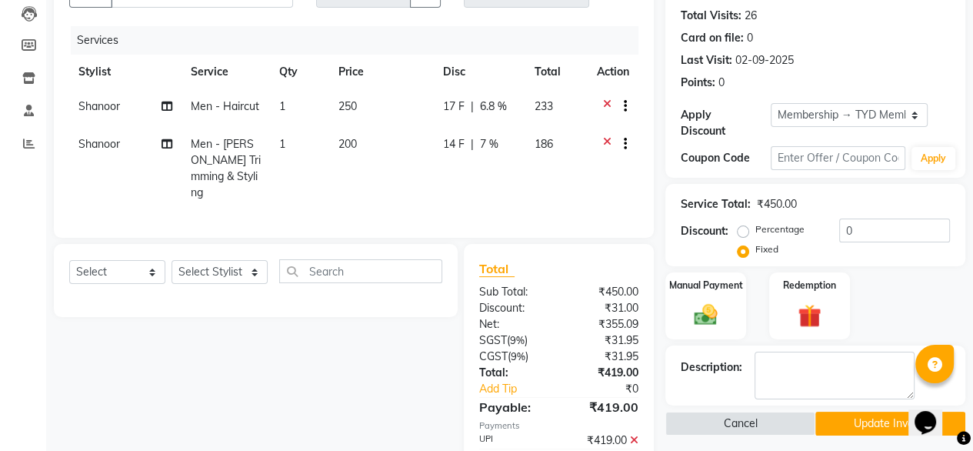
scroll to position [166, 0]
